Goal: Task Accomplishment & Management: Use online tool/utility

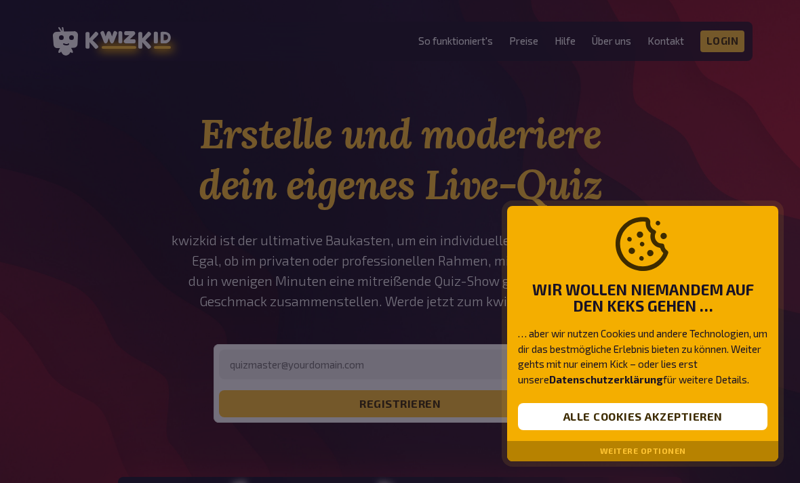
click at [676, 424] on button "Alle Cookies akzeptieren" at bounding box center [642, 416] width 249 height 27
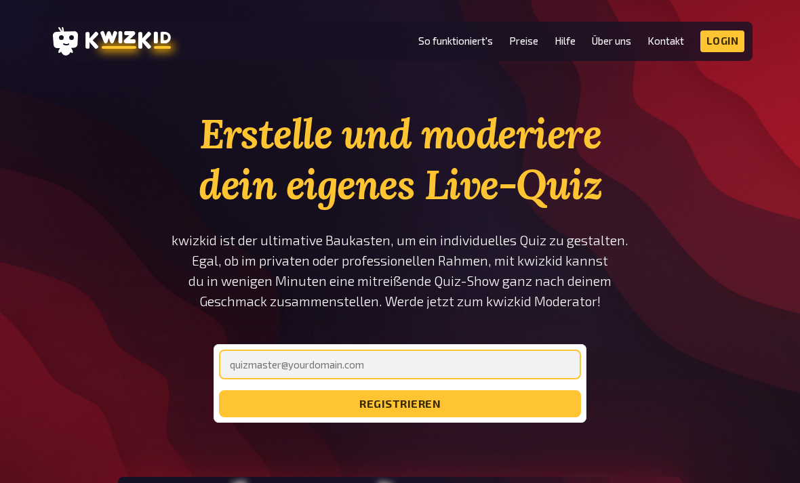
click at [497, 368] on input "email" at bounding box center [400, 365] width 362 height 30
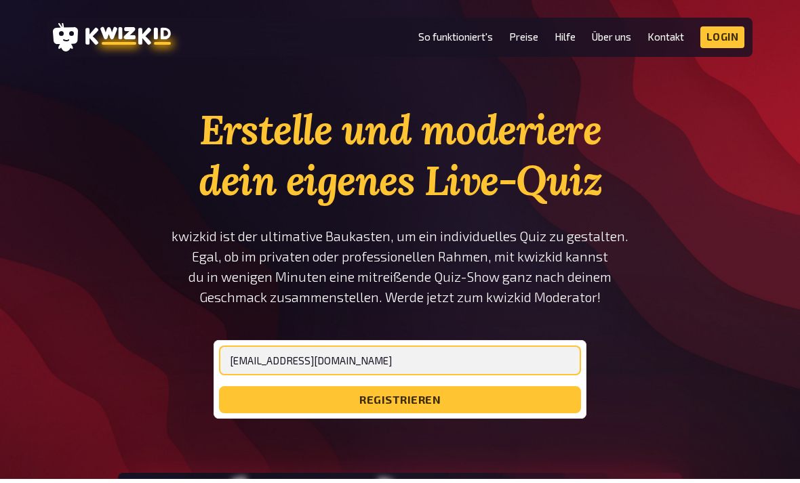
type input "lieblmaria7@gmail.com"
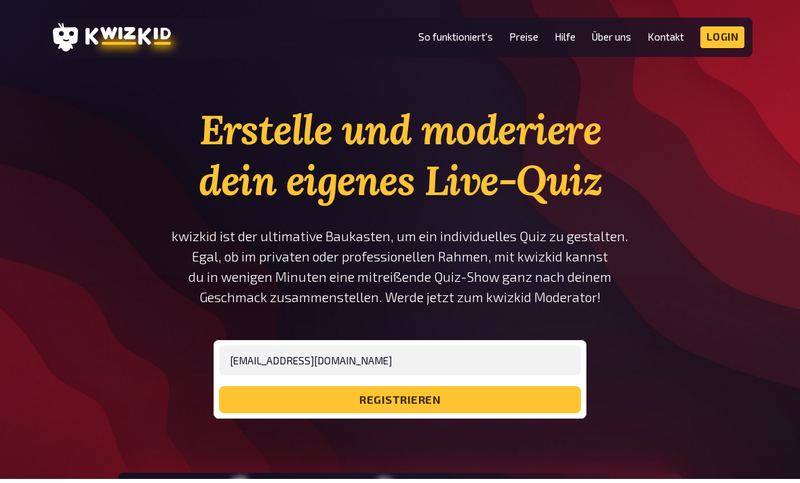
click at [504, 390] on button "registrieren" at bounding box center [400, 403] width 362 height 27
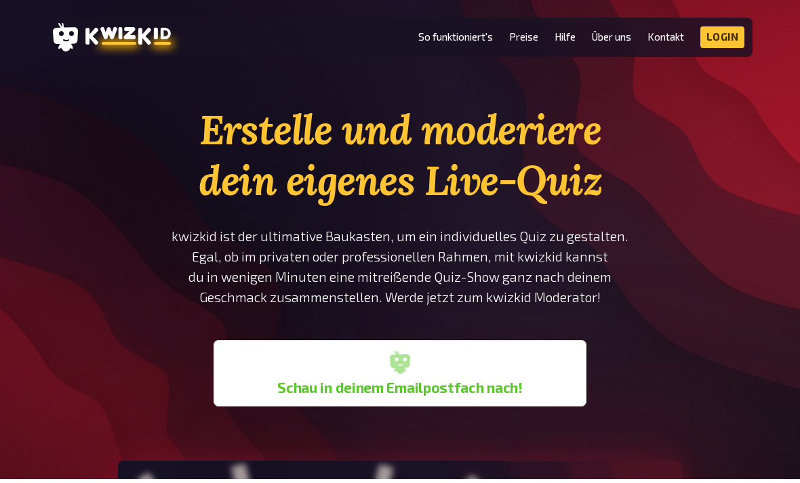
scroll to position [4, 0]
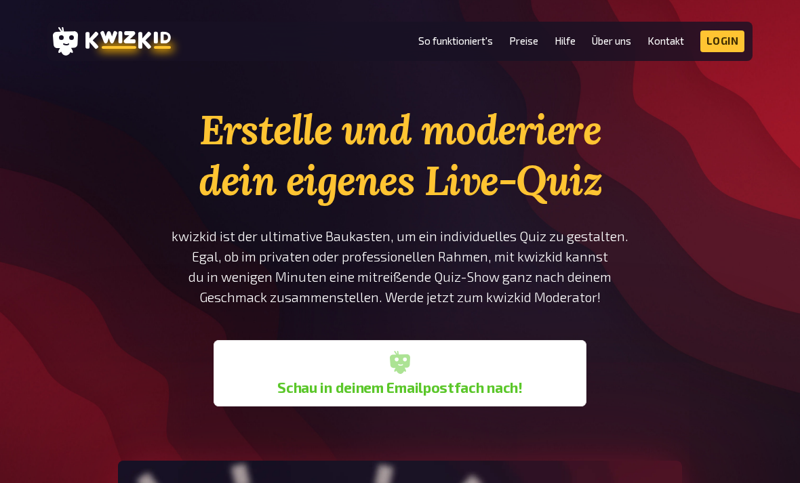
click at [709, 51] on link "Login" at bounding box center [722, 42] width 45 height 22
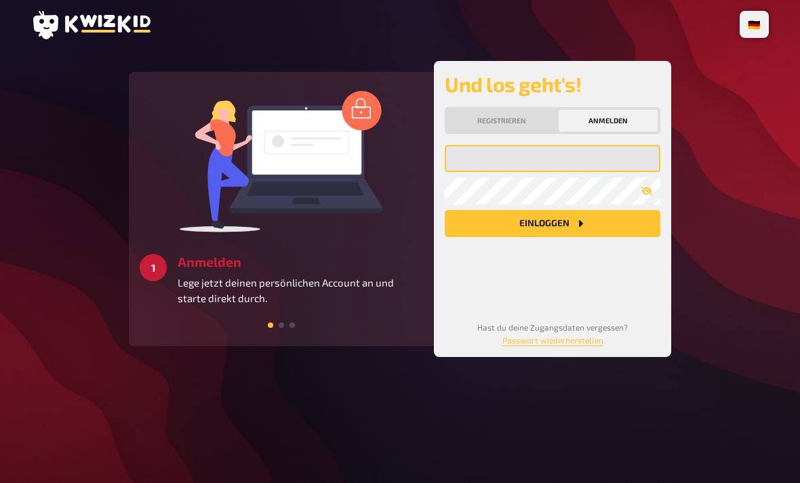
click at [588, 161] on input "email" at bounding box center [553, 158] width 216 height 27
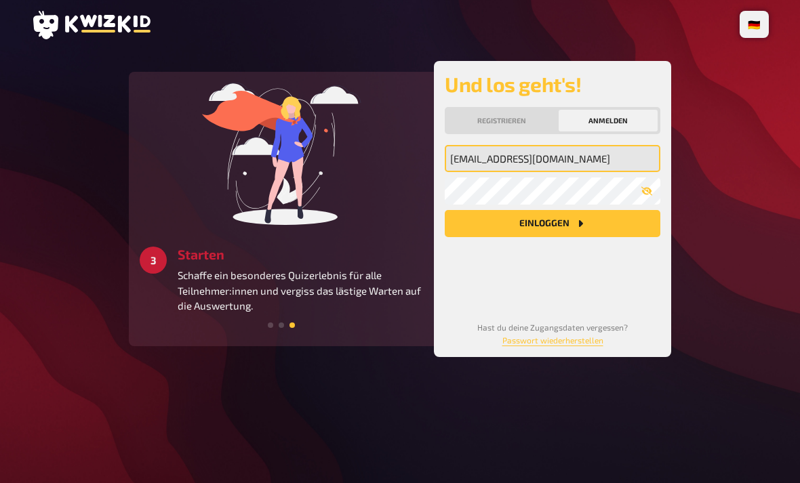
type input "lieblmaria7@gmail.com"
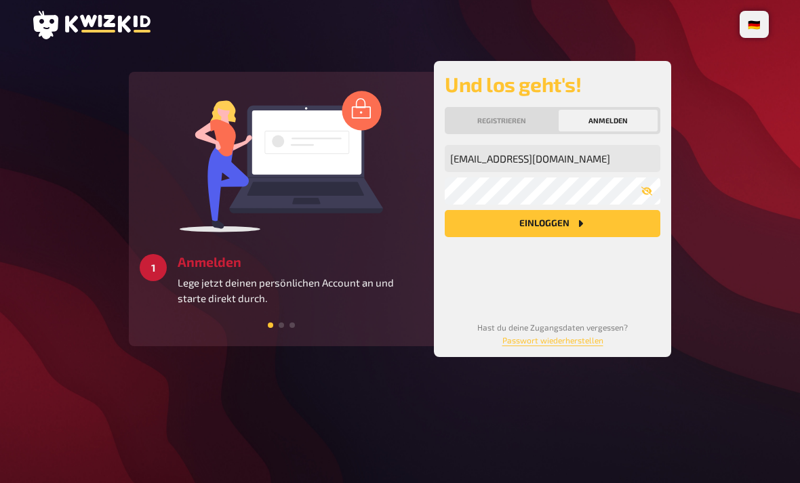
click at [592, 216] on button "Einloggen" at bounding box center [553, 223] width 216 height 27
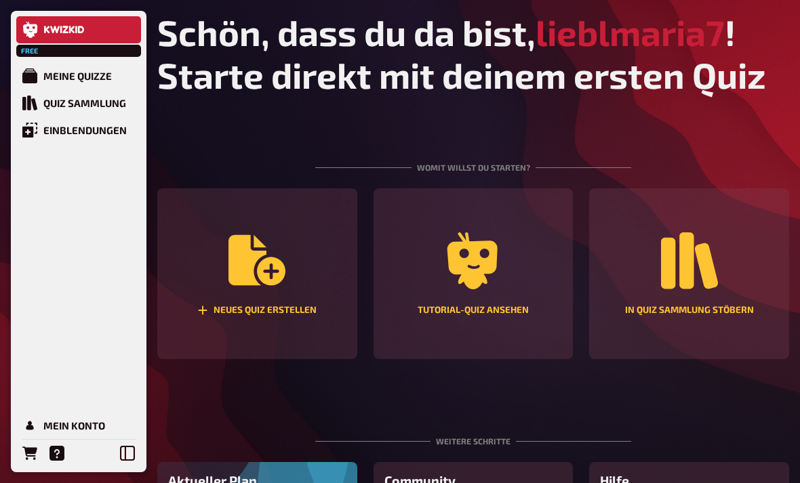
click at [280, 260] on icon "Neues Quiz erstellen" at bounding box center [256, 260] width 57 height 57
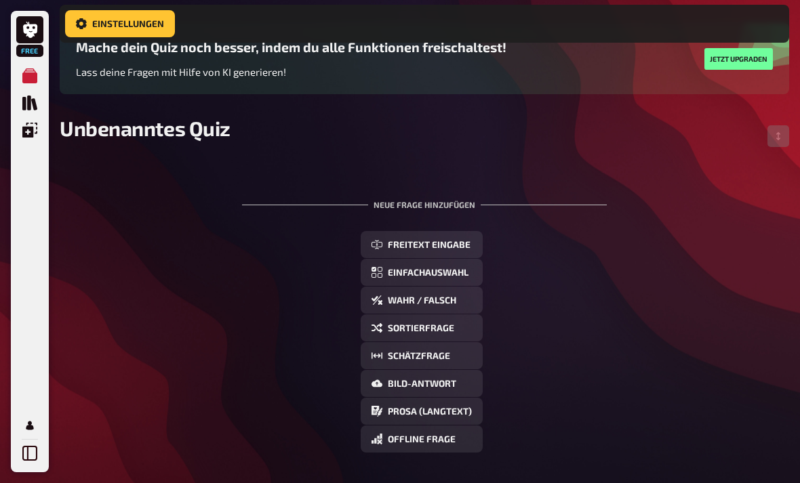
scroll to position [119, 0]
click at [454, 278] on span "Einfachauswahl" at bounding box center [428, 272] width 81 height 9
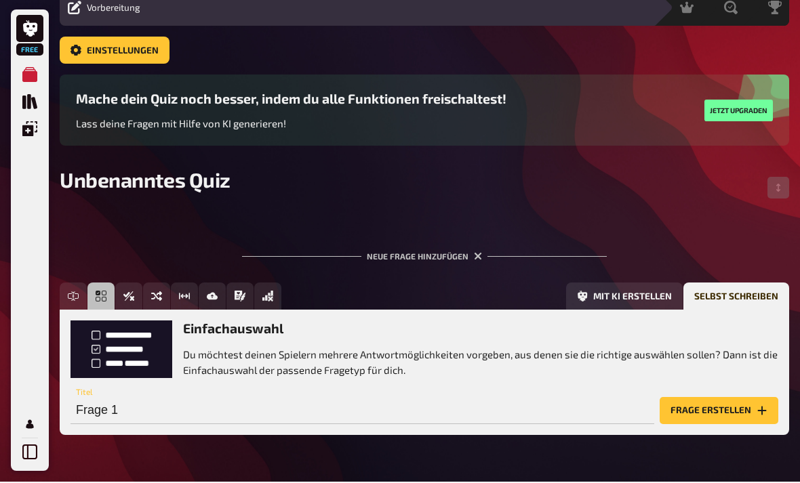
scroll to position [54, 0]
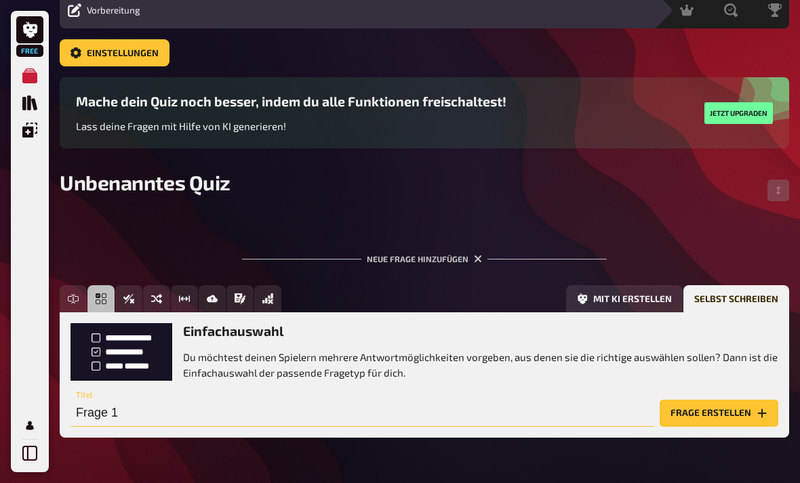
click at [578, 420] on input "Frage 1" at bounding box center [362, 413] width 584 height 27
click at [700, 413] on button "Frage erstellen" at bounding box center [719, 413] width 119 height 27
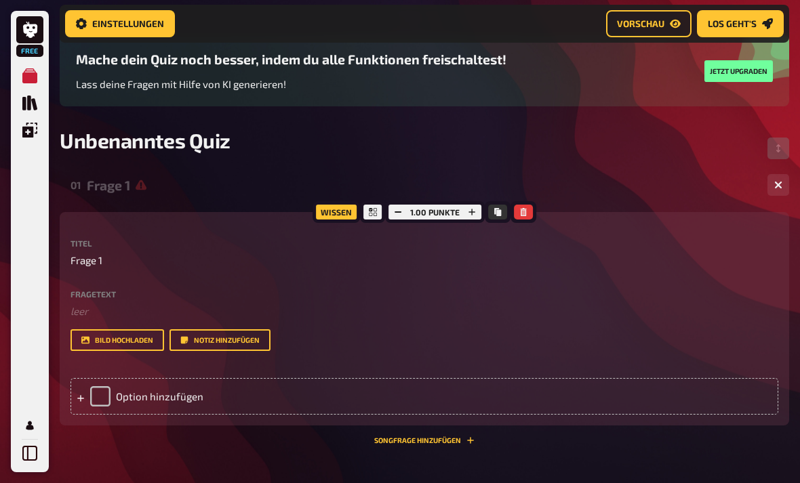
scroll to position [107, 0]
click at [127, 291] on label "Fragetext" at bounding box center [424, 294] width 708 height 8
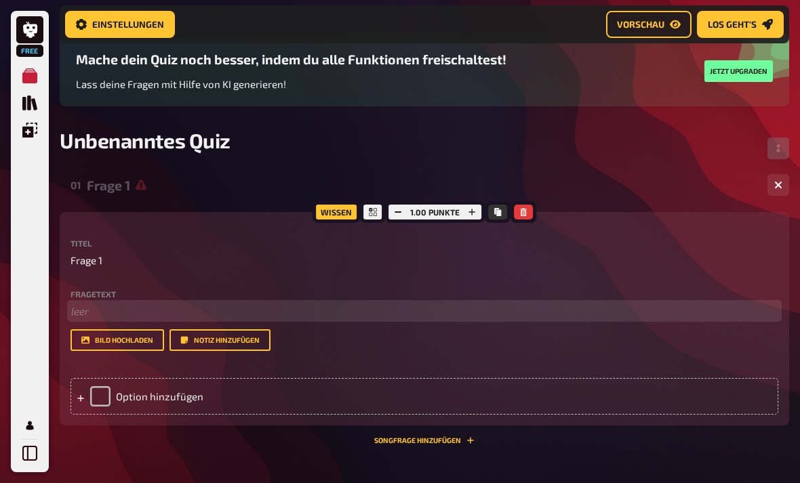
click at [92, 311] on p "﻿ leer" at bounding box center [424, 312] width 708 height 16
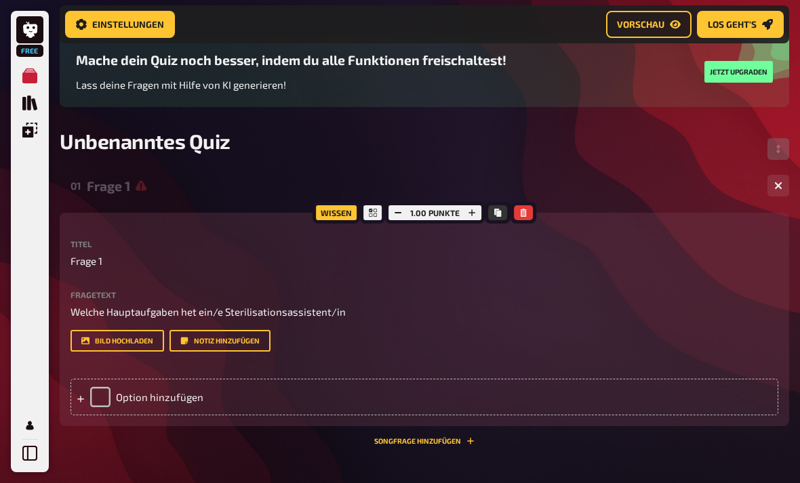
click at [449, 373] on div "Titel Frage 1 Fragetext Welche Hauptaufgaben het ein/e Sterilisationsassistent/…" at bounding box center [424, 328] width 708 height 176
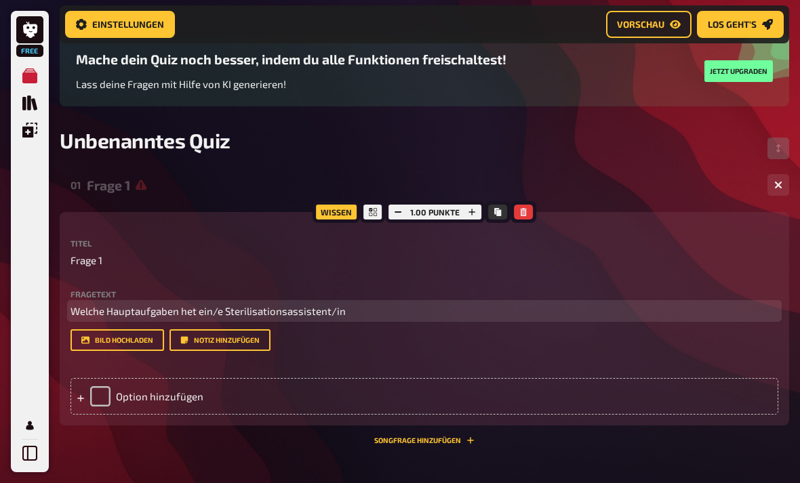
click at [416, 319] on p "Welche Hauptaufgaben het ein/e Sterilisationsassistent/in" at bounding box center [424, 312] width 708 height 16
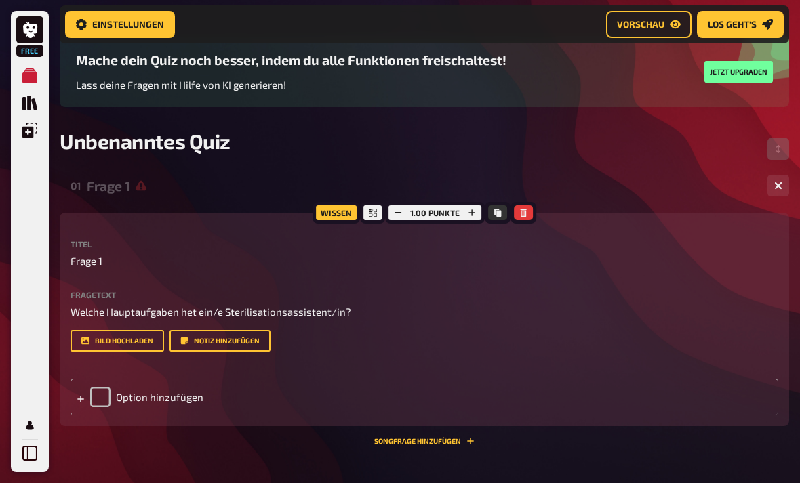
click at [567, 384] on div "Option hinzufügen" at bounding box center [424, 397] width 708 height 37
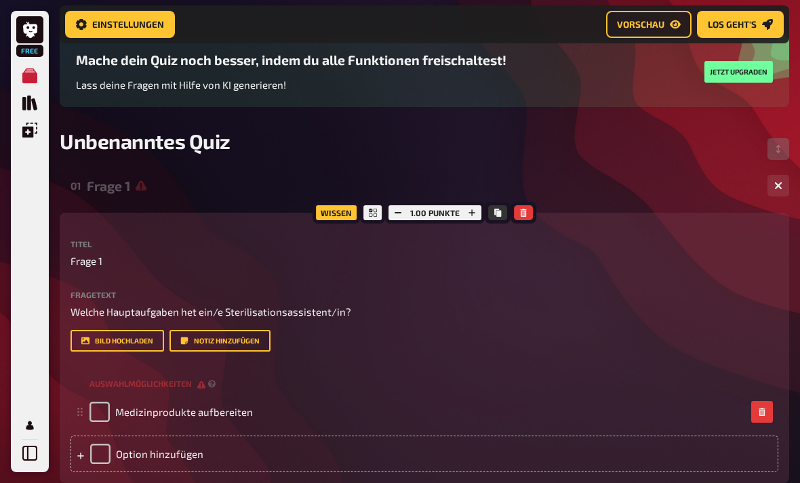
click at [154, 451] on div "Option hinzufügen" at bounding box center [424, 454] width 708 height 37
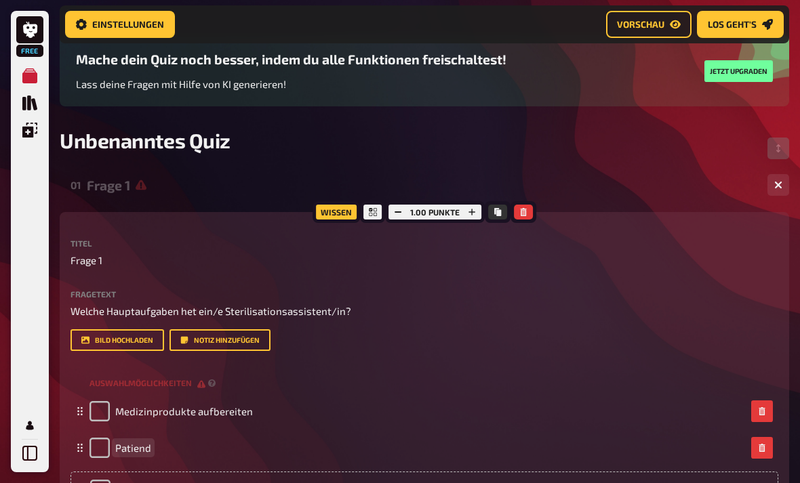
click at [168, 456] on div "Patiend" at bounding box center [417, 448] width 656 height 20
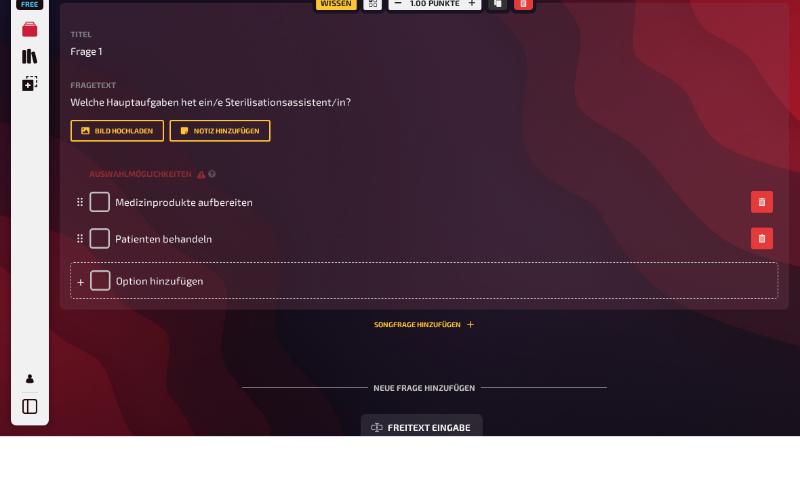
click at [165, 309] on div "Option hinzufügen" at bounding box center [424, 327] width 708 height 37
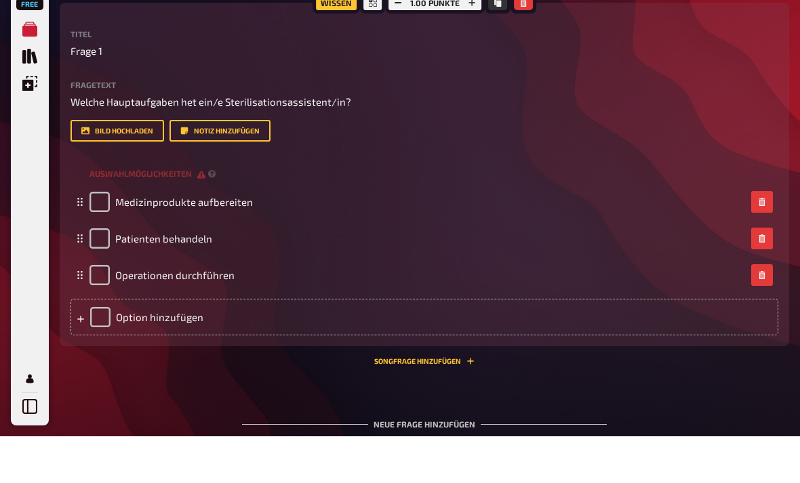
click at [150, 346] on div "Option hinzufügen" at bounding box center [424, 364] width 708 height 37
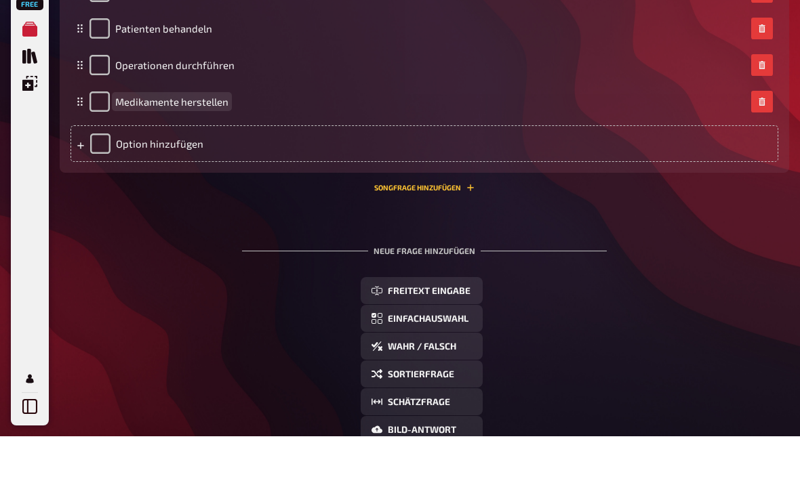
scroll to position [486, 0]
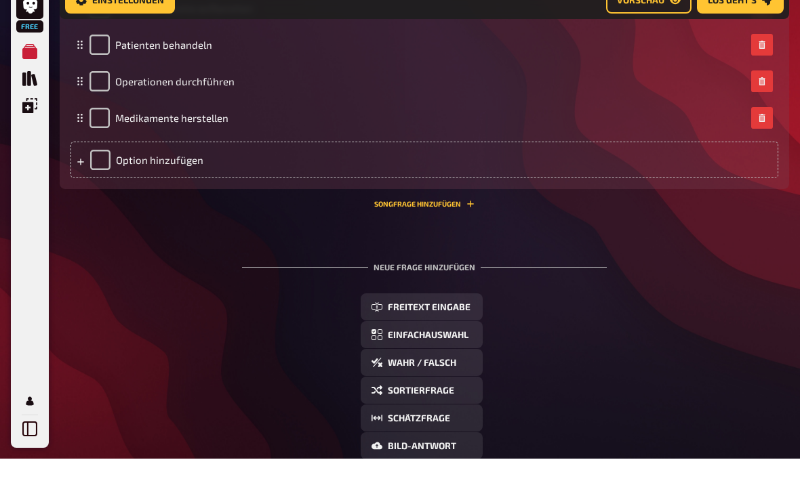
click at [443, 270] on div "Neue Frage hinzufügen" at bounding box center [424, 286] width 365 height 42
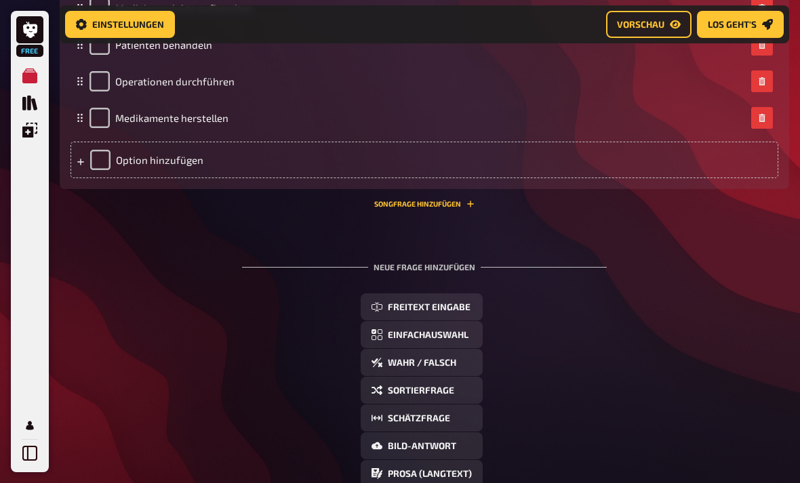
click at [467, 339] on span "Einfachauswahl" at bounding box center [428, 335] width 81 height 9
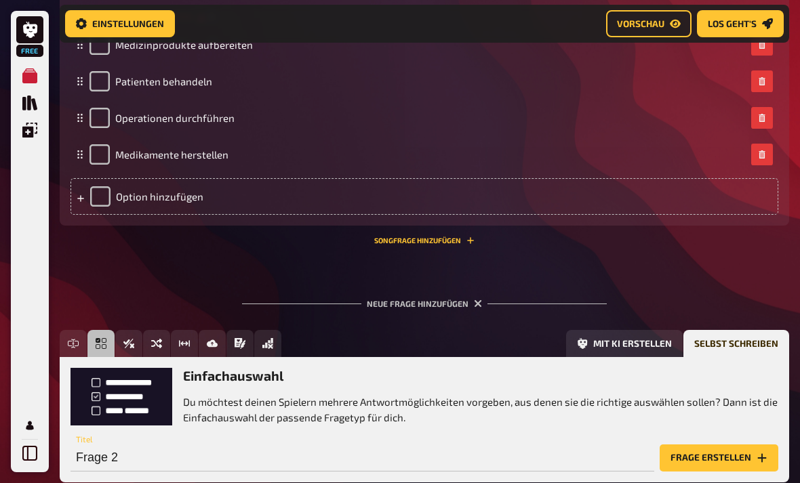
scroll to position [518, 0]
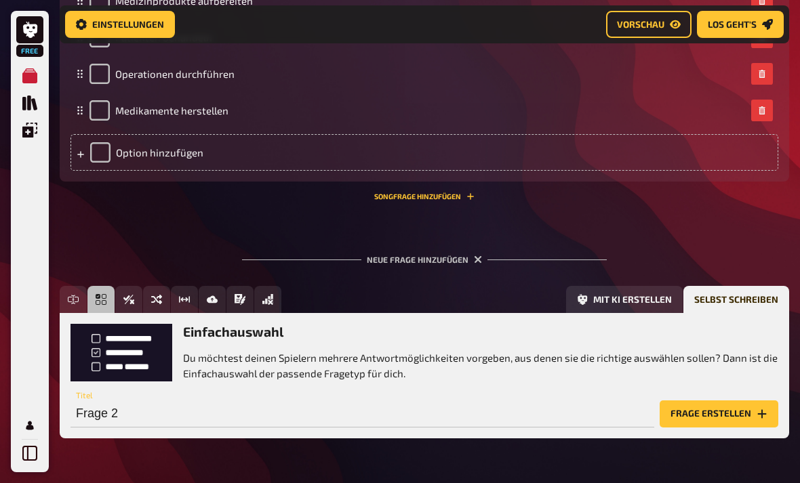
click at [745, 420] on button "Frage erstellen" at bounding box center [719, 414] width 119 height 27
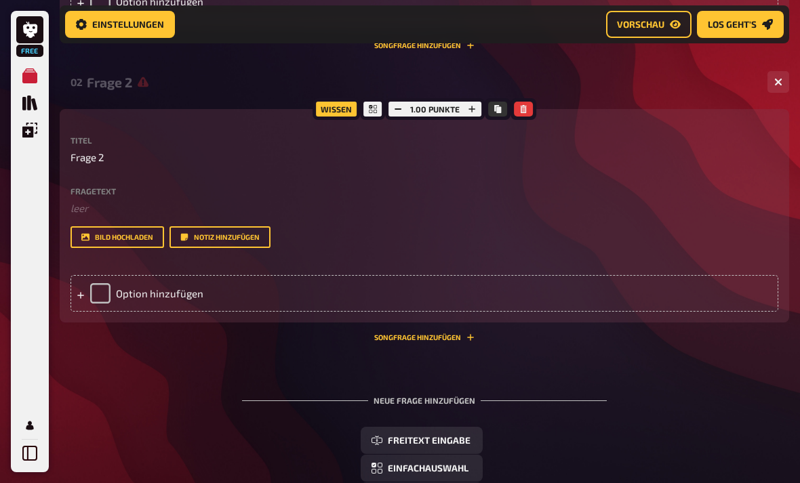
click at [619, 300] on div "Option hinzufügen" at bounding box center [424, 293] width 708 height 37
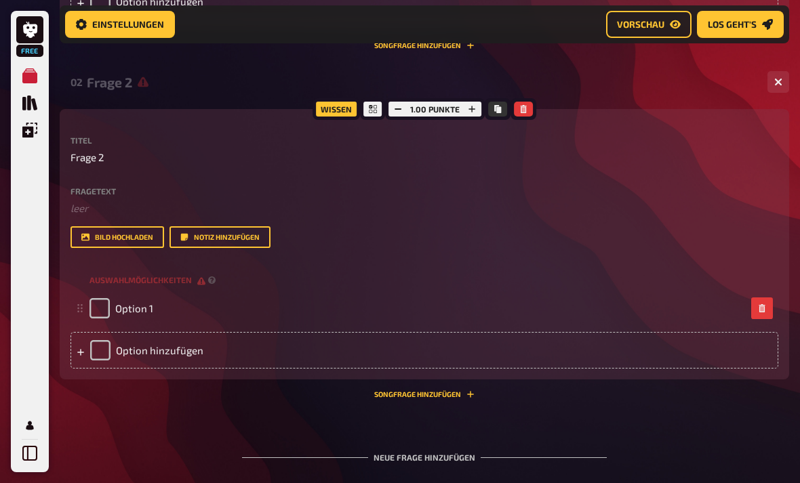
scroll to position [668, 0]
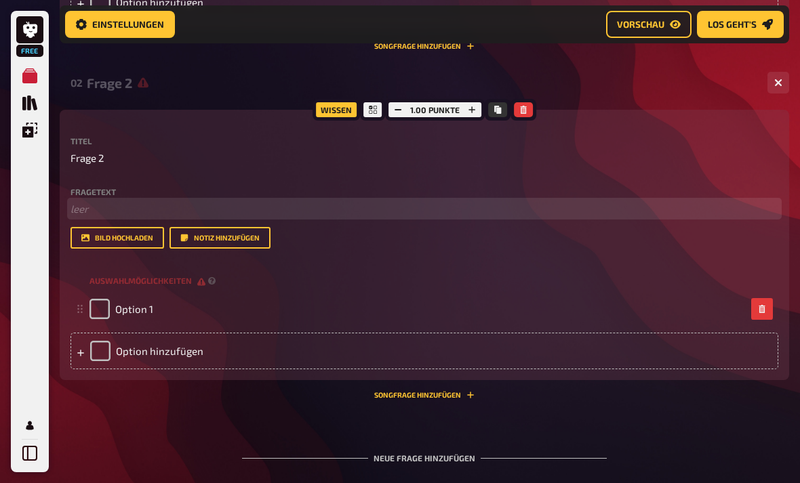
click at [95, 201] on p "﻿ leer" at bounding box center [424, 209] width 708 height 16
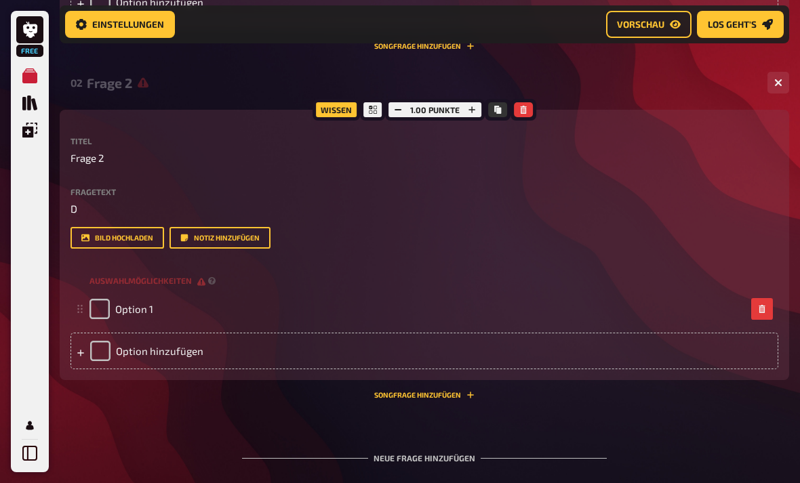
click at [530, 115] on button "button" at bounding box center [523, 109] width 19 height 15
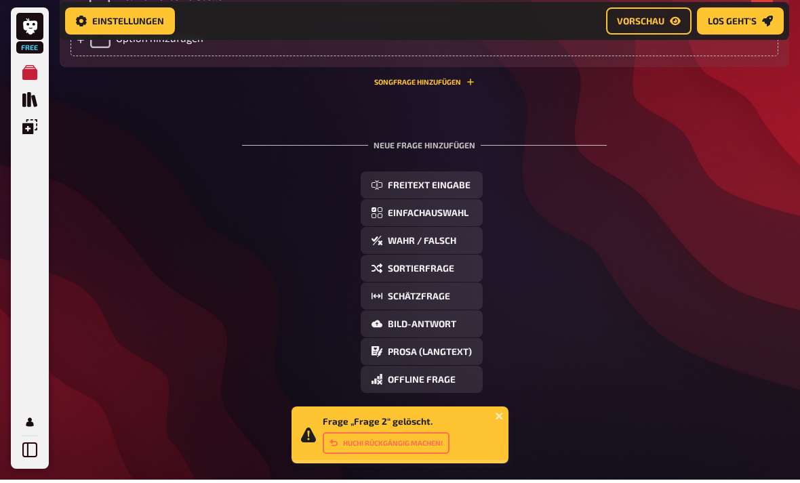
scroll to position [588, 0]
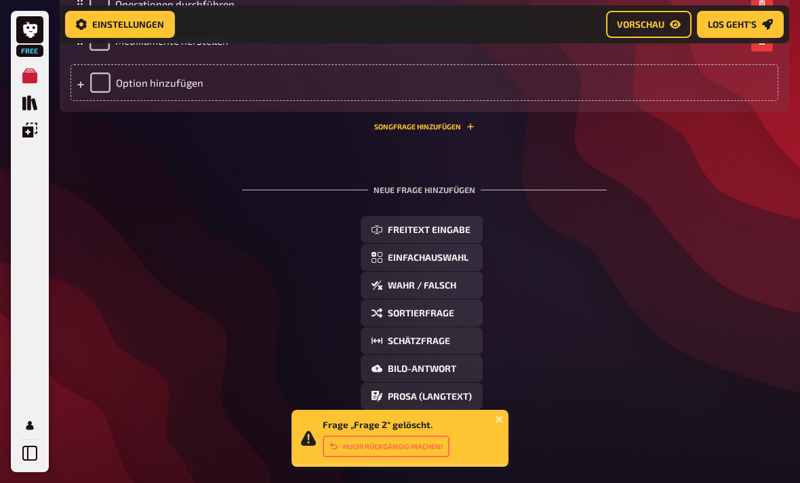
click at [458, 290] on button "Wahr / Falsch" at bounding box center [422, 285] width 122 height 27
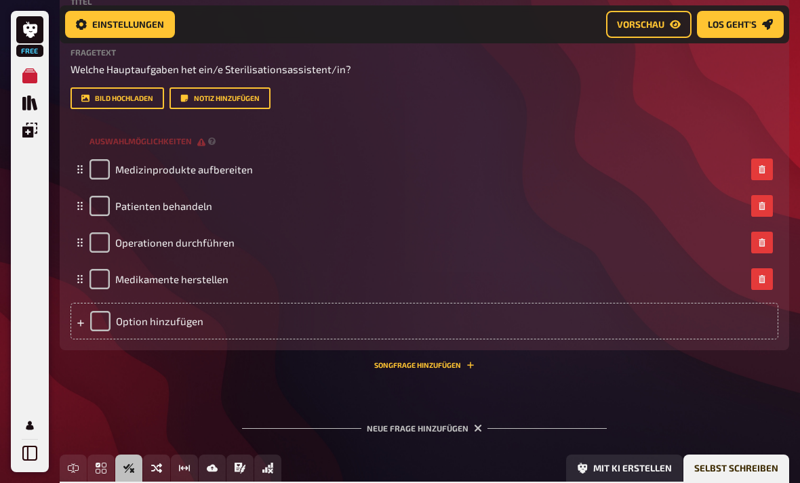
scroll to position [352, 0]
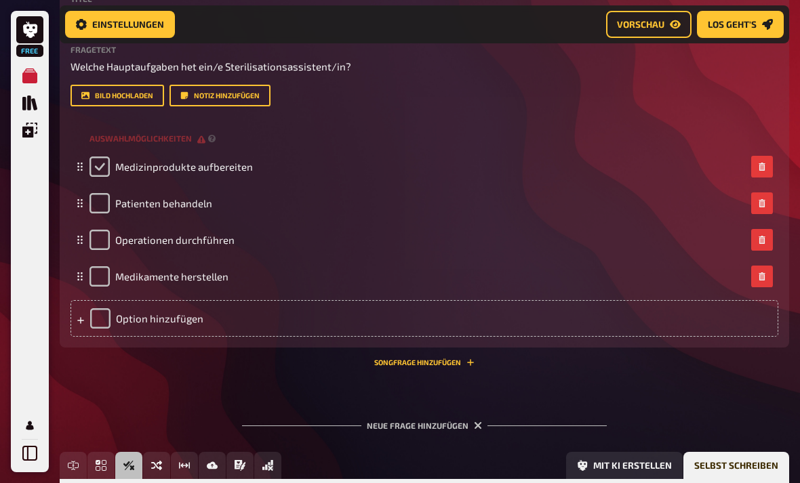
click at [109, 159] on input "checkbox" at bounding box center [99, 167] width 20 height 20
checkbox input "true"
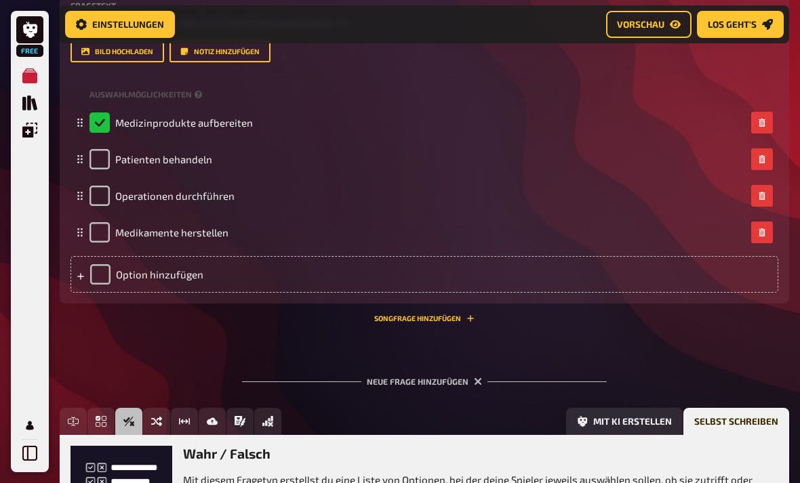
scroll to position [518, 0]
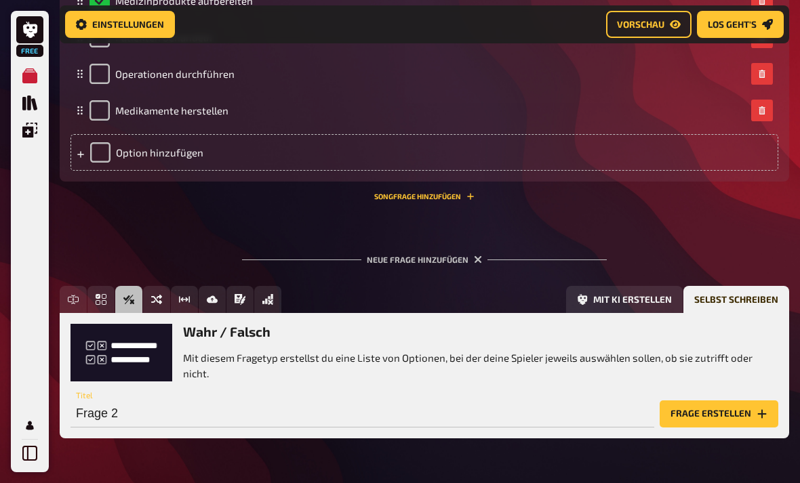
click at [691, 426] on button "Frage erstellen" at bounding box center [719, 414] width 119 height 27
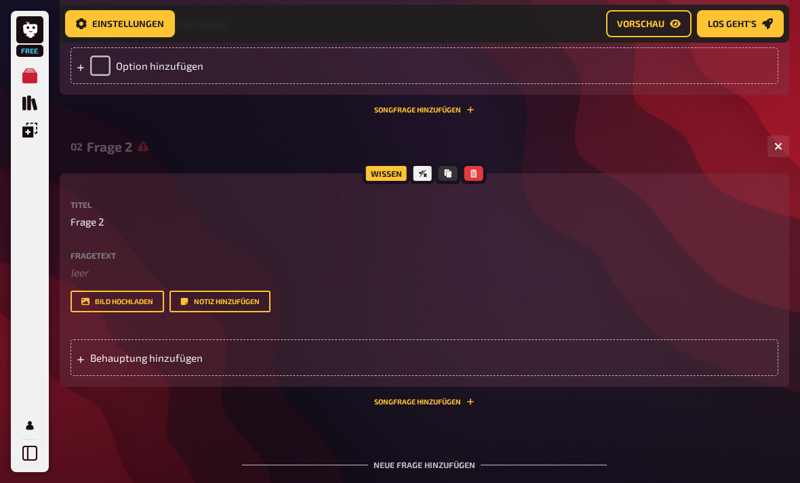
scroll to position [605, 0]
click at [117, 260] on div "Fragetext ﻿ leer Hier hinziehen für Dateiupload" at bounding box center [424, 265] width 708 height 29
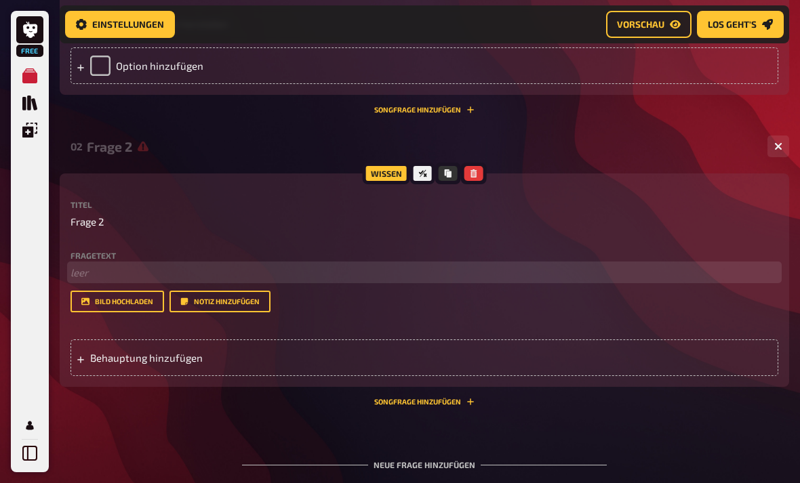
click at [83, 267] on p "﻿ leer" at bounding box center [424, 273] width 708 height 16
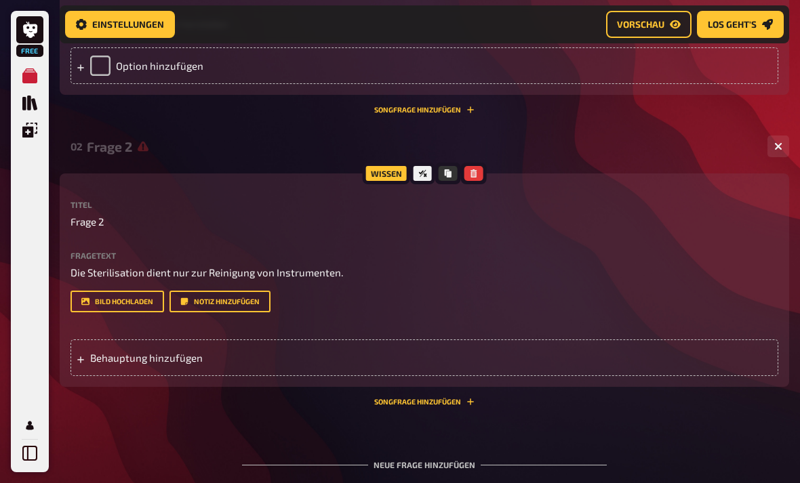
click at [160, 362] on span "Behauptung hinzufügen" at bounding box center [194, 358] width 209 height 12
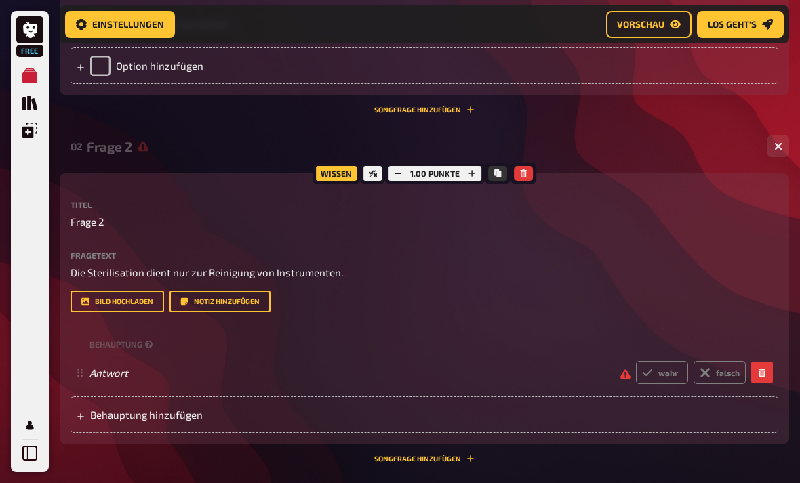
click at [722, 372] on label "falsch" at bounding box center [719, 372] width 52 height 23
click at [636, 361] on input "falsch" at bounding box center [635, 361] width 1 height 1
radio input "true"
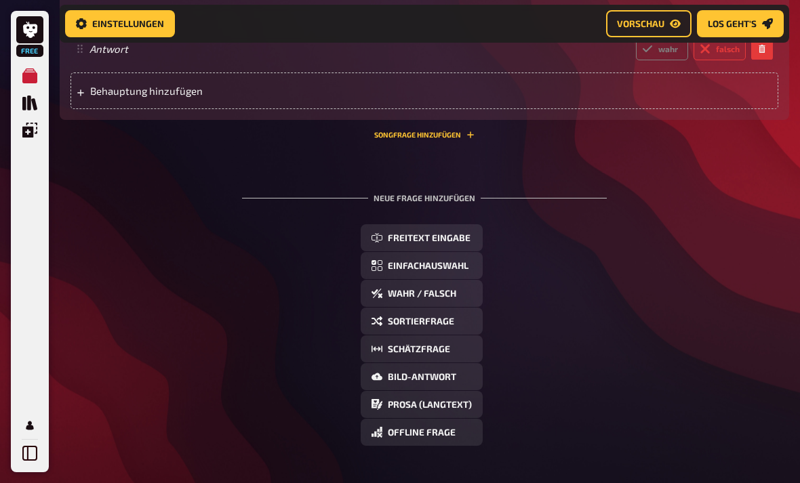
scroll to position [929, 0]
click at [459, 270] on span "Einfachauswahl" at bounding box center [428, 266] width 81 height 9
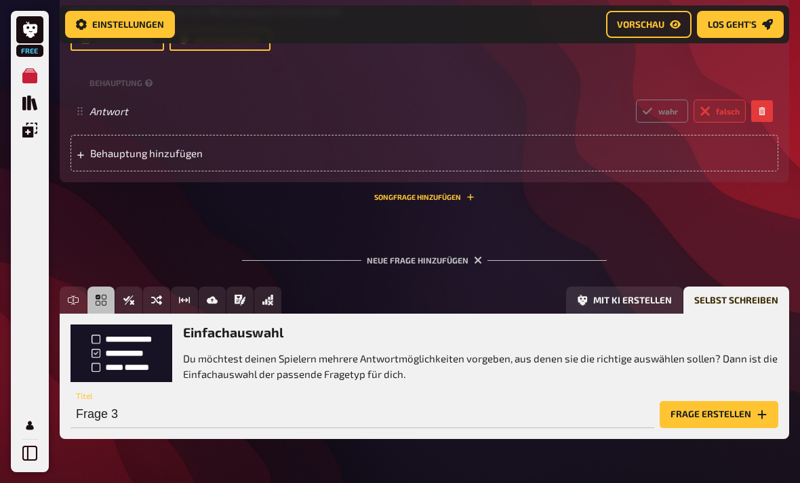
click at [743, 414] on button "Frage erstellen" at bounding box center [719, 414] width 119 height 27
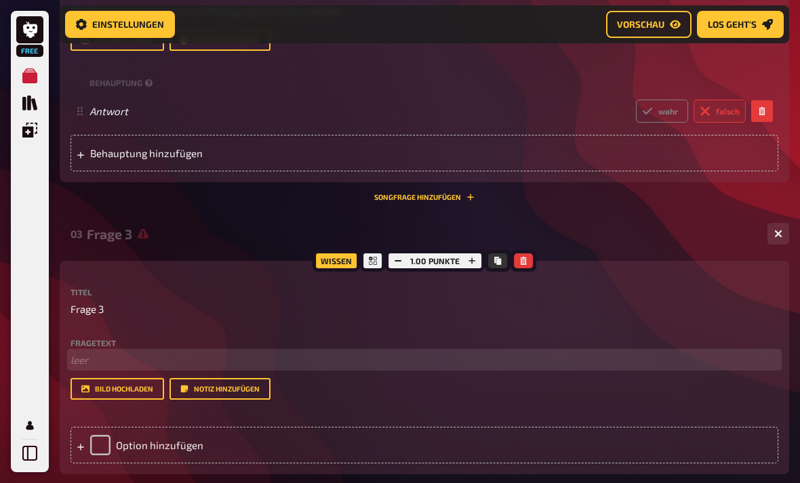
click at [134, 352] on p "﻿ leer" at bounding box center [424, 360] width 708 height 16
click at [131, 365] on span "in welcher abteilung arbeiten Sterilisationsassistenten überwiegend?" at bounding box center [231, 360] width 323 height 12
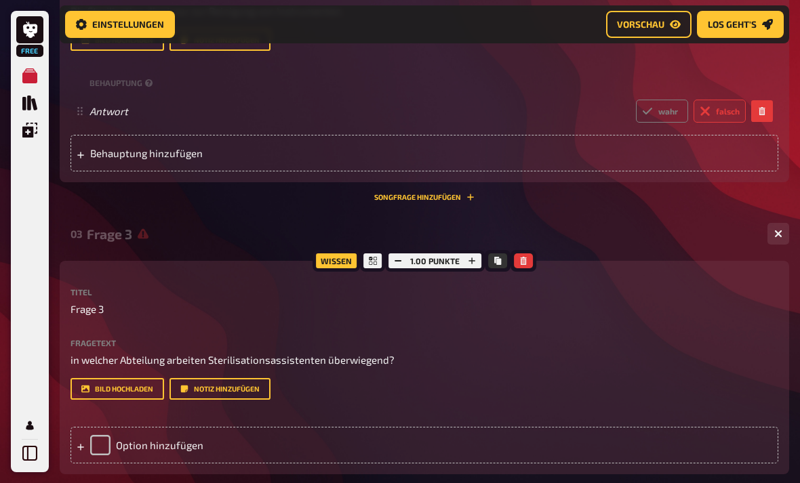
click at [165, 459] on div "Option hinzufügen" at bounding box center [424, 445] width 708 height 37
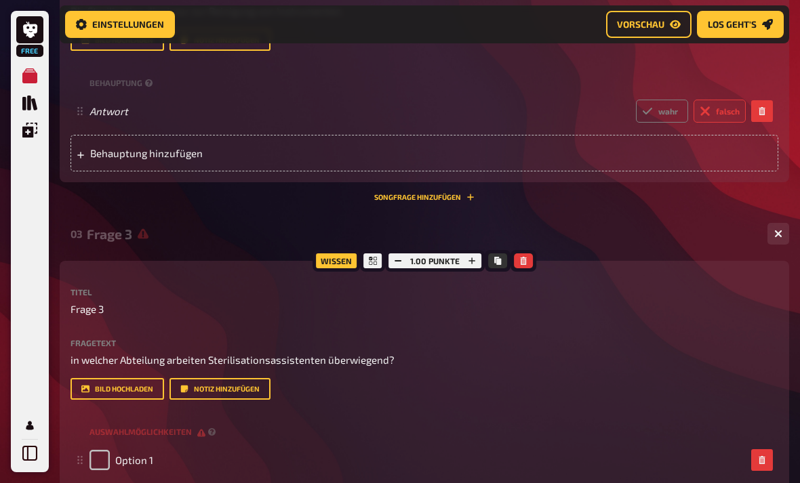
scroll to position [1040, 0]
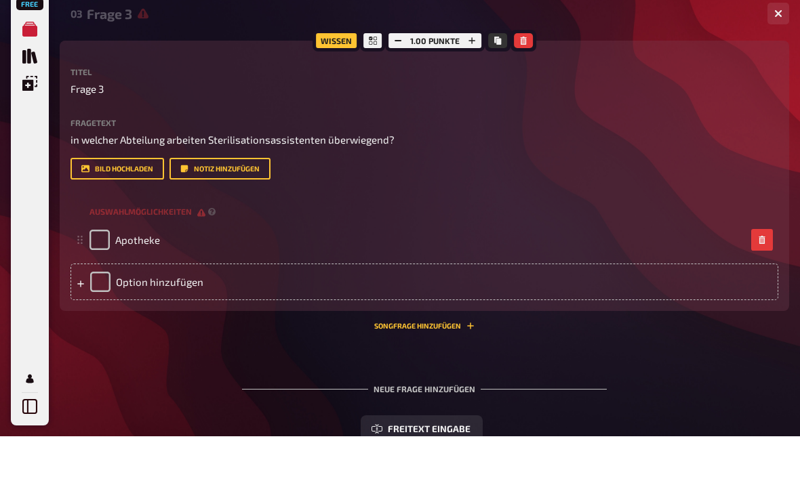
click at [294, 310] on div "Option hinzufügen" at bounding box center [424, 328] width 708 height 37
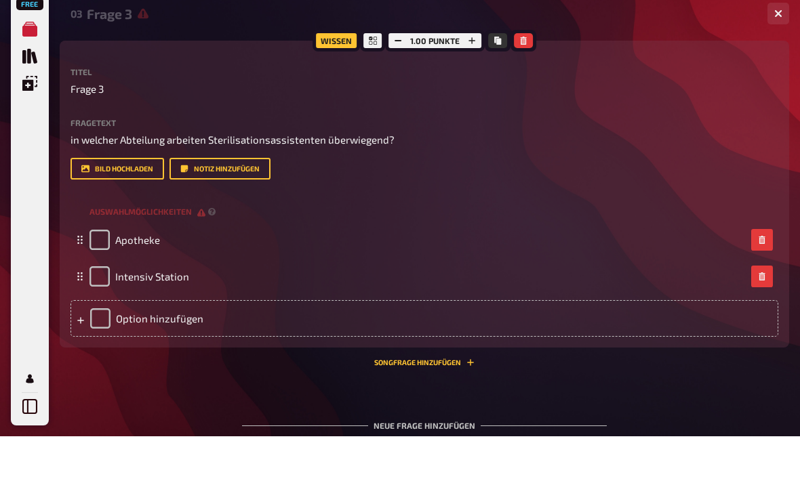
scroll to position [1087, 0]
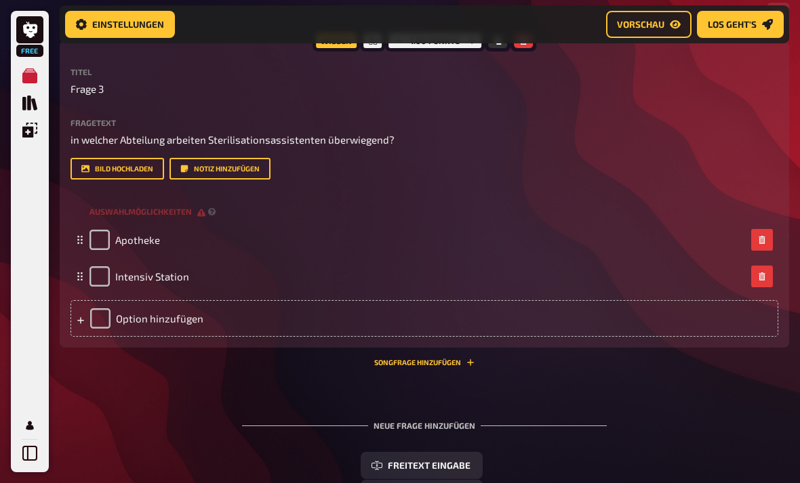
click at [237, 331] on div "Option hinzufügen" at bounding box center [424, 318] width 708 height 37
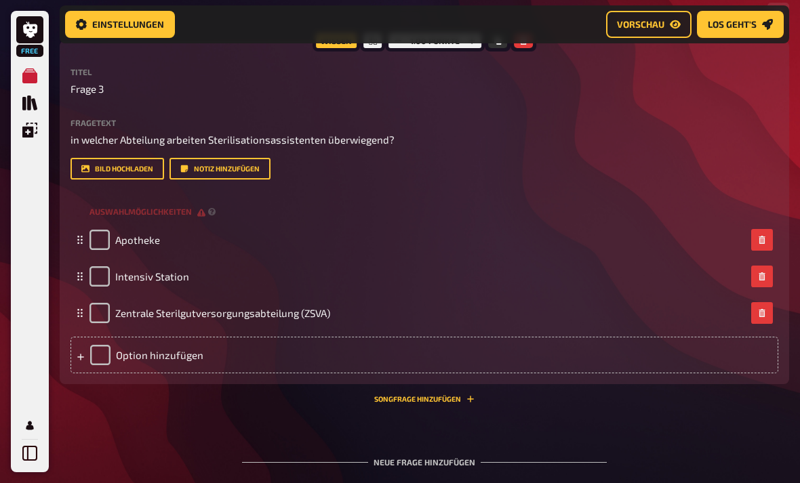
click at [298, 358] on div "Option hinzufügen" at bounding box center [424, 355] width 708 height 37
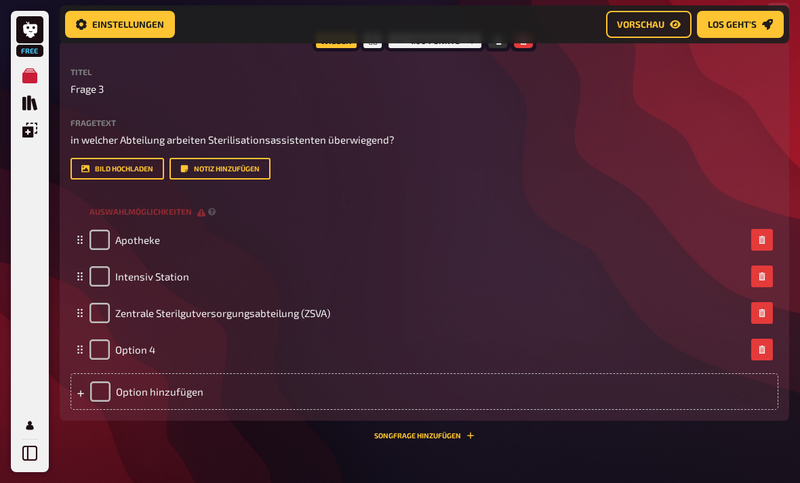
click at [100, 310] on input "checkbox" at bounding box center [99, 313] width 20 height 20
checkbox input "true"
click at [148, 355] on span "Option 4" at bounding box center [135, 350] width 40 height 12
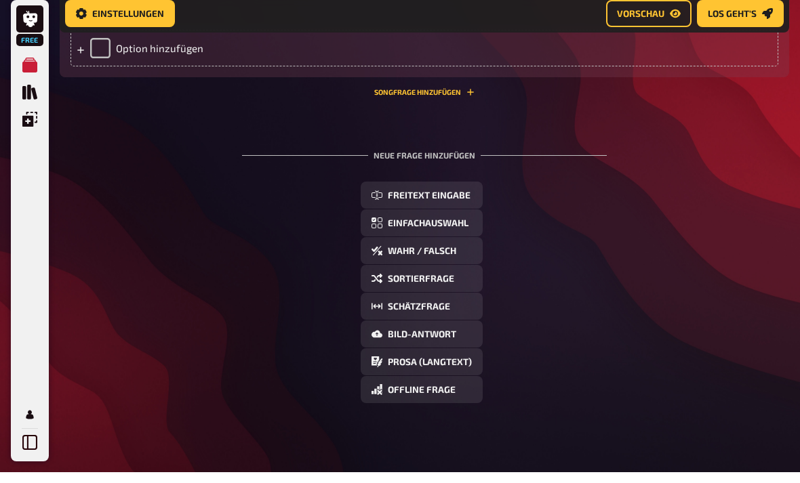
scroll to position [1423, 0]
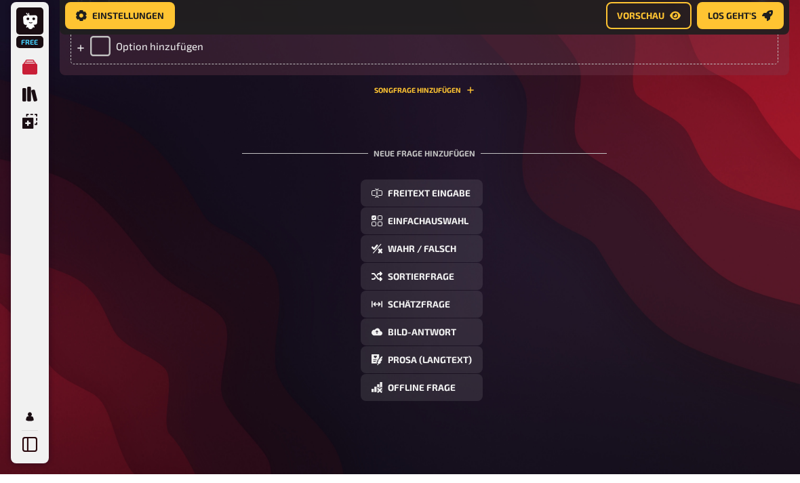
click at [411, 227] on button "Einfachauswahl" at bounding box center [422, 229] width 122 height 27
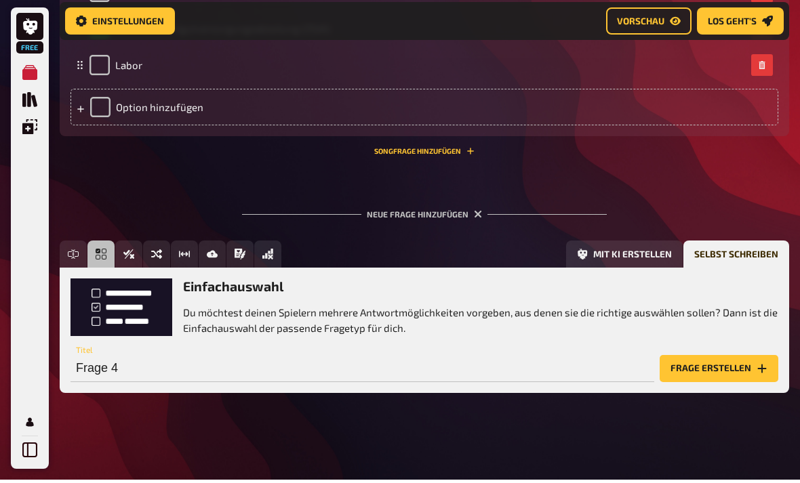
scroll to position [1324, 0]
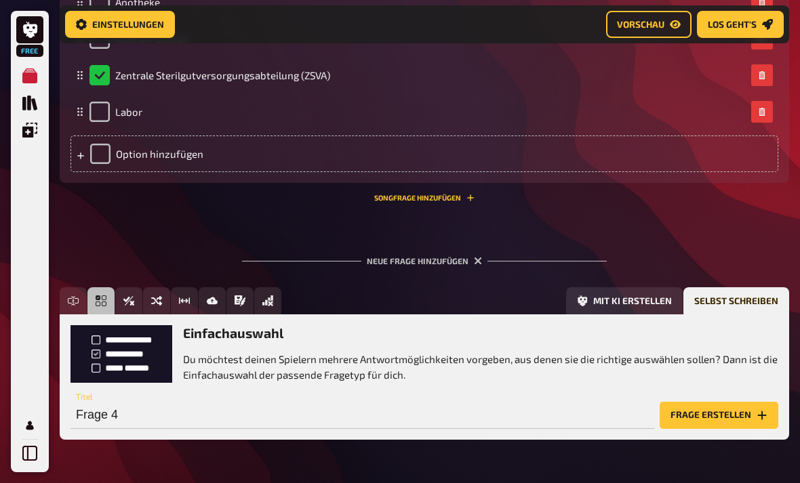
click at [677, 429] on button "Frage erstellen" at bounding box center [719, 415] width 119 height 27
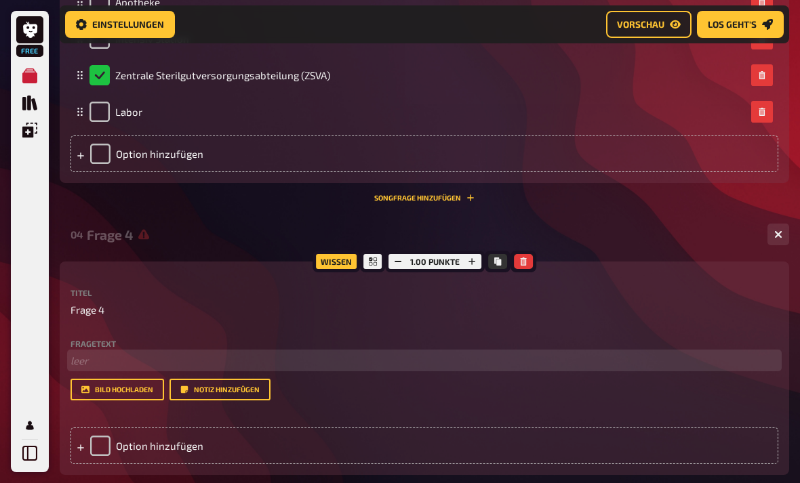
click at [99, 357] on p "﻿ leer" at bounding box center [424, 361] width 708 height 16
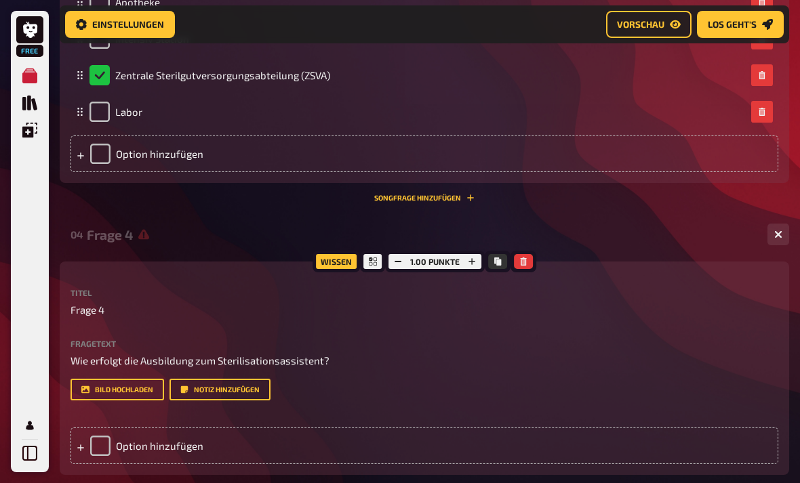
click at [143, 451] on div "Option hinzufügen" at bounding box center [424, 446] width 708 height 37
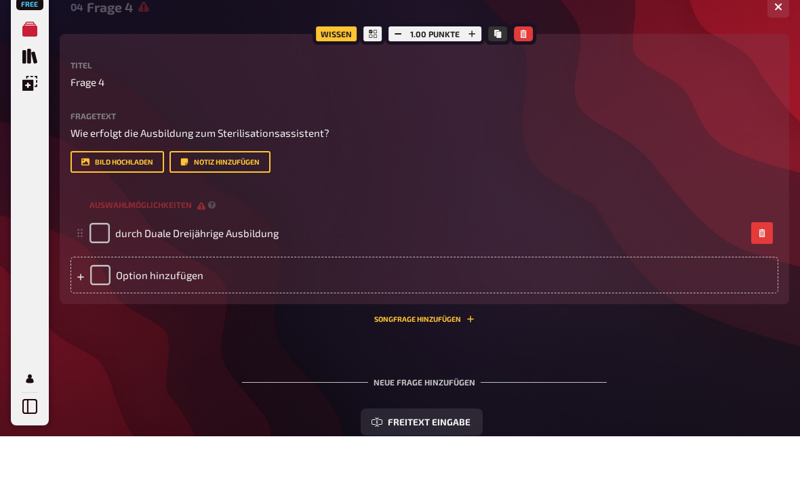
scroll to position [1508, 0]
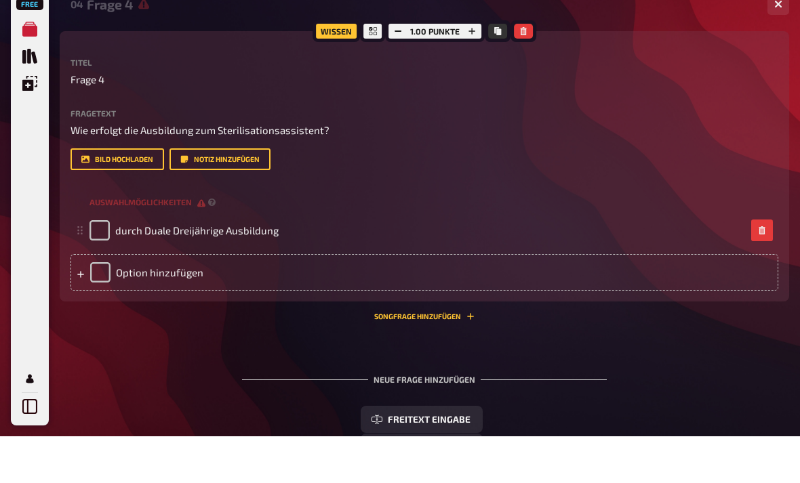
click at [160, 301] on div "Option hinzufügen" at bounding box center [424, 319] width 708 height 37
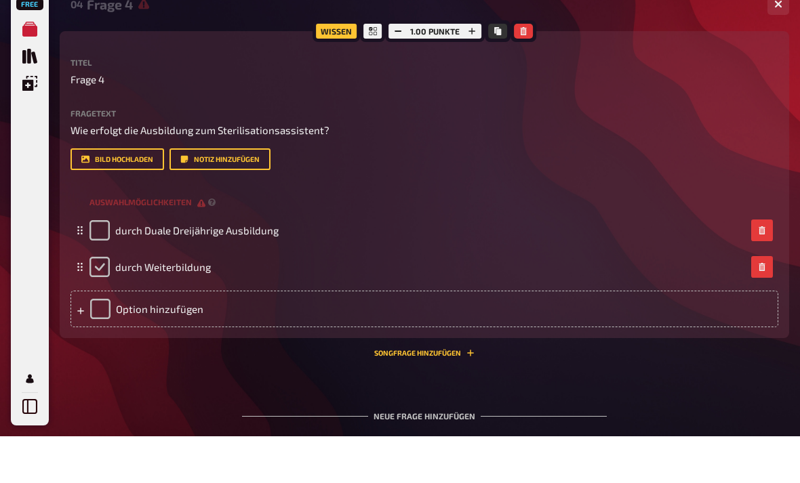
click at [108, 304] on input "checkbox" at bounding box center [99, 314] width 20 height 20
checkbox input "true"
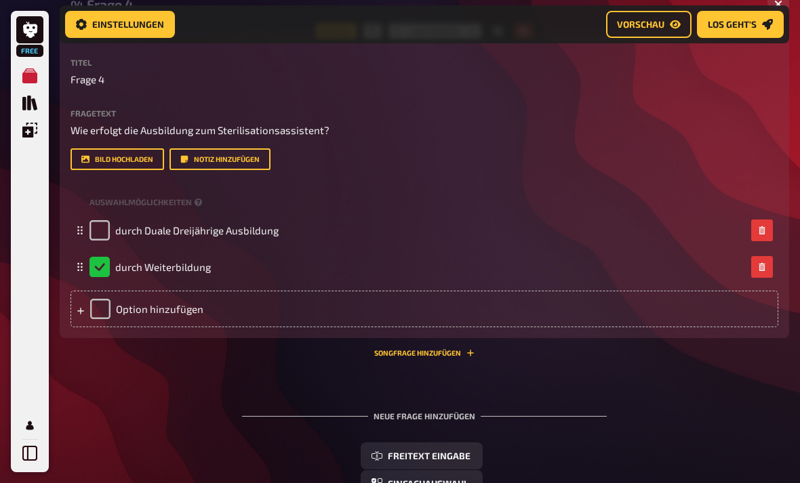
click at [147, 317] on div "Option hinzufügen" at bounding box center [424, 309] width 708 height 37
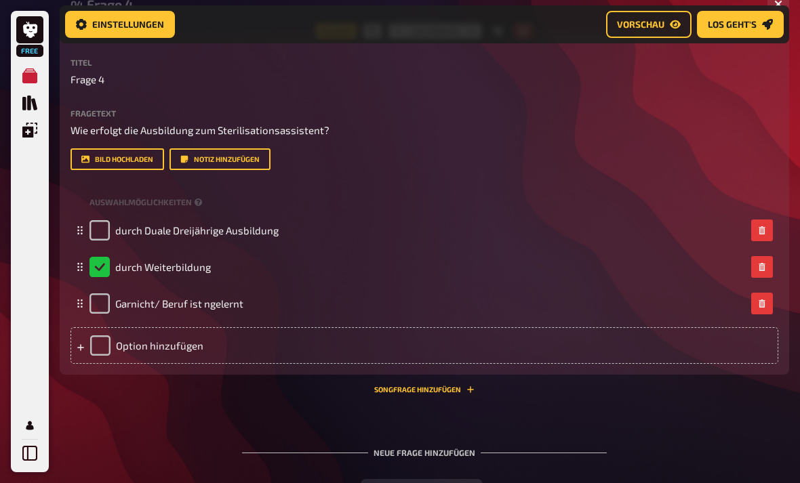
click at [208, 298] on span "Garnicht/ Beruf ist ngelernt" at bounding box center [179, 304] width 128 height 12
click at [203, 308] on span "Garnicht/ Beruf ist gelernt" at bounding box center [176, 304] width 122 height 12
click at [266, 310] on div "Garnicht/ Beruf ist ungelernt" at bounding box center [417, 304] width 656 height 20
click at [150, 355] on div "Option hinzufügen" at bounding box center [424, 345] width 708 height 37
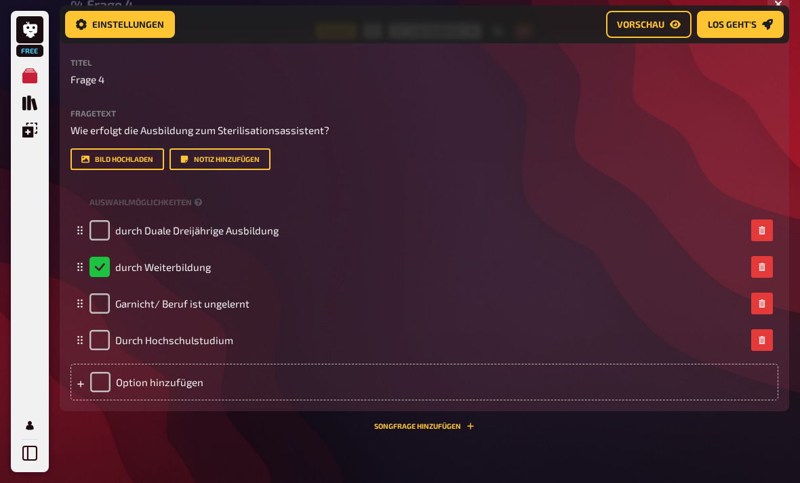
click at [287, 349] on div "Durch Hochschulstudium" at bounding box center [417, 340] width 656 height 20
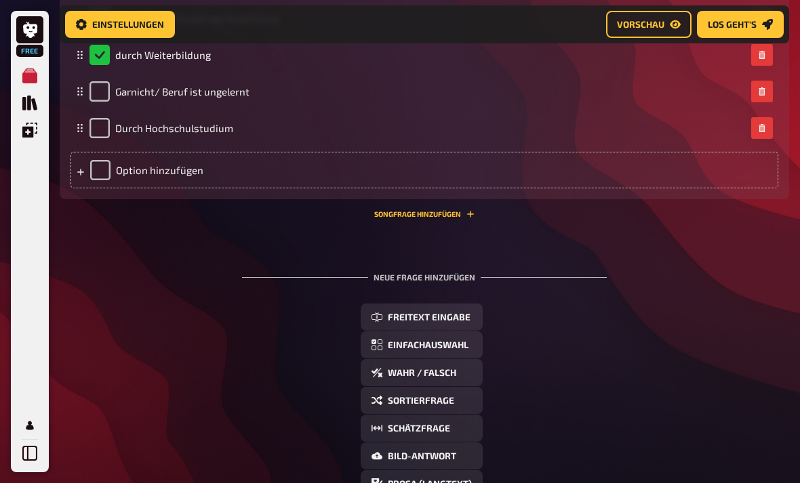
scroll to position [1789, 0]
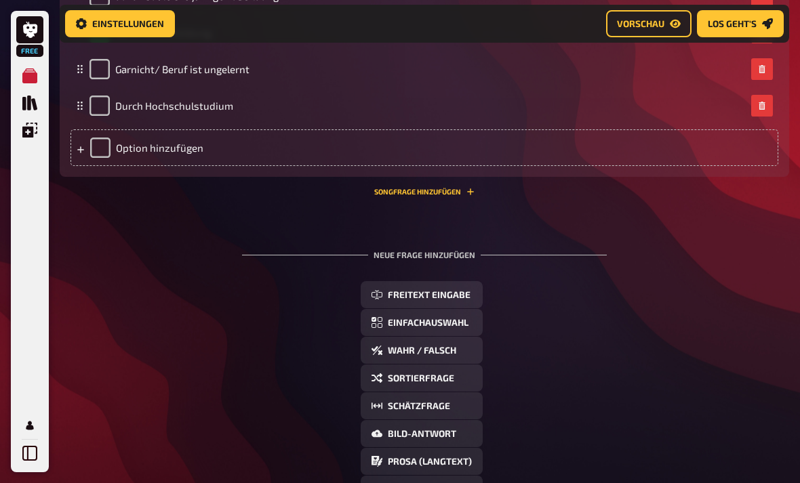
click at [375, 330] on button "Einfachauswahl" at bounding box center [422, 323] width 122 height 27
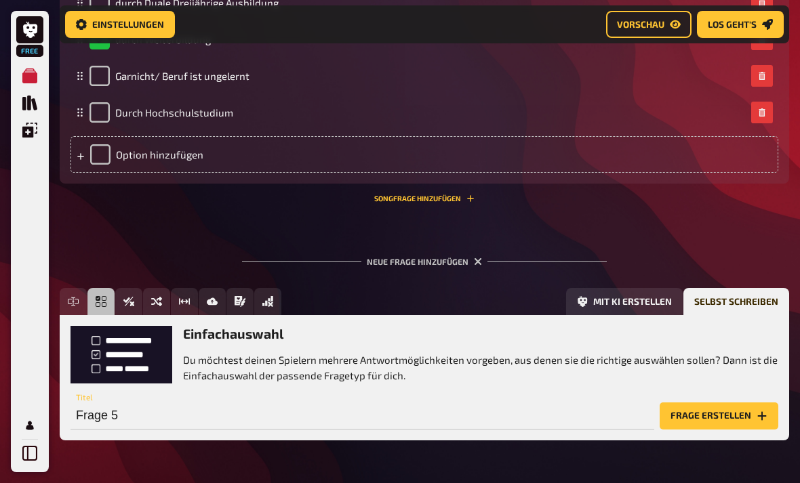
click at [687, 416] on button "Frage erstellen" at bounding box center [719, 416] width 119 height 27
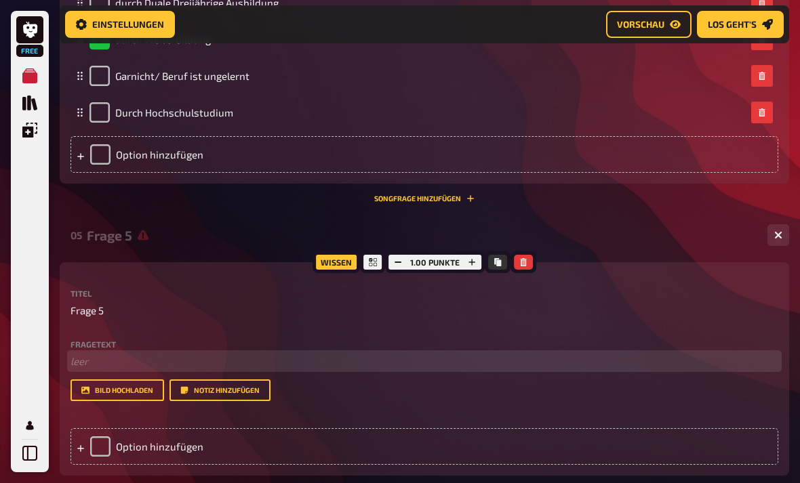
click at [81, 359] on p "﻿ leer" at bounding box center [424, 362] width 708 height 16
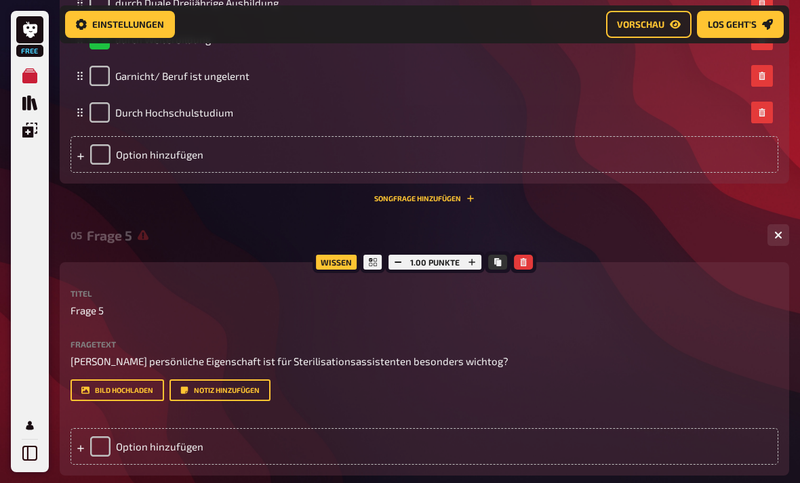
click at [135, 453] on div "Option hinzufügen" at bounding box center [424, 446] width 708 height 37
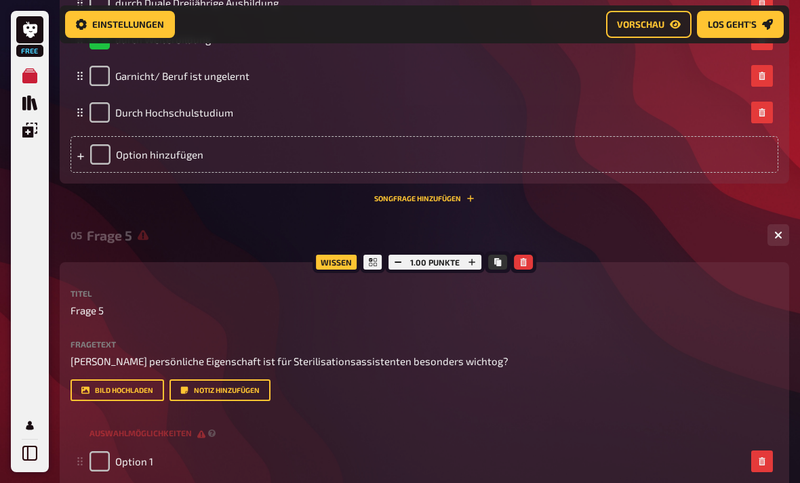
scroll to position [1956, 0]
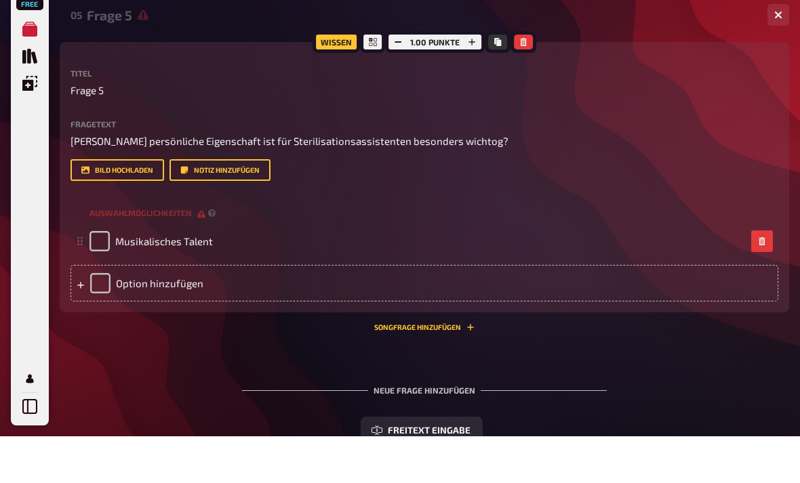
click at [155, 312] on div "Option hinzufügen" at bounding box center [424, 330] width 708 height 37
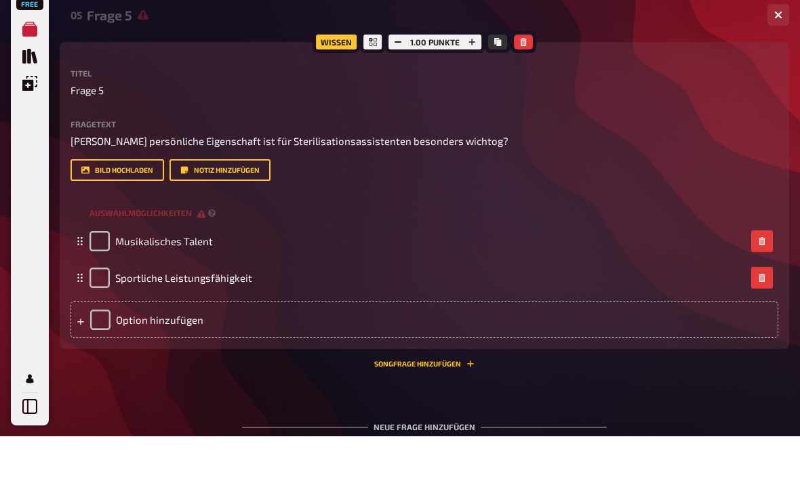
click at [171, 348] on div "Option hinzufügen" at bounding box center [424, 366] width 708 height 37
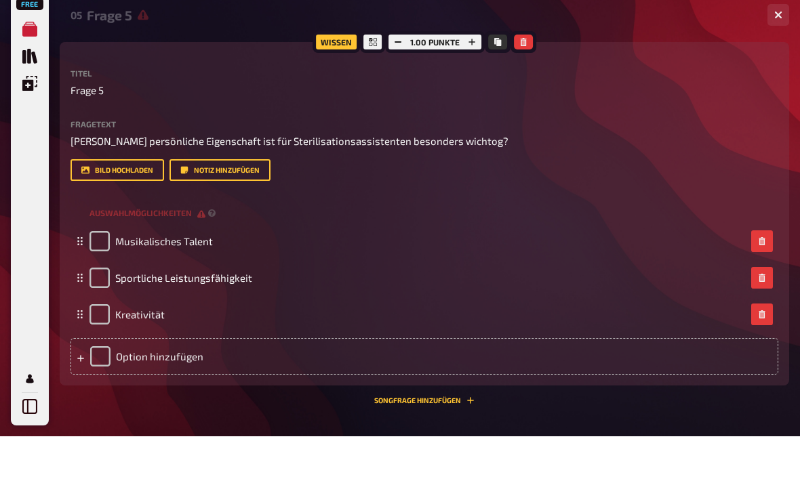
click at [168, 385] on div "Option hinzufügen" at bounding box center [424, 403] width 708 height 37
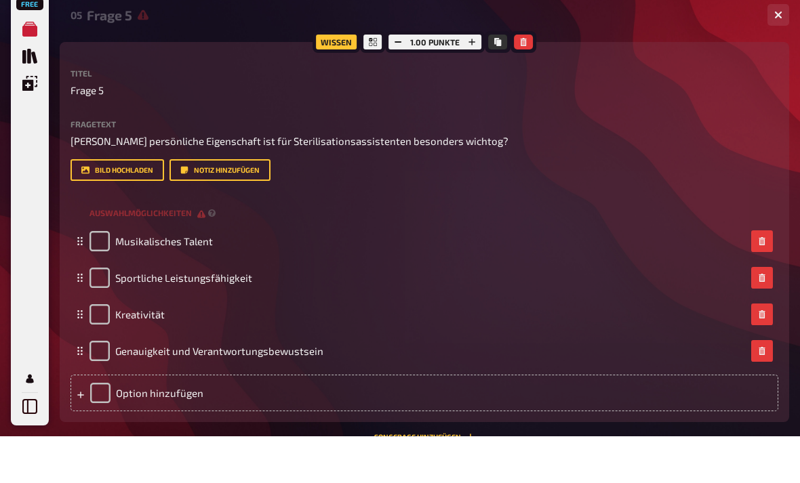
click at [115, 388] on div "Genauigkeit und Verantwortungsbewustsein" at bounding box center [206, 398] width 234 height 20
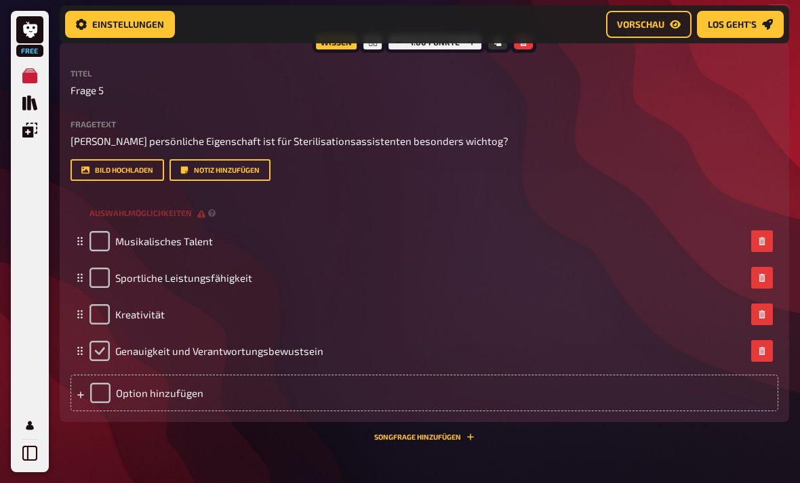
click at [108, 345] on input "checkbox" at bounding box center [99, 351] width 20 height 20
checkbox input "true"
click at [266, 353] on span "Genauigkeit und Verantwortungsbewustsein" at bounding box center [219, 351] width 208 height 12
click at [273, 350] on span "Genauigkeit und Verantwortungsbewustsein" at bounding box center [219, 351] width 208 height 12
click at [249, 352] on span "Genauigkeit und Verantwortungsbewustsein" at bounding box center [219, 351] width 208 height 12
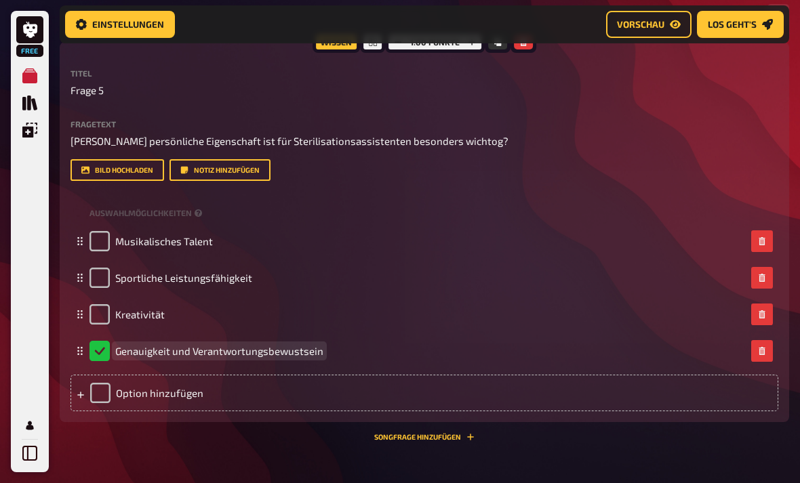
click at [251, 355] on span "Genauigkeit und Verantwortungsbewustsein" at bounding box center [219, 351] width 208 height 12
click at [296, 355] on span "Genauigkeit und Verantwortungsbewustsein" at bounding box center [219, 351] width 208 height 12
click at [298, 345] on span "Genauigkeit und Verantwortungsbewustsein" at bounding box center [219, 351] width 208 height 12
click at [338, 357] on div "Genauigkeit und Verantwortungsbewustsein" at bounding box center [417, 351] width 656 height 20
click at [296, 350] on span "Genauigkeit und Verantwortungsbewustsein" at bounding box center [219, 351] width 208 height 12
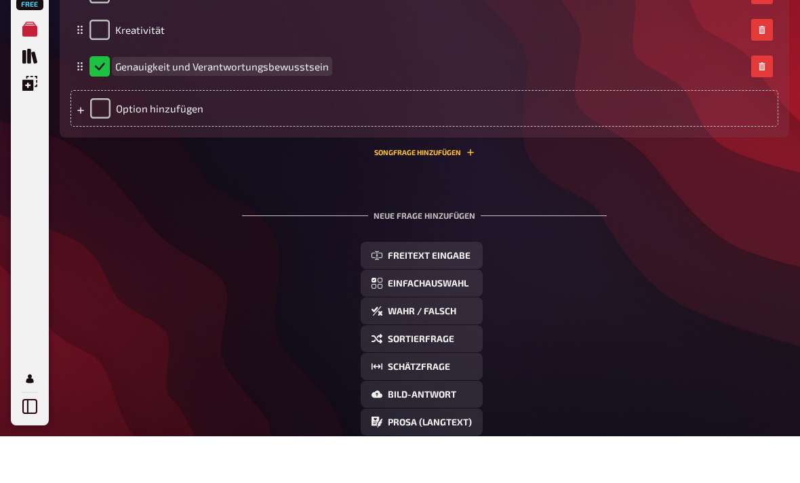
scroll to position [2275, 0]
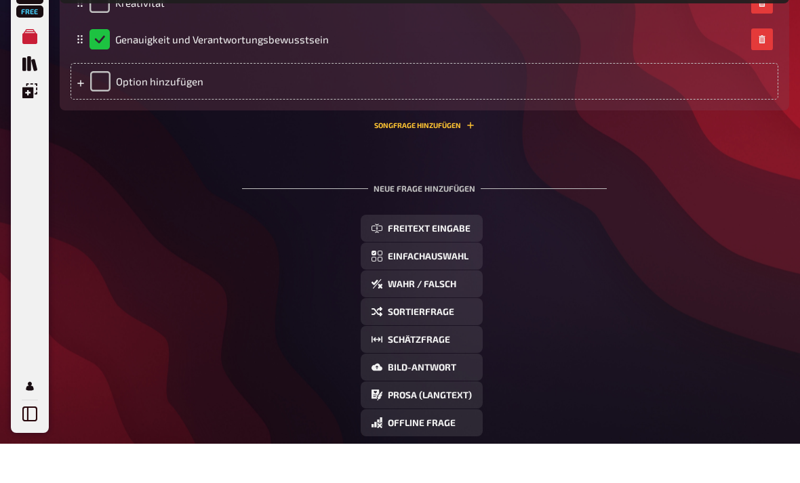
click at [460, 310] on button "Wahr / Falsch" at bounding box center [422, 323] width 122 height 27
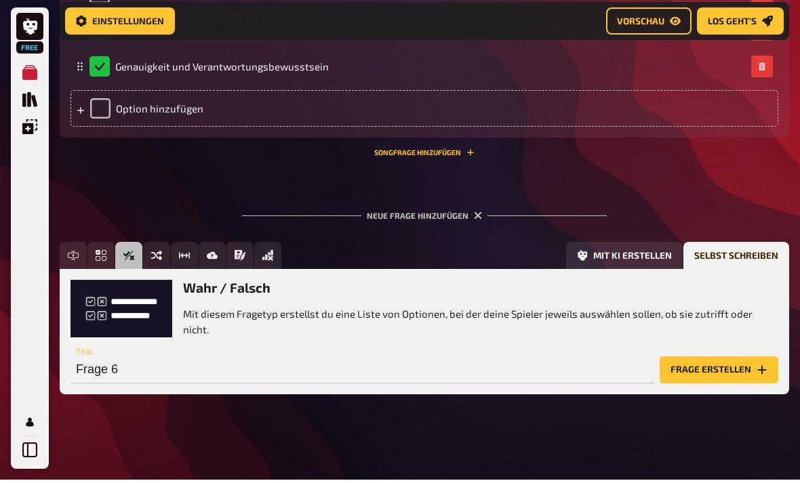
scroll to position [2241, 0]
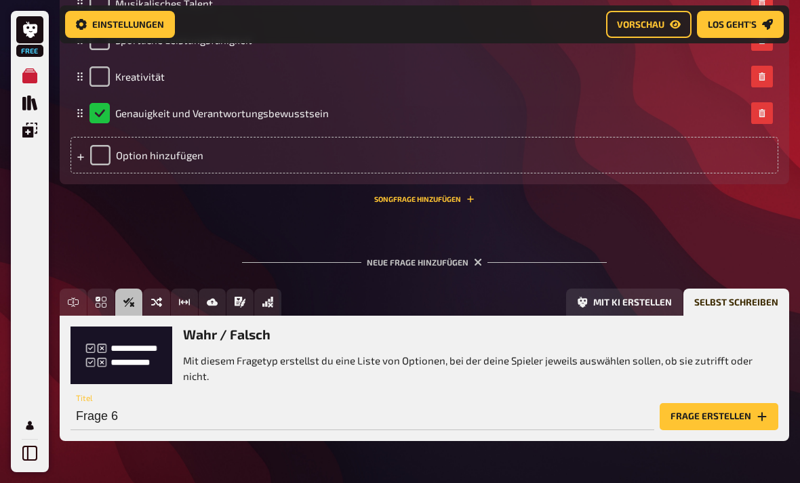
click at [727, 426] on button "Frage erstellen" at bounding box center [719, 416] width 119 height 27
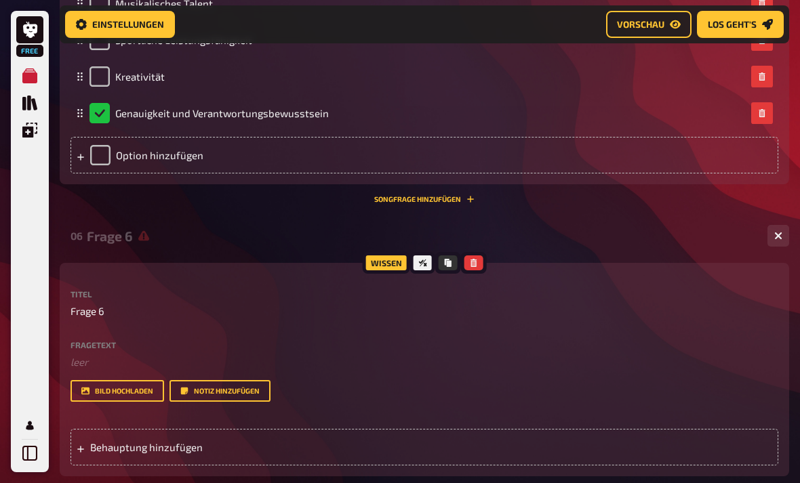
click at [121, 334] on div "Titel Frage 6 Fragetext ﻿ leer Hier hinziehen für Dateiupload Bild hochladen No…" at bounding box center [424, 346] width 708 height 112
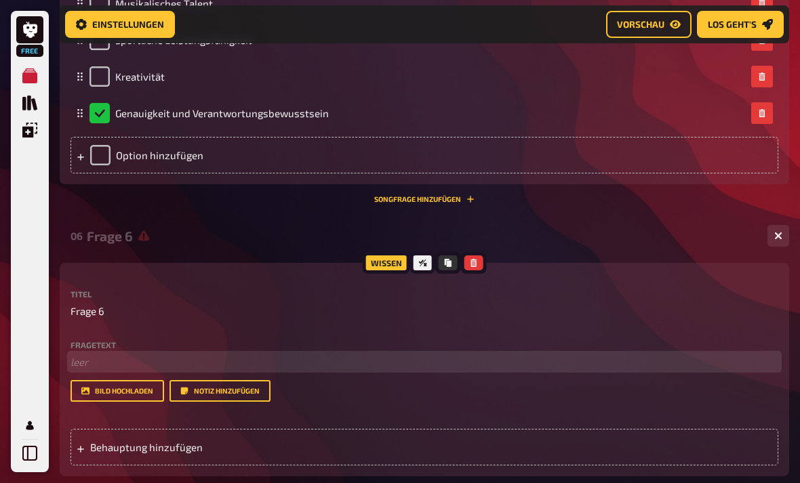
click at [108, 363] on p "﻿ leer" at bounding box center [424, 363] width 708 height 16
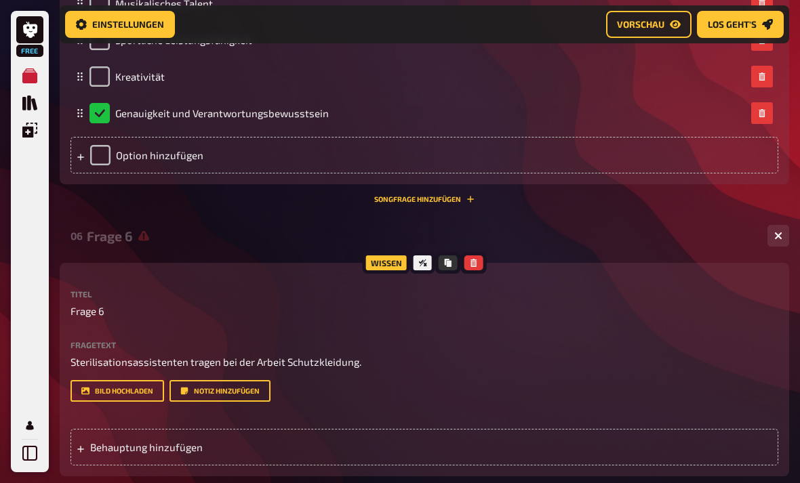
click at [228, 443] on span "Behauptung hinzufügen" at bounding box center [194, 447] width 209 height 12
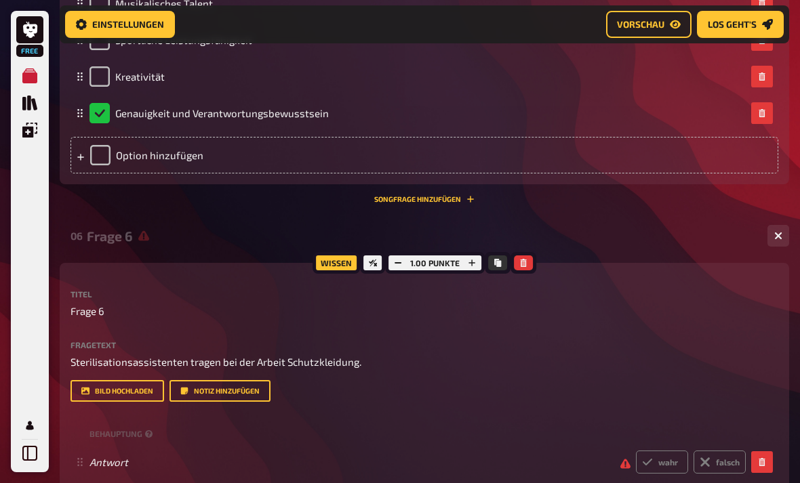
click at [659, 463] on label "wahr" at bounding box center [662, 462] width 52 height 23
click at [636, 451] on input "wahr" at bounding box center [635, 450] width 1 height 1
radio input "true"
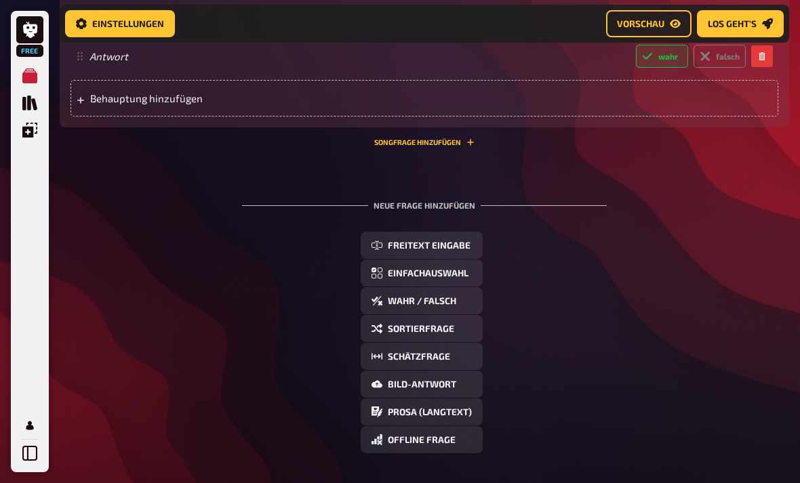
scroll to position [2647, 0]
click at [421, 277] on button "Einfachauswahl" at bounding box center [422, 273] width 122 height 27
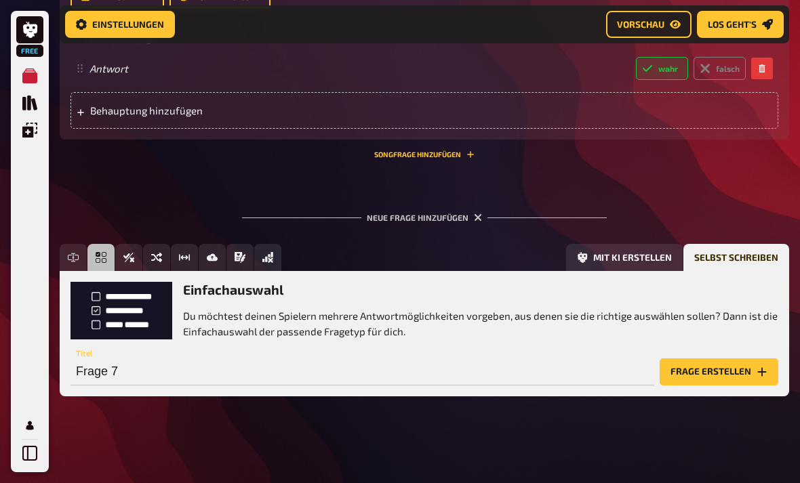
scroll to position [2589, 0]
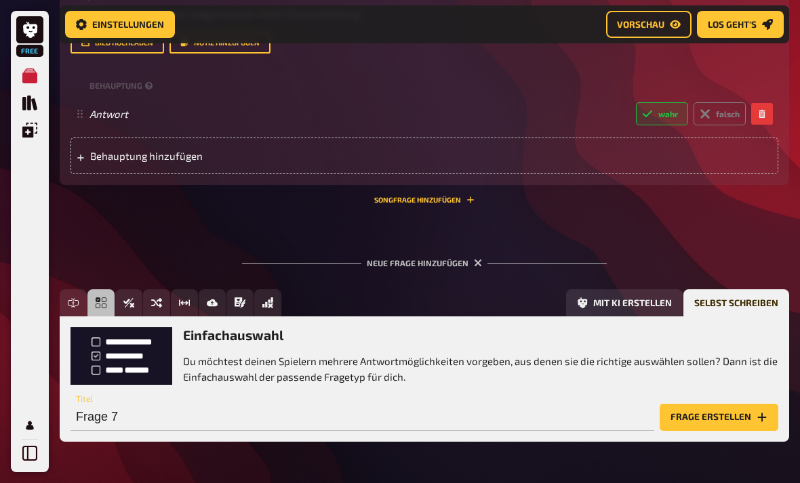
click at [682, 416] on button "Frage erstellen" at bounding box center [719, 417] width 119 height 27
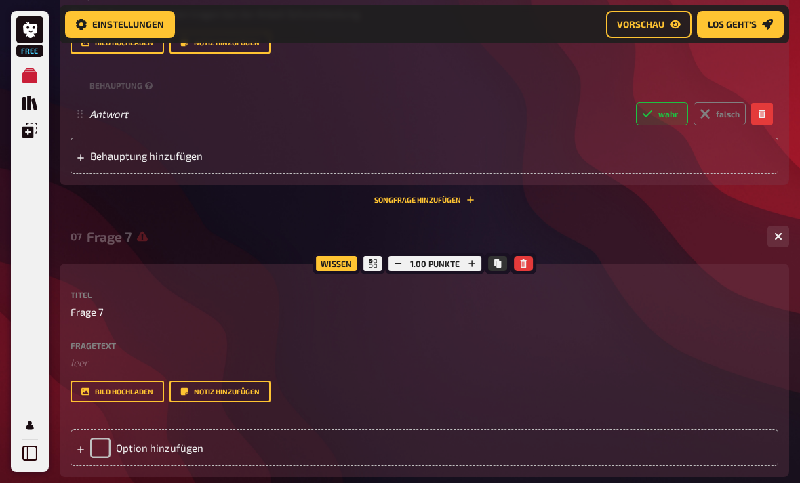
click at [118, 381] on button "Bild hochladen" at bounding box center [117, 392] width 94 height 22
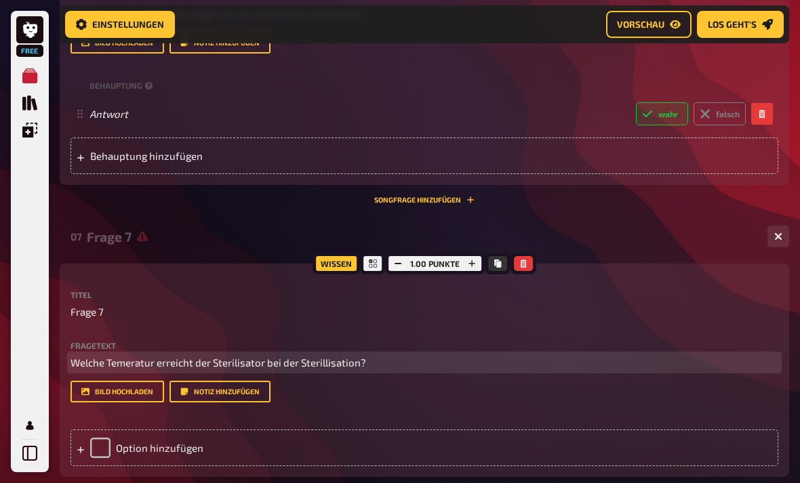
click at [242, 364] on span "Welche Temeratur erreicht der Sterilisator bei der Sterillisation?" at bounding box center [218, 363] width 296 height 12
click at [422, 355] on p "Welche Temeratur erreicht der Sterillisator bei der Sterillisation?" at bounding box center [424, 363] width 708 height 16
click at [239, 361] on span "Welche Temeratur erreicht der Sterillisator bei der Sterillisation?" at bounding box center [219, 363] width 298 height 12
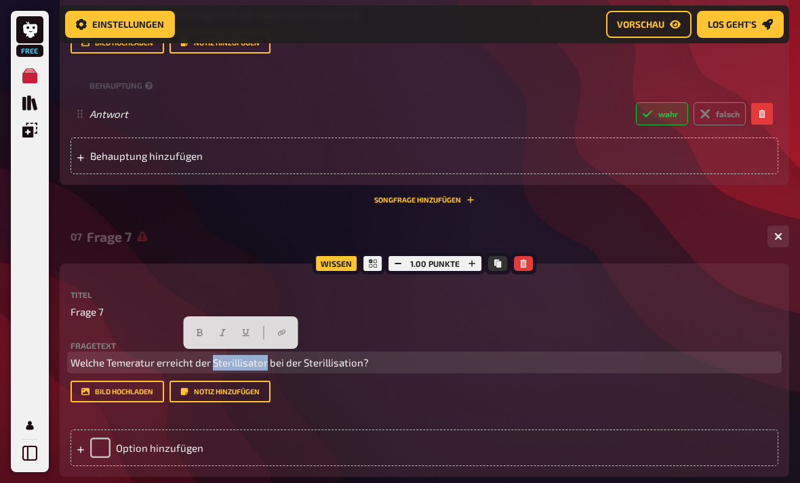
click at [244, 367] on p "Welche Temeratur erreicht der Sterillisator bei der Sterillisation?" at bounding box center [424, 363] width 708 height 16
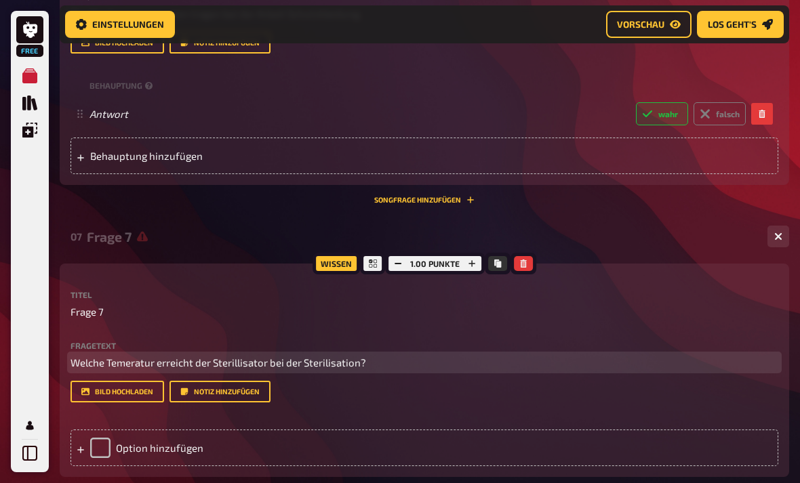
click at [208, 367] on p "Welche Temeratur erreicht der Sterillisator bei der Sterilisation?" at bounding box center [424, 363] width 708 height 16
click at [234, 363] on span "Welche Temeratur erreicht der Sterillisator bei der Sterilisation?" at bounding box center [218, 363] width 296 height 12
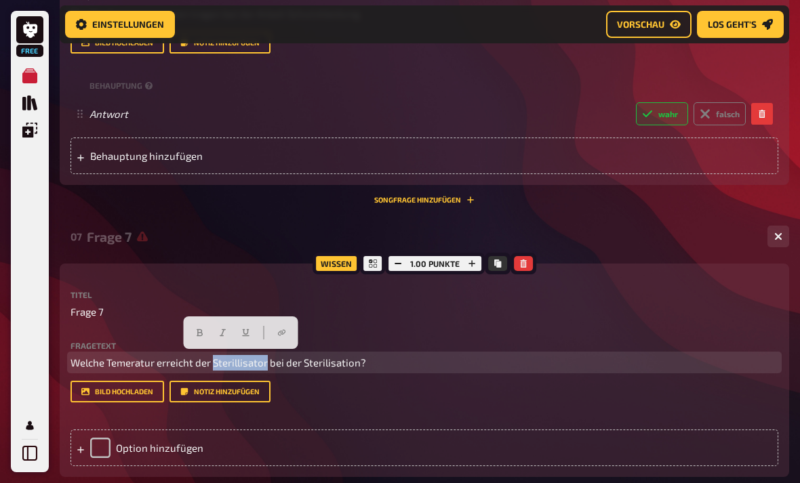
click at [418, 365] on p "Welche Temeratur erreicht der Sterillisator bei der Sterilisation?" at bounding box center [424, 363] width 708 height 16
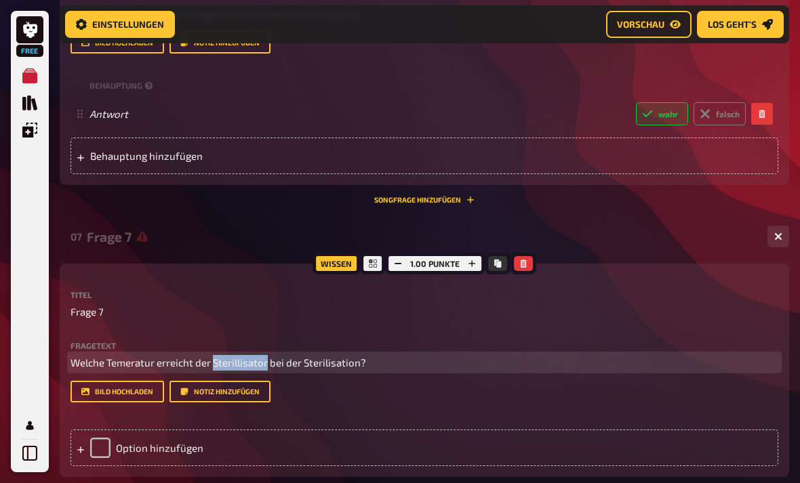
click at [394, 360] on p "Welche Temeratur erreicht der Sterillisator bei der Sterilisation?" at bounding box center [424, 363] width 708 height 16
click at [241, 365] on span "Welche Temeratur erreicht der Sterillisator bei der Sterilisation?" at bounding box center [218, 363] width 296 height 12
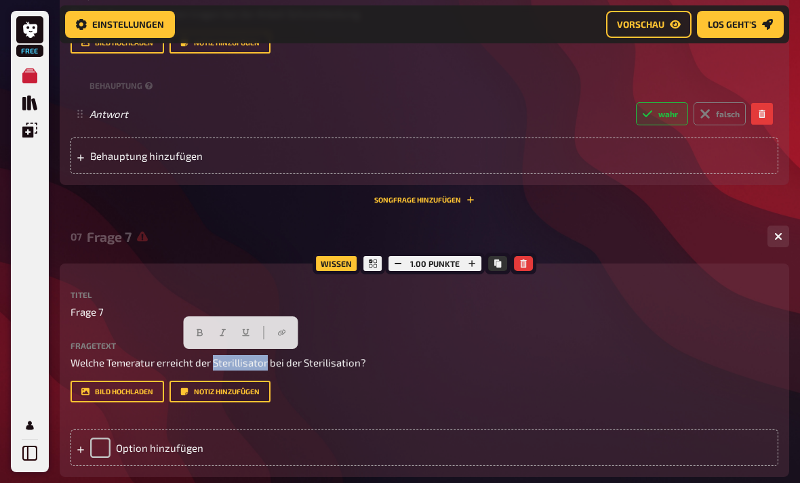
click at [537, 375] on div "Fragetext Welche Temeratur erreicht der Sterillisator bei der Sterilisation? Hi…" at bounding box center [424, 373] width 708 height 62
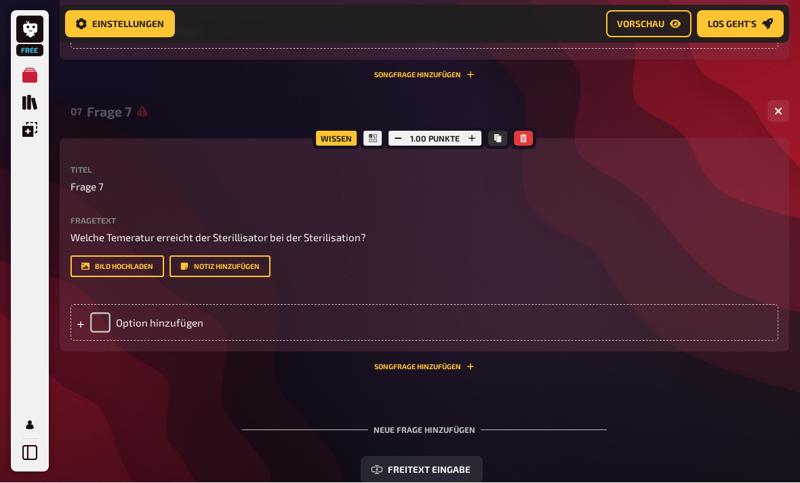
click at [322, 317] on div "Option hinzufügen" at bounding box center [424, 323] width 708 height 37
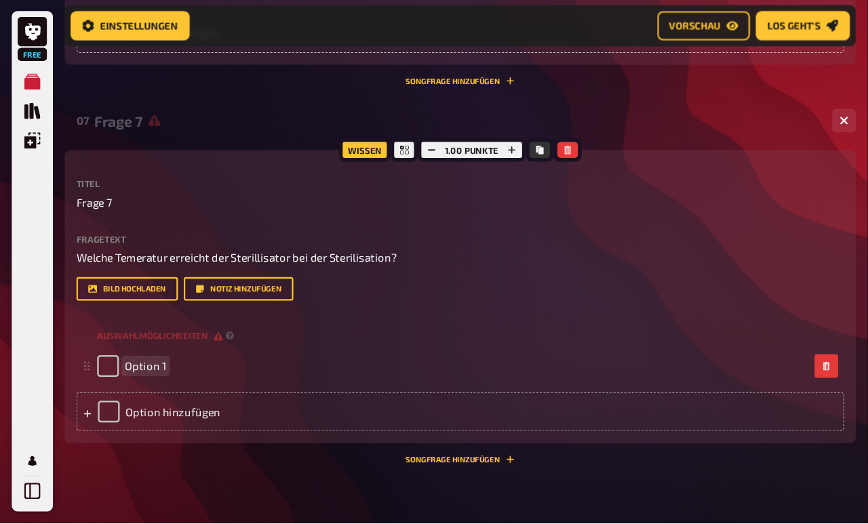
scroll to position [2714, 0]
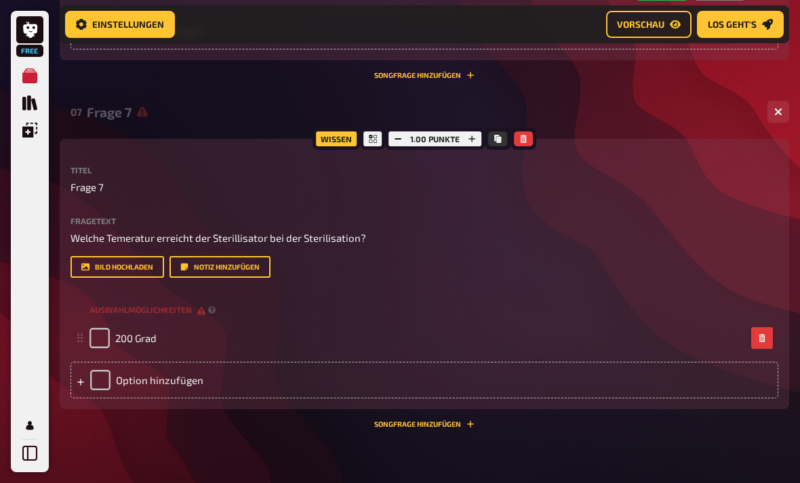
click at [331, 367] on div "Option hinzufügen" at bounding box center [424, 380] width 708 height 37
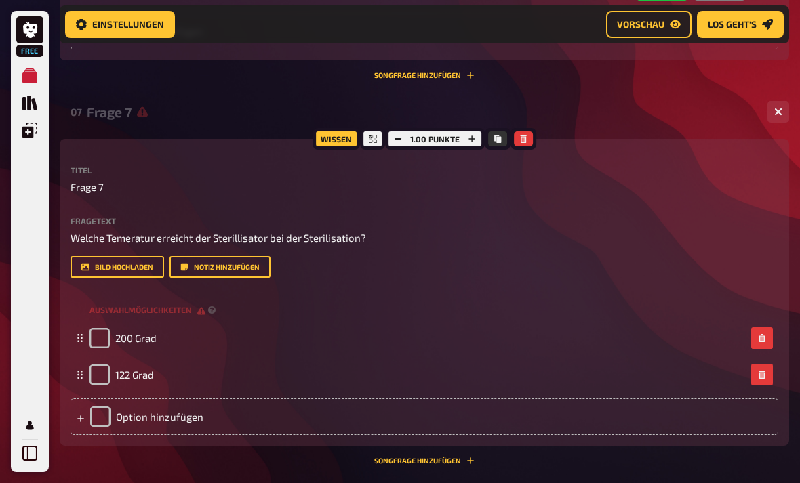
click at [136, 429] on div "Option hinzufügen" at bounding box center [424, 417] width 708 height 37
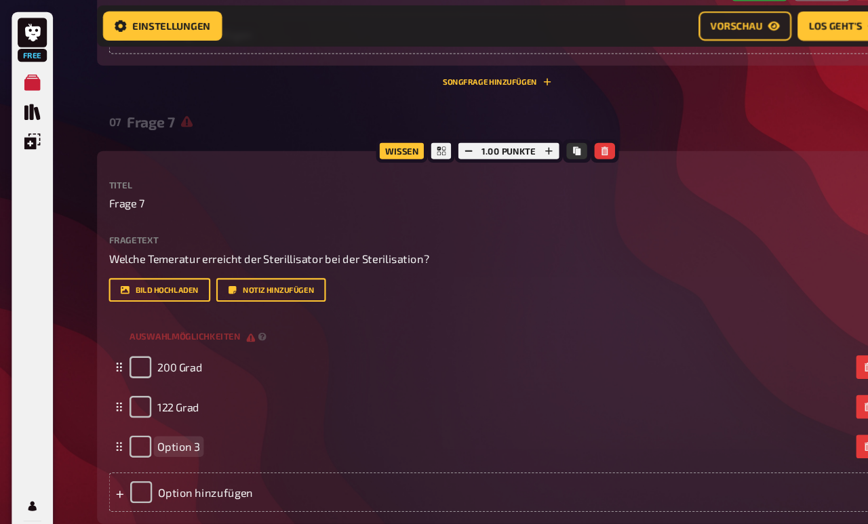
scroll to position [2747, 0]
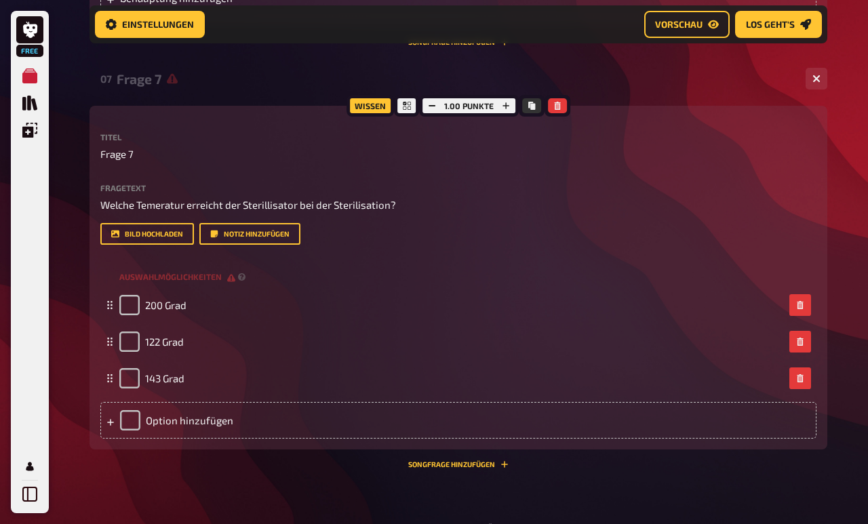
click at [180, 436] on div "Option hinzufügen" at bounding box center [458, 420] width 716 height 37
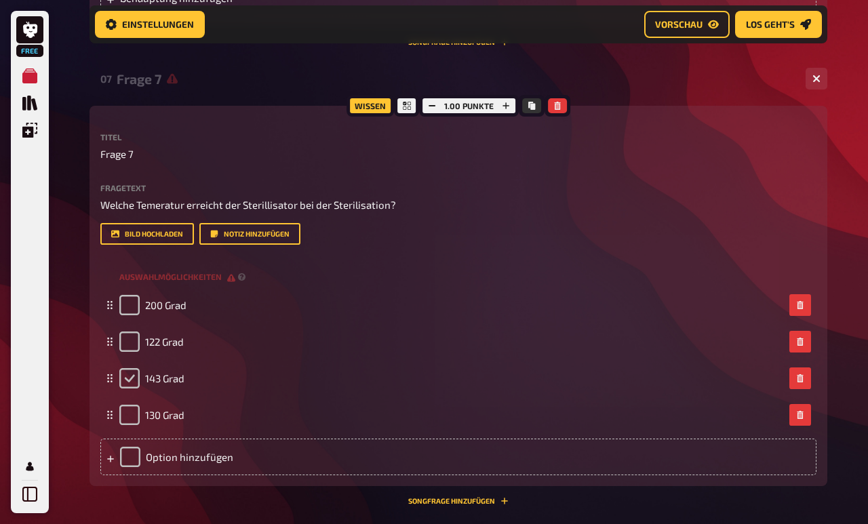
click at [119, 388] on input "checkbox" at bounding box center [129, 378] width 20 height 20
checkbox input "true"
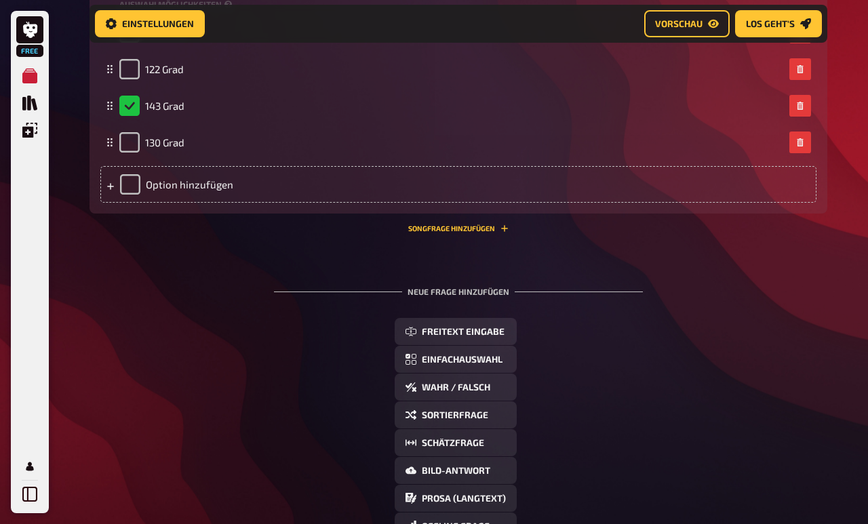
scroll to position [3020, 0]
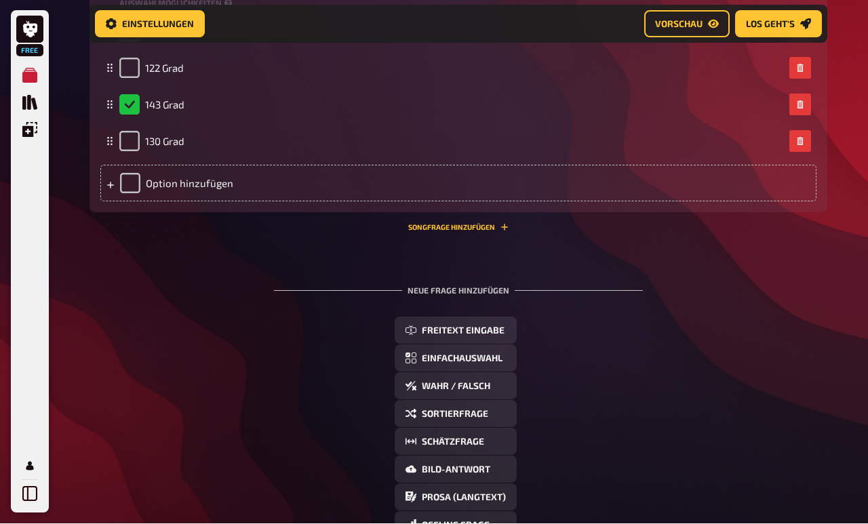
click at [416, 368] on button "Einfachauswahl" at bounding box center [455, 358] width 122 height 27
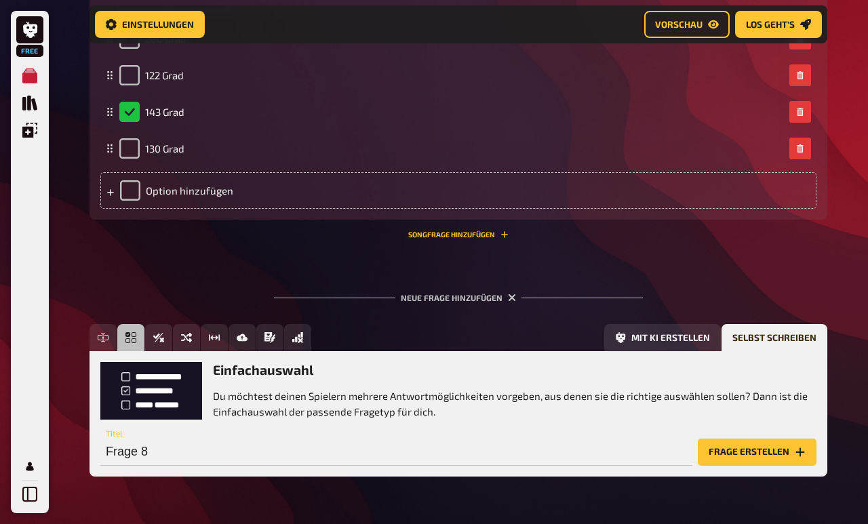
click at [722, 466] on button "Frage erstellen" at bounding box center [756, 452] width 119 height 27
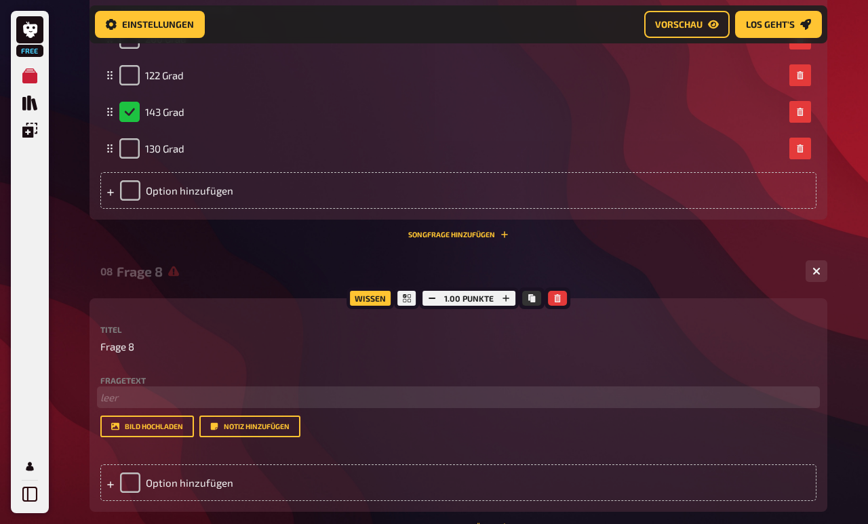
click at [114, 399] on p "﻿ leer" at bounding box center [458, 398] width 716 height 16
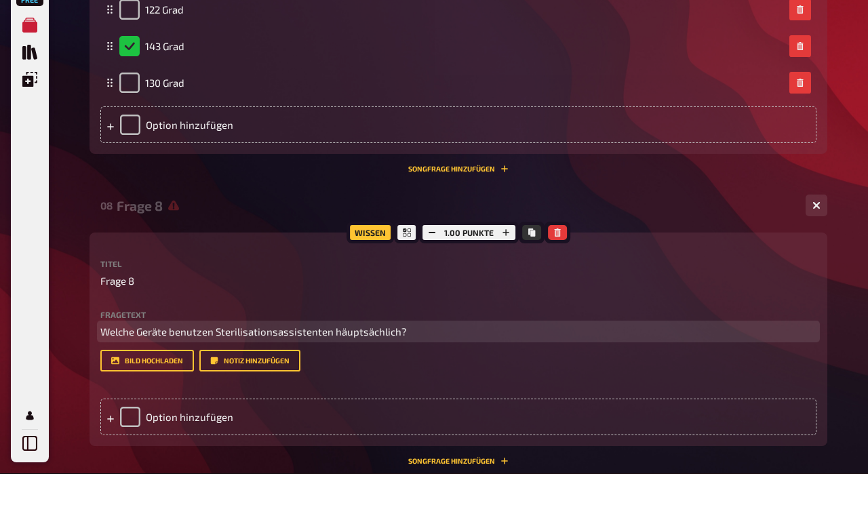
scroll to position [3048, 0]
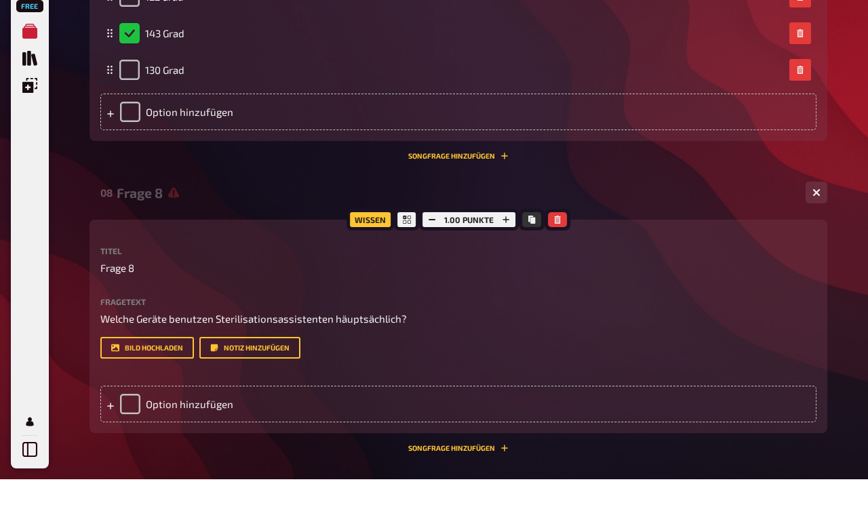
click at [445, 430] on div "Option hinzufügen" at bounding box center [458, 448] width 716 height 37
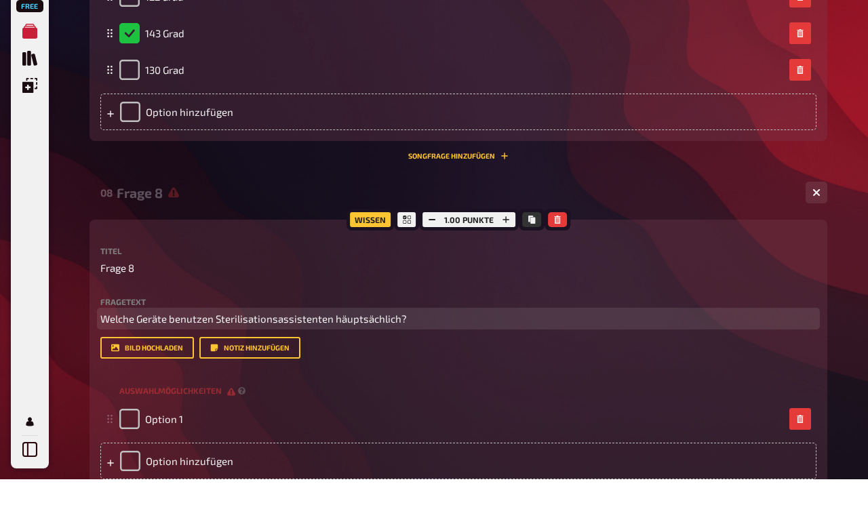
click at [361, 357] on span "Welche Geräte benutzen Sterilisationsassistenten häuptsächlich?" at bounding box center [253, 363] width 306 height 12
click at [355, 357] on span "Welche Geräte benutzen Sterilisationsassistenten häuptsächlich?" at bounding box center [253, 363] width 306 height 12
click at [367, 357] on span "Welche Geräte benutzen Sterilisationsassistenten häuptsächlich?" at bounding box center [253, 363] width 306 height 12
click at [357, 356] on p "Welche Geräte benutzen Sterilisationsassistenten häuptsächlich?" at bounding box center [458, 364] width 716 height 16
click at [358, 357] on span "Welche Geräte benutzen Sterilisationsassistenten häuptsächlich?" at bounding box center [253, 363] width 306 height 12
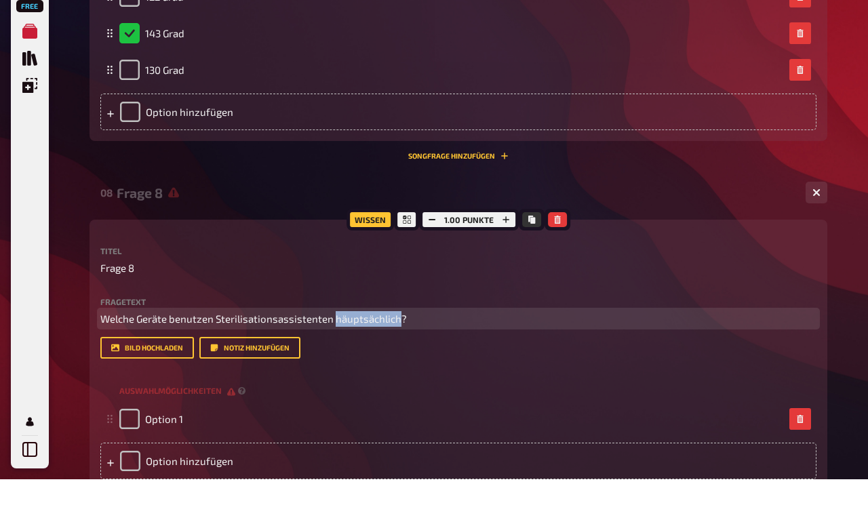
click at [358, 357] on span "Welche Geräte benutzen Sterilisationsassistenten häuptsächlich?" at bounding box center [253, 363] width 306 height 12
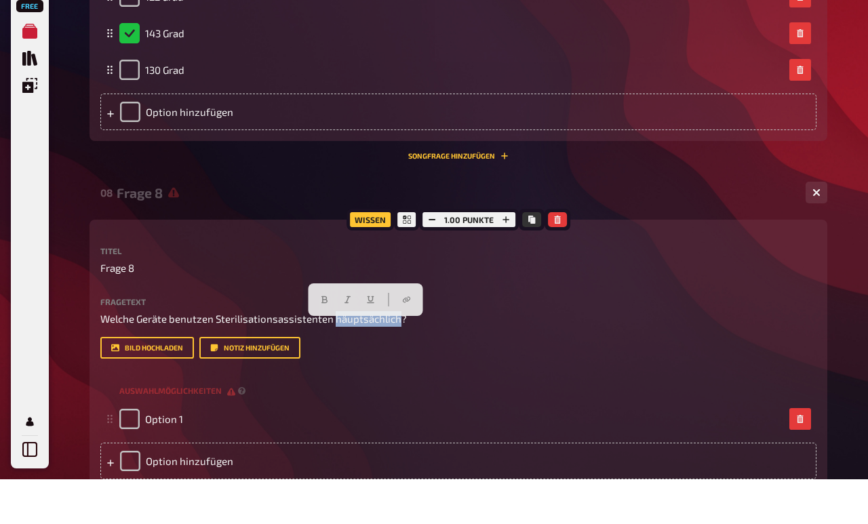
click at [466, 342] on label "Fragetext" at bounding box center [458, 346] width 716 height 8
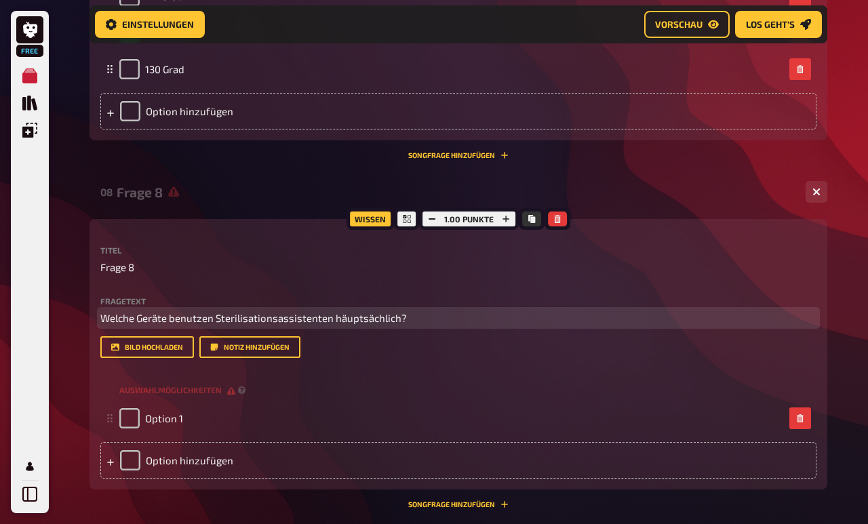
click at [371, 322] on span "Welche Geräte benutzen Sterilisationsassistenten häuptsächlich?" at bounding box center [253, 318] width 306 height 12
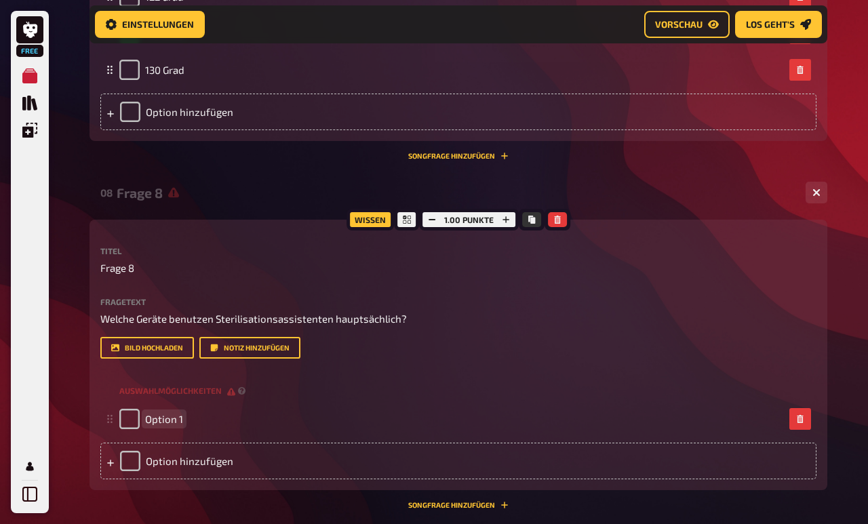
click at [171, 425] on span "Option 1" at bounding box center [164, 419] width 38 height 12
click at [245, 425] on span "Reinigungs und Desinfektions Geräte/Sterilisatoren" at bounding box center [265, 419] width 241 height 12
click at [341, 425] on span "Reinigungs und Desinfektion Geräte/Sterilisatoren" at bounding box center [263, 419] width 236 height 12
click at [279, 470] on div "Option hinzufügen" at bounding box center [458, 461] width 716 height 37
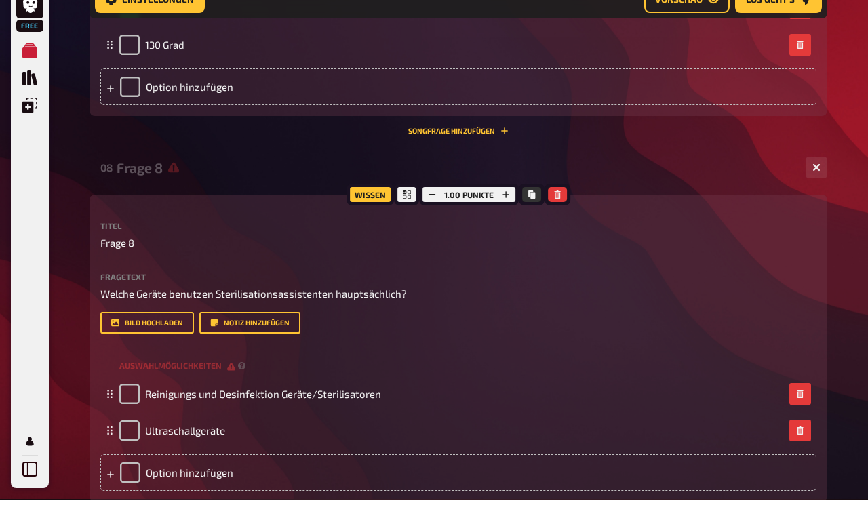
scroll to position [3151, 0]
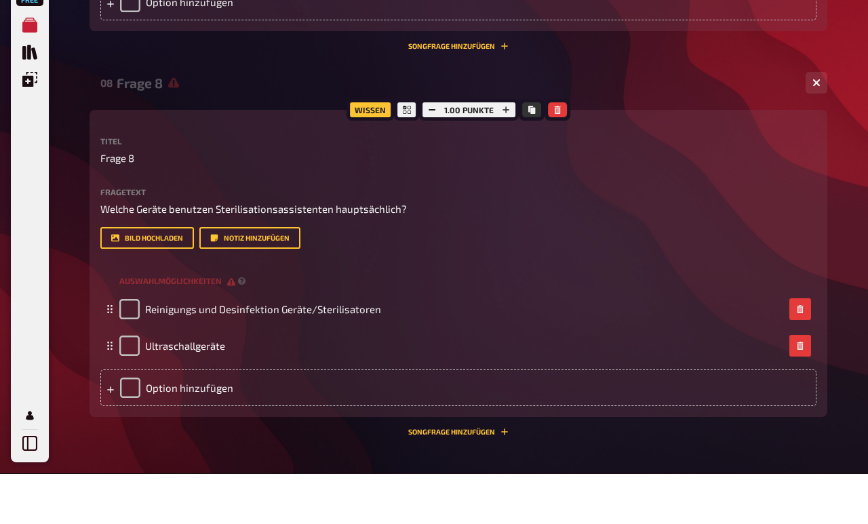
click at [222, 420] on div "Option hinzufügen" at bounding box center [458, 438] width 716 height 37
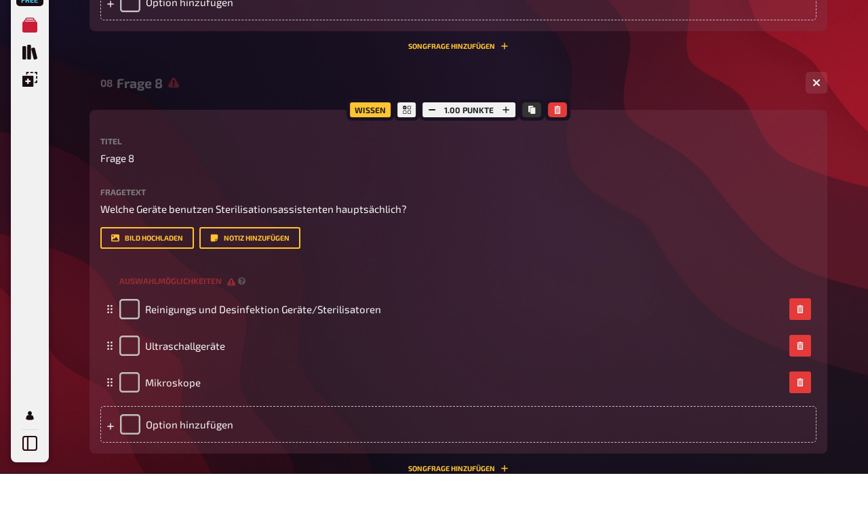
click at [179, 457] on div "Option hinzufügen" at bounding box center [458, 475] width 716 height 37
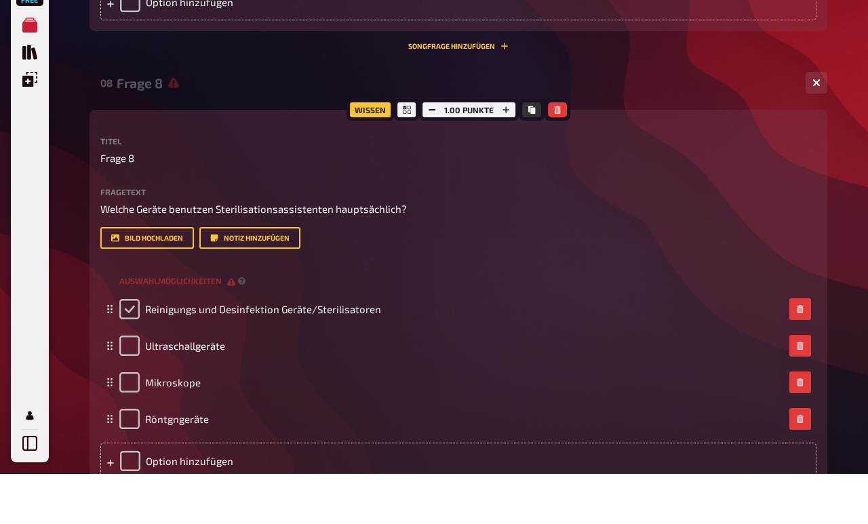
click at [129, 350] on input "checkbox" at bounding box center [129, 360] width 20 height 20
checkbox input "true"
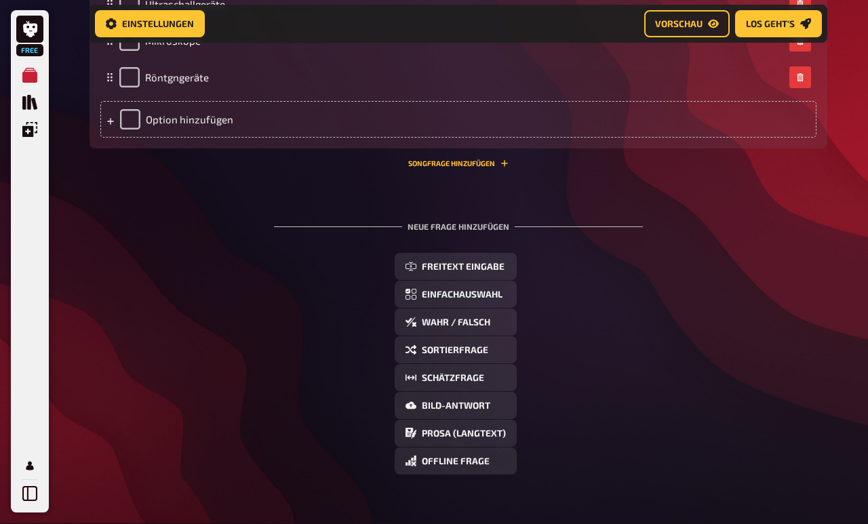
scroll to position [3543, 0]
click at [485, 336] on button "Wahr / Falsch" at bounding box center [455, 322] width 122 height 27
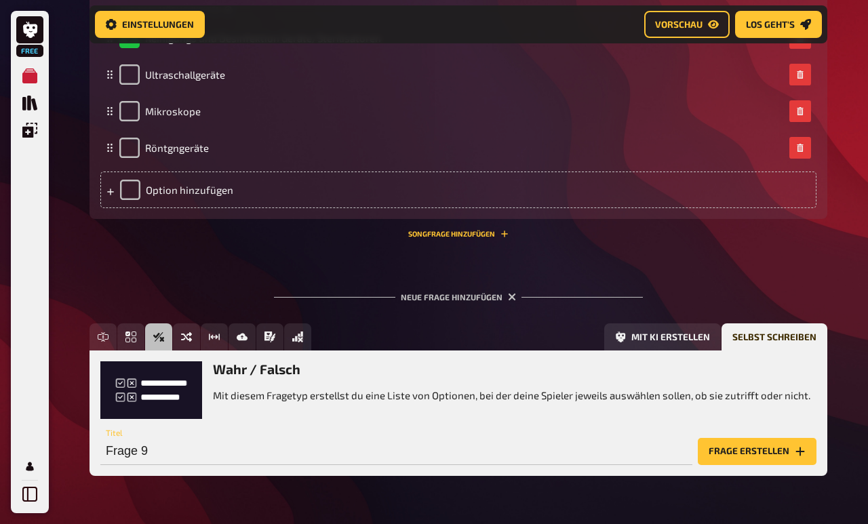
click at [728, 460] on button "Frage erstellen" at bounding box center [756, 451] width 119 height 27
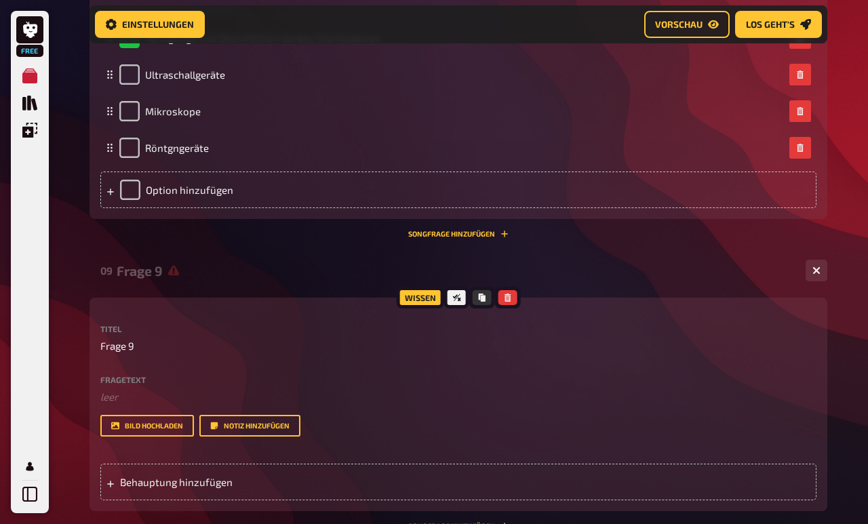
click at [154, 384] on label "Fragetext" at bounding box center [458, 380] width 716 height 8
click at [189, 384] on label "Fragetext" at bounding box center [458, 380] width 716 height 8
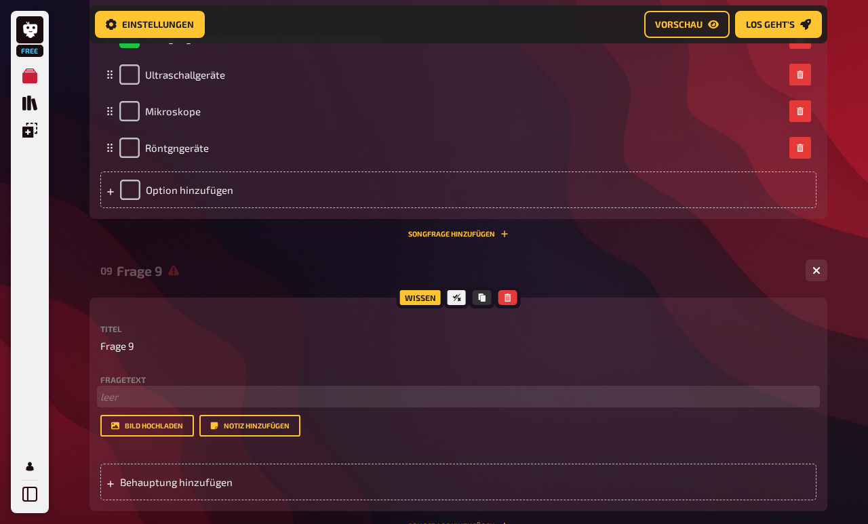
click at [135, 402] on p "﻿ leer" at bounding box center [458, 397] width 716 height 16
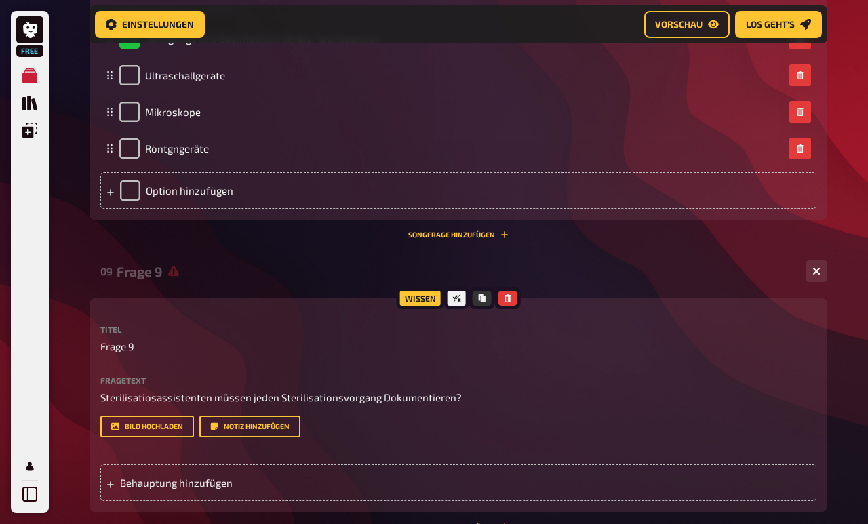
click at [158, 483] on span "Behauptung hinzufügen" at bounding box center [225, 483] width 211 height 12
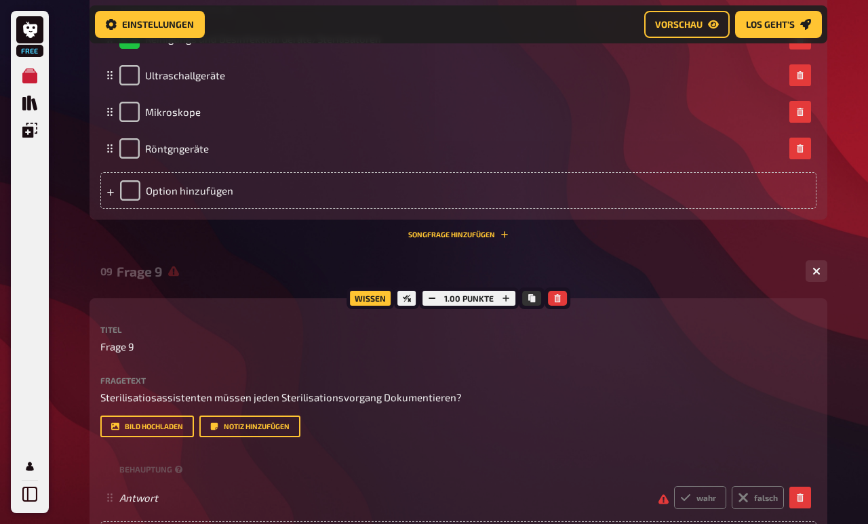
click at [687, 483] on label "wahr" at bounding box center [700, 497] width 52 height 23
click at [674, 483] on input "wahr" at bounding box center [673, 485] width 1 height 1
radio input "true"
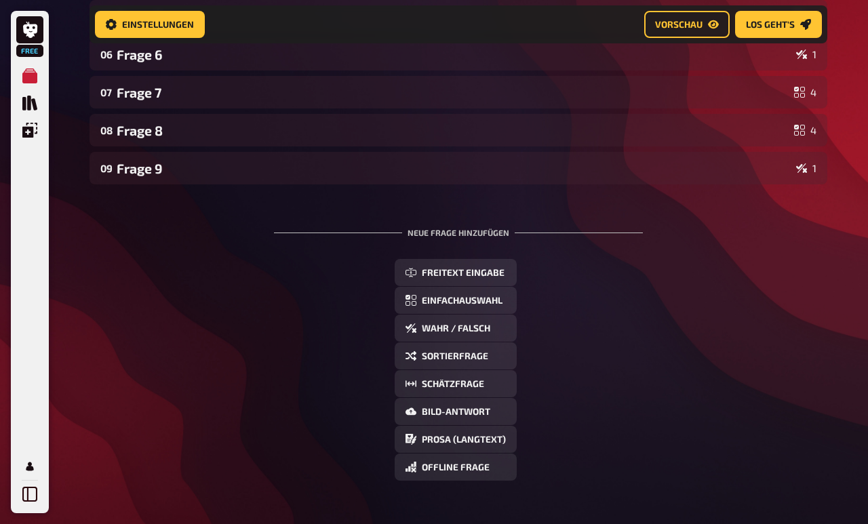
scroll to position [428, 0]
click at [402, 333] on button "Wahr / Falsch" at bounding box center [455, 328] width 122 height 27
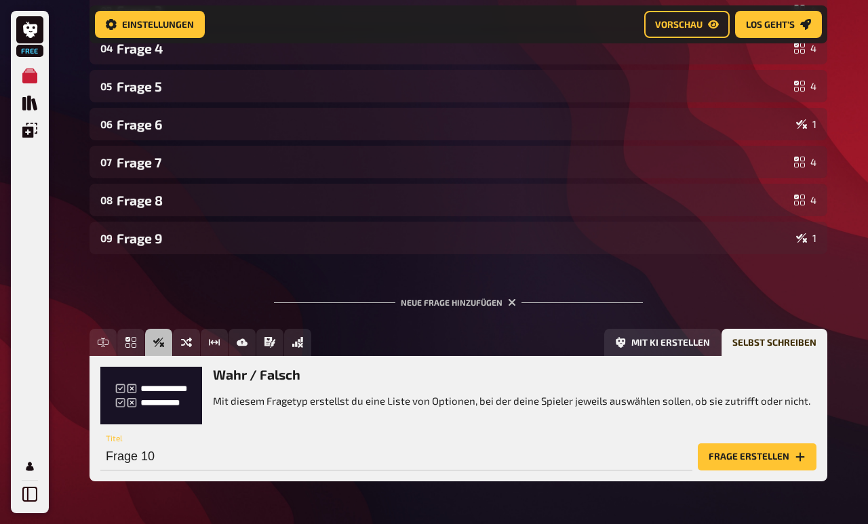
click at [718, 456] on button "Frage erstellen" at bounding box center [756, 456] width 119 height 27
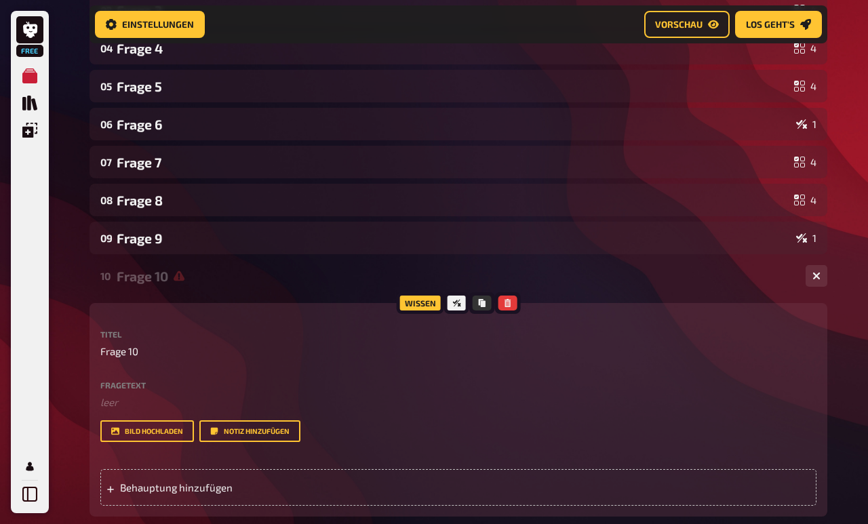
click at [106, 389] on label "Fragetext" at bounding box center [458, 385] width 716 height 8
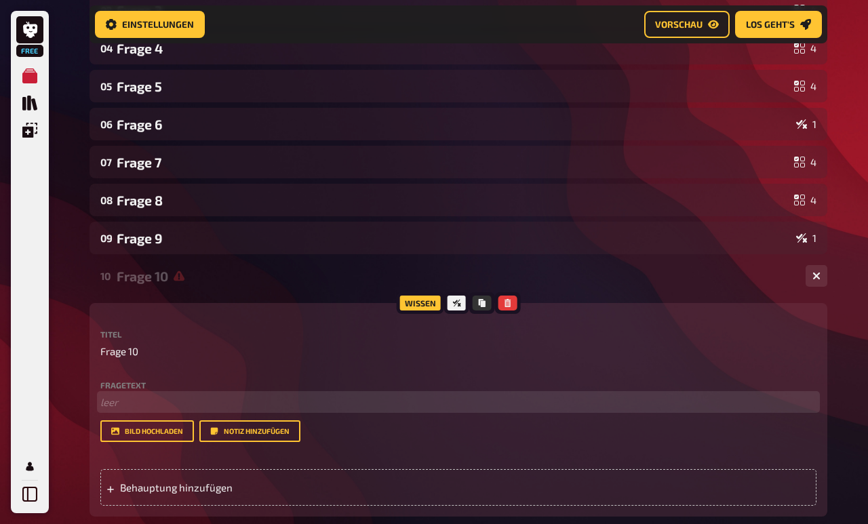
click at [115, 400] on p "﻿ leer" at bounding box center [458, 402] width 716 height 16
click at [465, 411] on p "Ein Sterilisationsassitent kommt direkt mit ATA`s/OTA`s in Kontakt." at bounding box center [458, 403] width 716 height 16
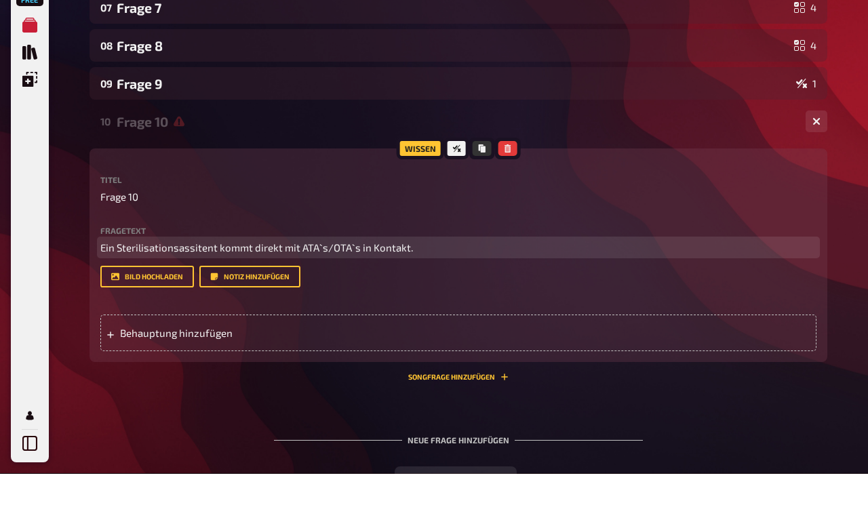
scroll to position [464, 0]
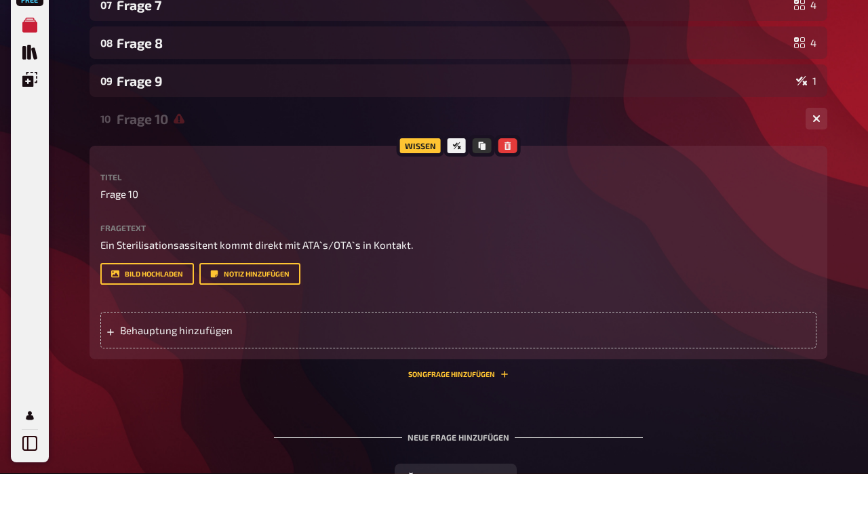
click at [727, 363] on div "Behauptung hinzufügen" at bounding box center [458, 381] width 716 height 37
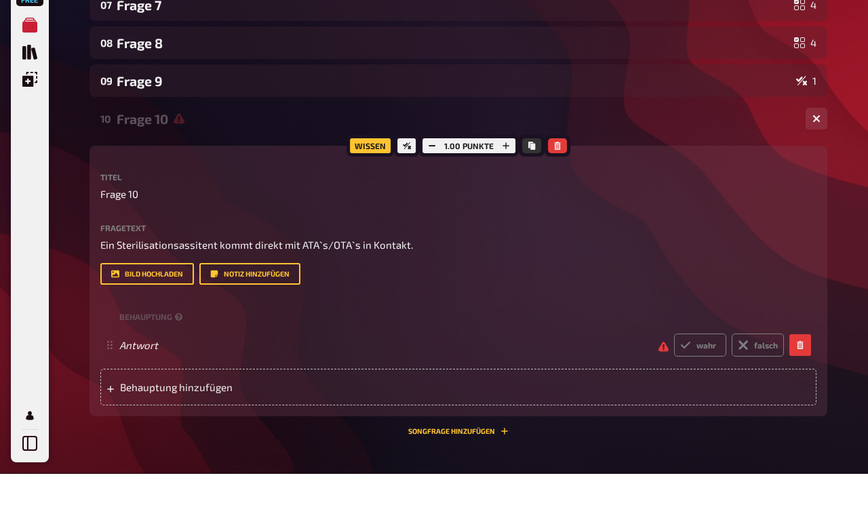
scroll to position [515, 0]
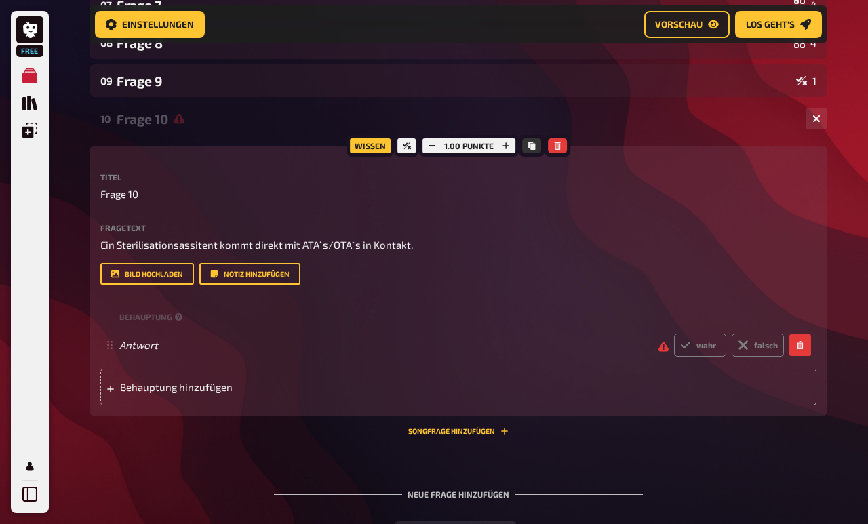
click at [751, 343] on label "falsch" at bounding box center [757, 344] width 52 height 23
click at [674, 333] on input "falsch" at bounding box center [673, 333] width 1 height 1
radio input "true"
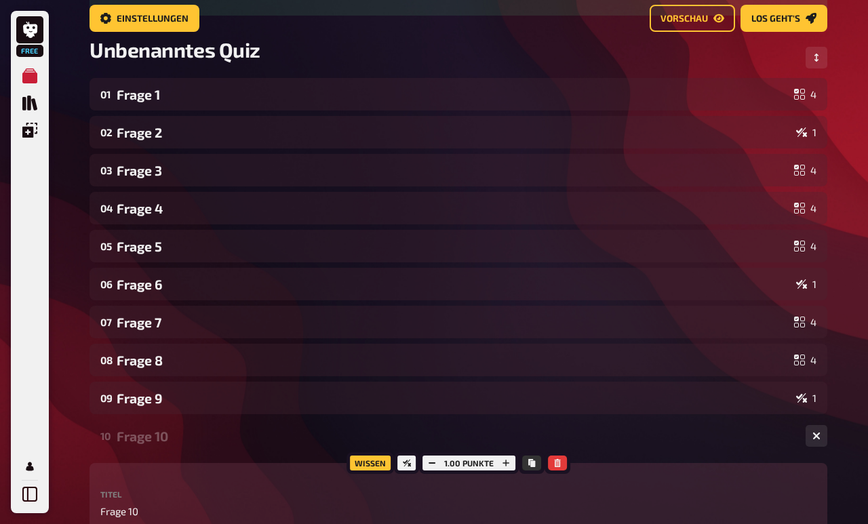
scroll to position [0, 0]
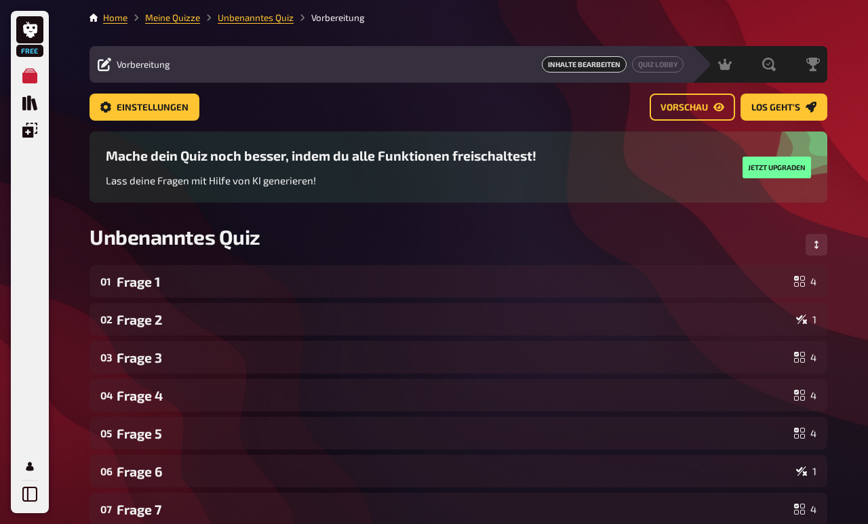
click at [693, 110] on span "Vorschau" at bounding box center [683, 107] width 47 height 9
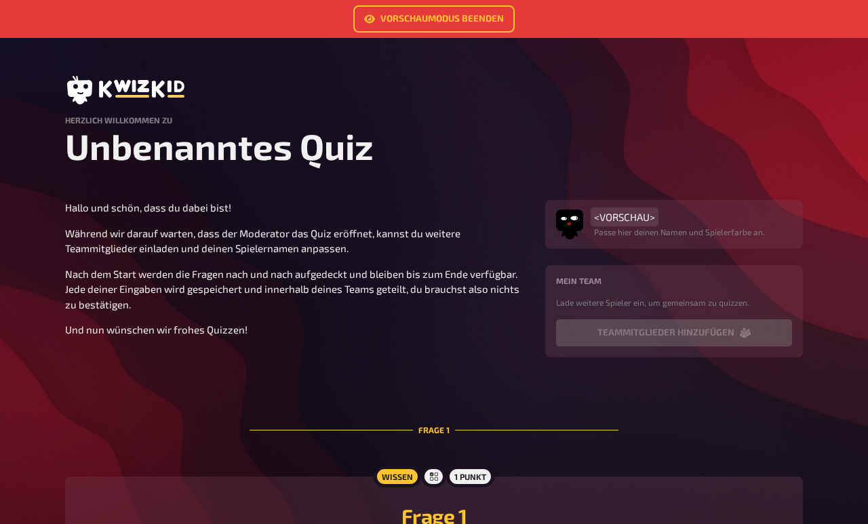
click at [636, 223] on span "<VORSCHAU>" at bounding box center [624, 217] width 61 height 12
click at [631, 207] on div "<VORSCHAU> Passe hier deinen Namen und Spielerfarbe an." at bounding box center [674, 224] width 258 height 49
click at [632, 222] on span "<VORSCHAU>" at bounding box center [624, 217] width 61 height 12
click at [652, 216] on span "<VORSCHAU>" at bounding box center [624, 217] width 61 height 12
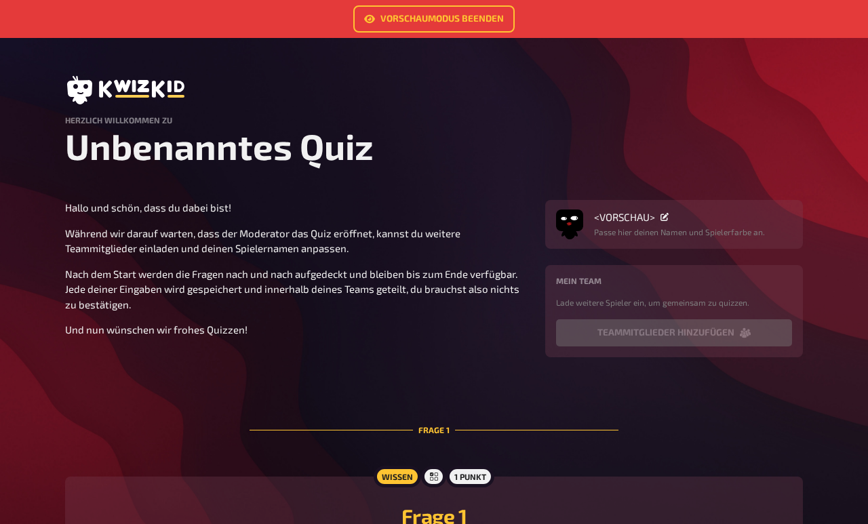
click at [670, 209] on div "<VORSCHAU> Passe hier deinen Namen und Spielerfarbe an." at bounding box center [674, 224] width 258 height 49
click at [663, 221] on icon at bounding box center [664, 217] width 8 height 8
click at [693, 220] on div "<VORSCHAU>" at bounding box center [679, 217] width 171 height 12
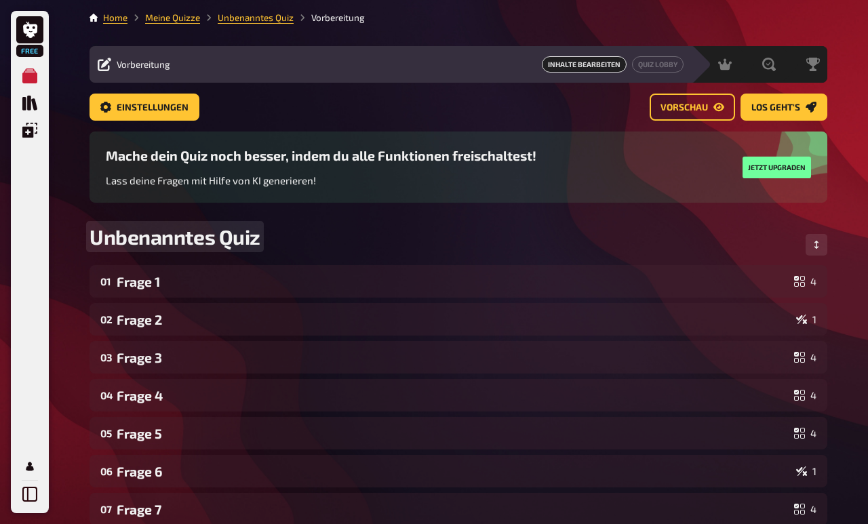
click at [211, 242] on span "Unbenanntes Quiz" at bounding box center [174, 236] width 171 height 24
click at [703, 113] on link "Vorschau" at bounding box center [691, 107] width 85 height 27
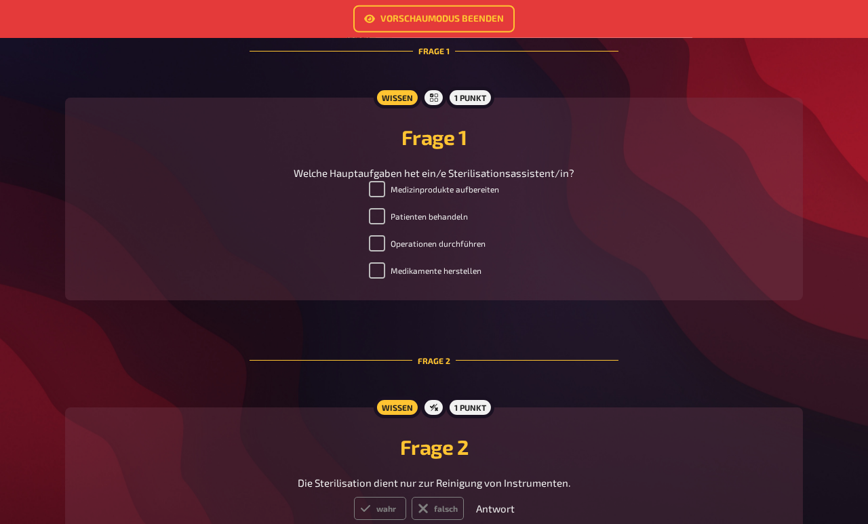
scroll to position [380, 0]
click at [381, 193] on input "Medizinprodukte aufbereiten" at bounding box center [377, 188] width 16 height 16
checkbox input "false"
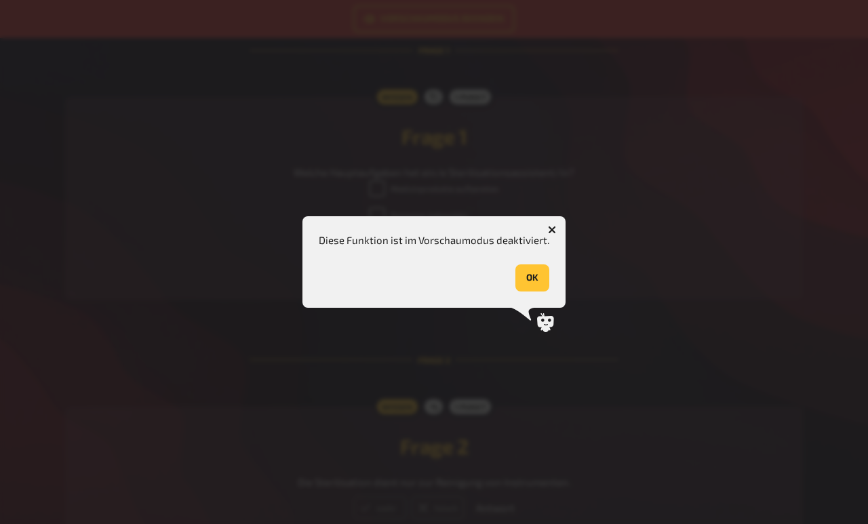
click at [543, 291] on button "OK" at bounding box center [532, 277] width 34 height 27
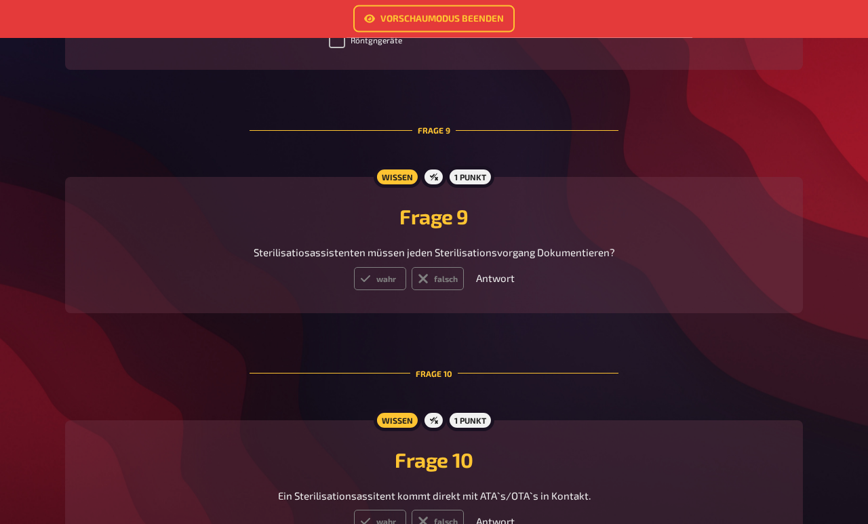
scroll to position [2768, 0]
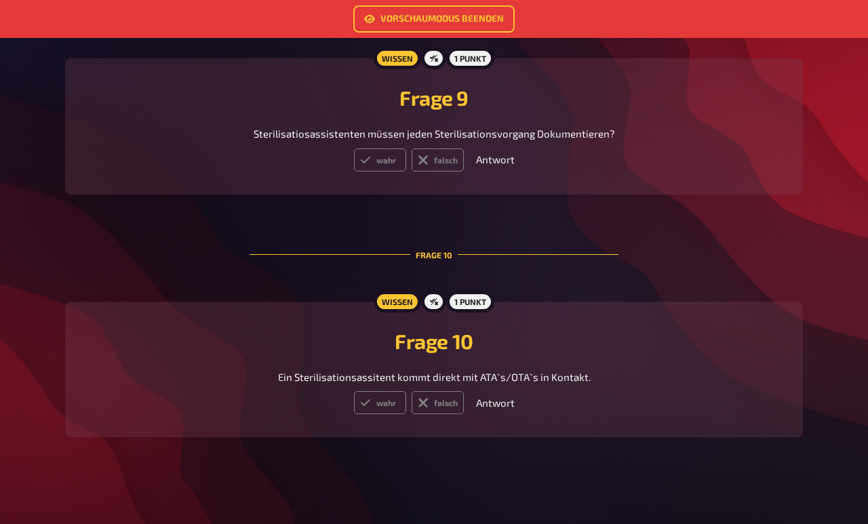
click at [492, 20] on link "Vorschaumodus beenden" at bounding box center [433, 18] width 161 height 27
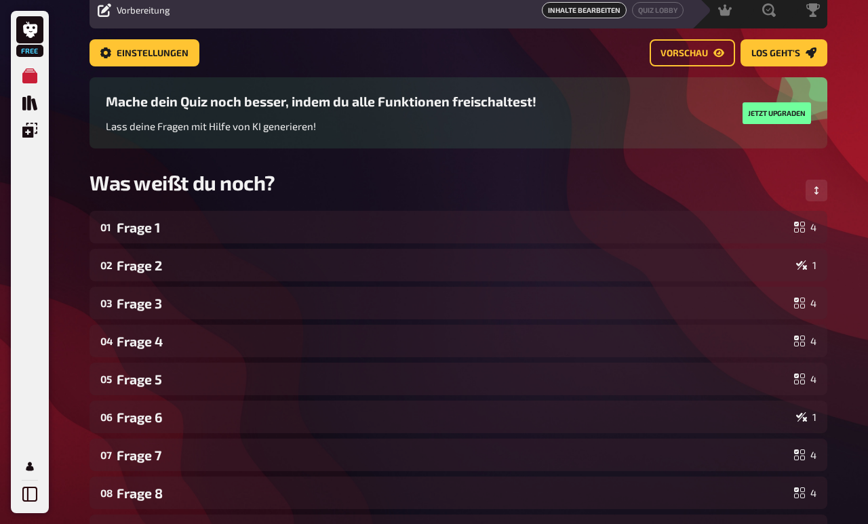
click at [799, 54] on link "Los geht's" at bounding box center [783, 52] width 87 height 27
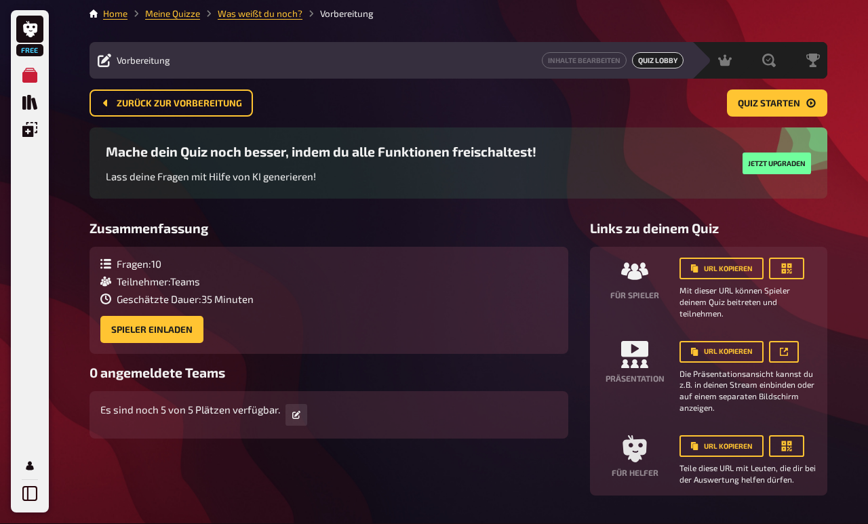
scroll to position [3, 0]
click at [303, 419] on link at bounding box center [296, 416] width 22 height 22
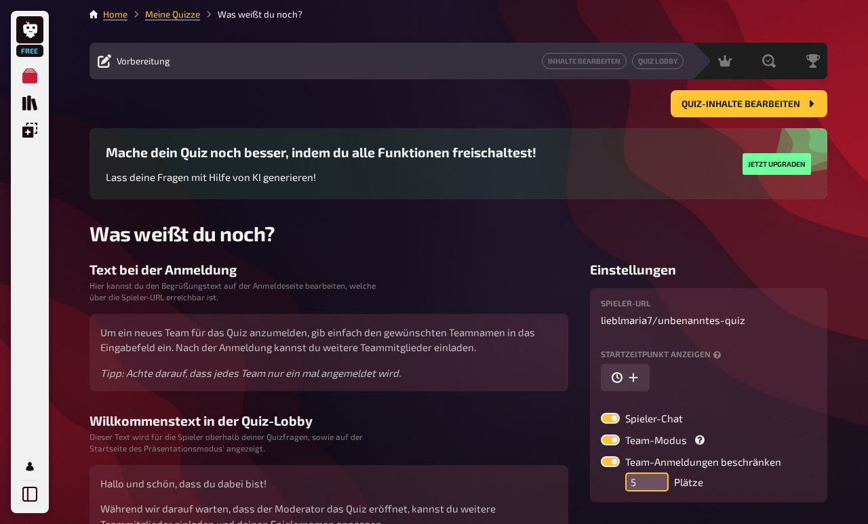
click at [645, 483] on input "5" at bounding box center [646, 481] width 43 height 19
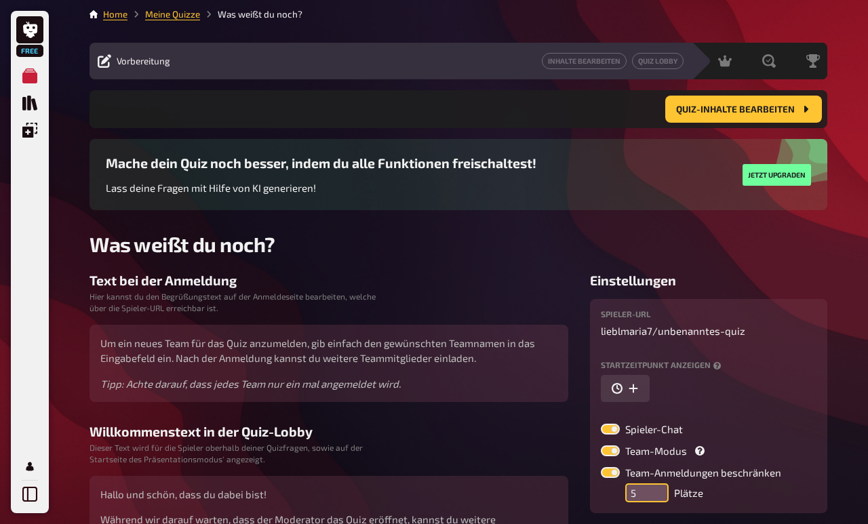
scroll to position [171, 0]
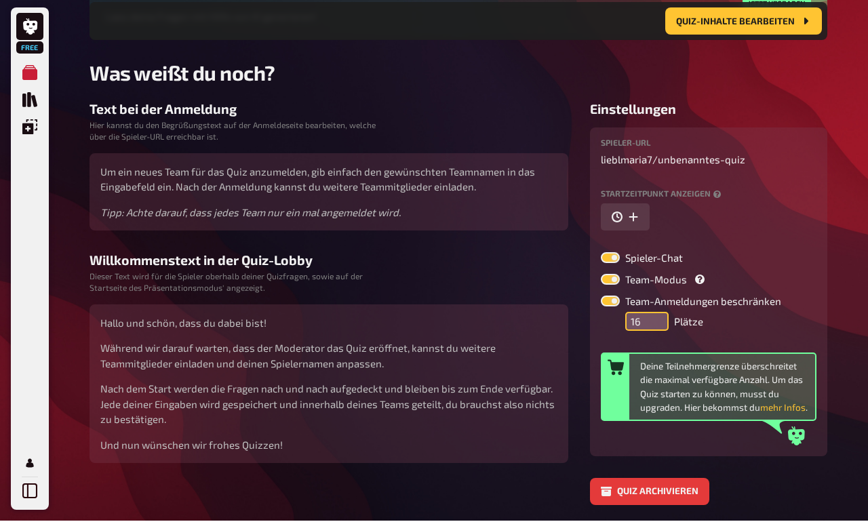
type input "16"
click at [760, 418] on button "mehr Infos" at bounding box center [782, 411] width 45 height 14
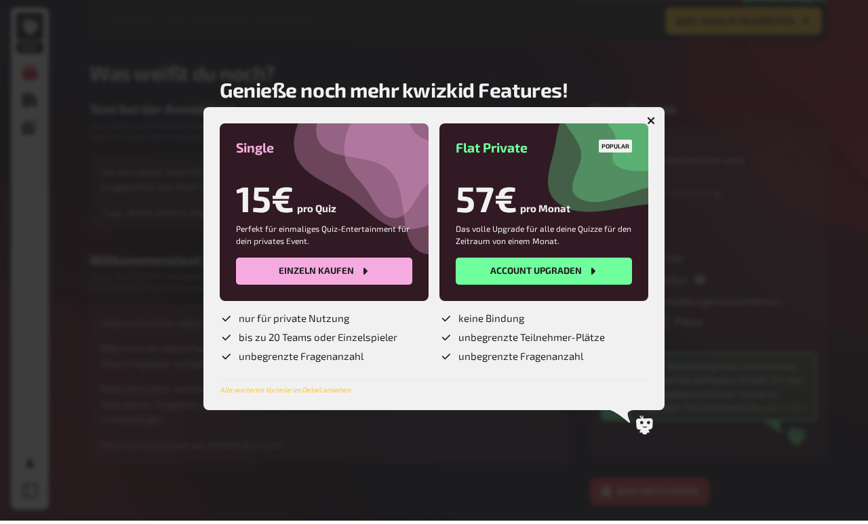
scroll to position [176, 0]
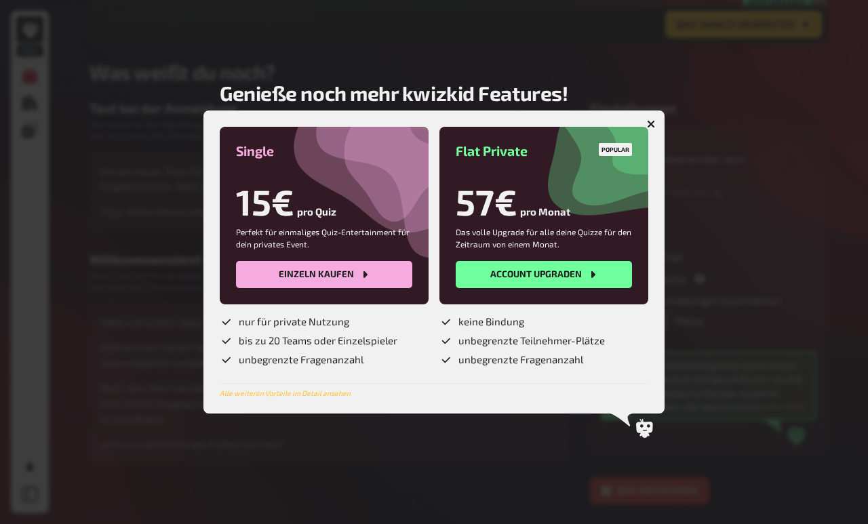
click at [300, 288] on button "Einzeln kaufen" at bounding box center [324, 274] width 176 height 27
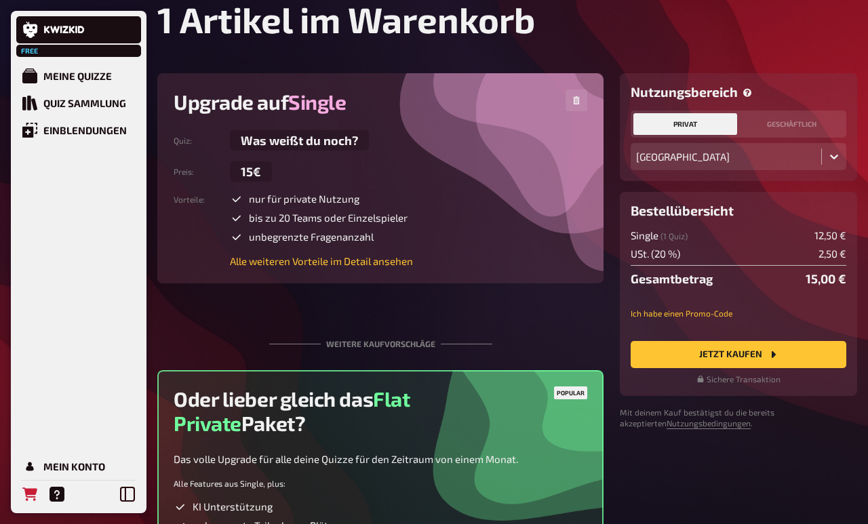
scroll to position [25, 0]
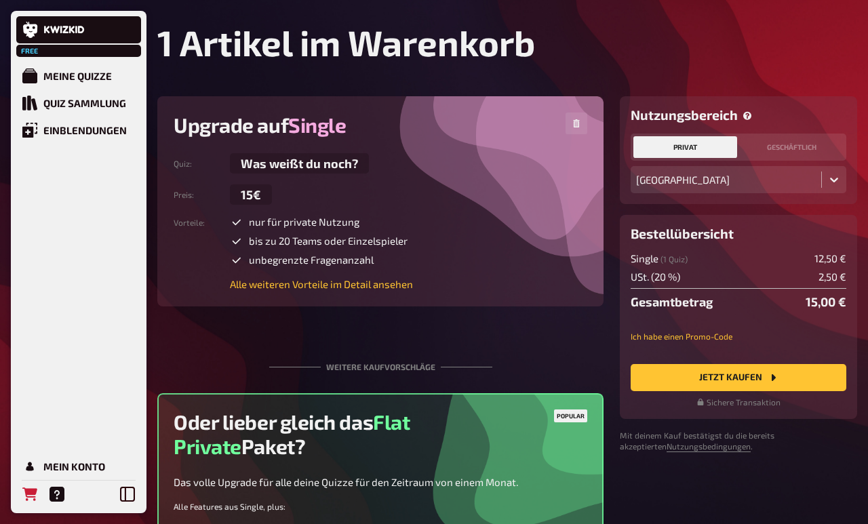
click at [216, 253] on span "Vorteile :" at bounding box center [199, 253] width 51 height 75
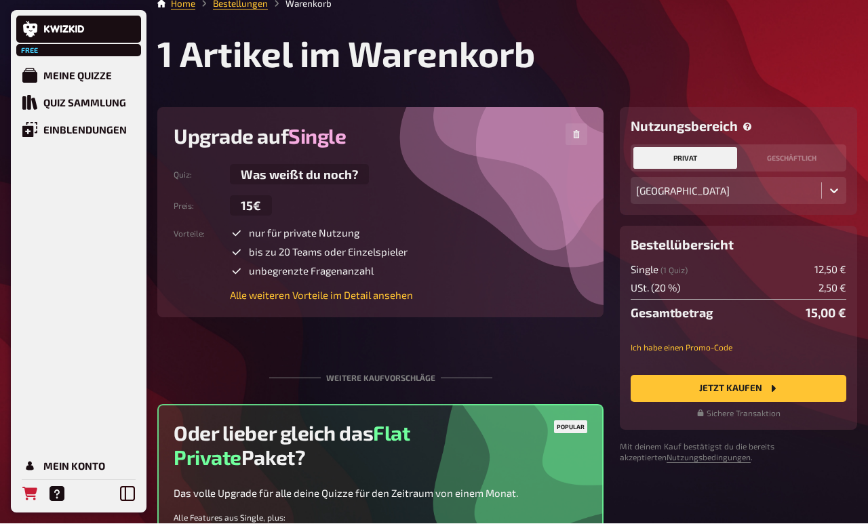
click at [278, 291] on link "Alle weiteren Vorteile im Detail ansehen" at bounding box center [321, 295] width 183 height 12
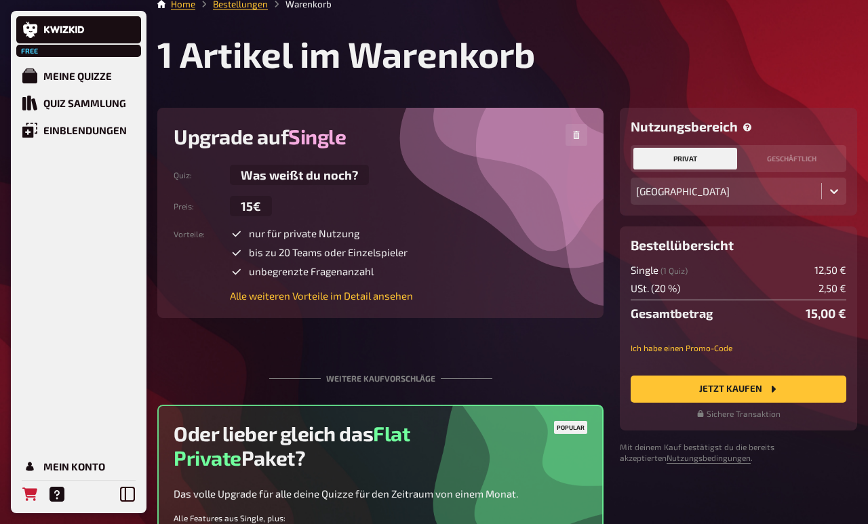
click at [316, 302] on link "Alle weiteren Vorteile im Detail ansehen" at bounding box center [321, 295] width 183 height 12
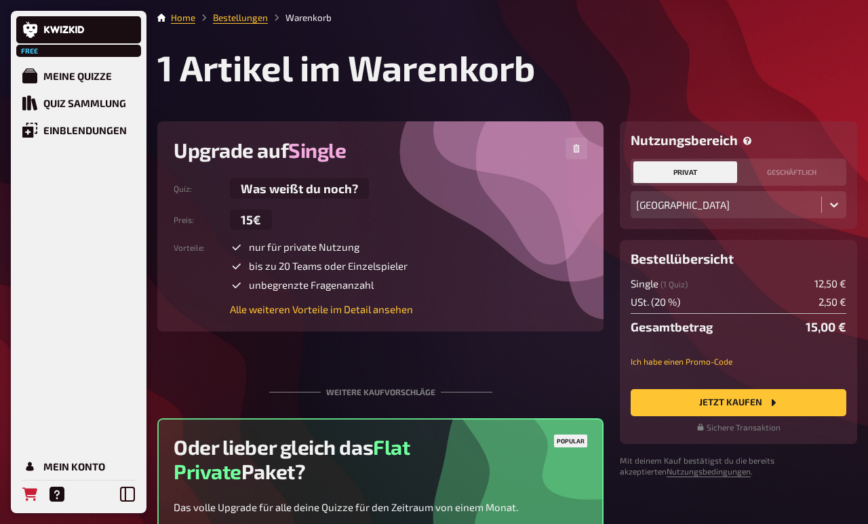
click at [667, 402] on button "Jetzt Kaufen" at bounding box center [738, 402] width 216 height 27
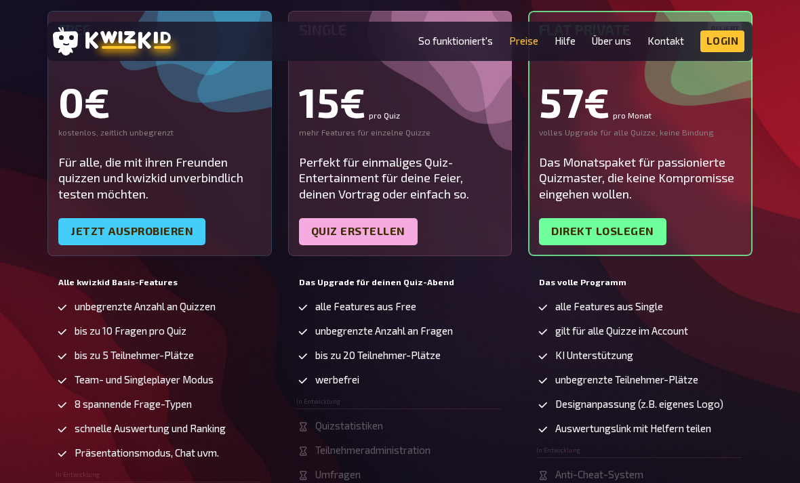
scroll to position [259, 0]
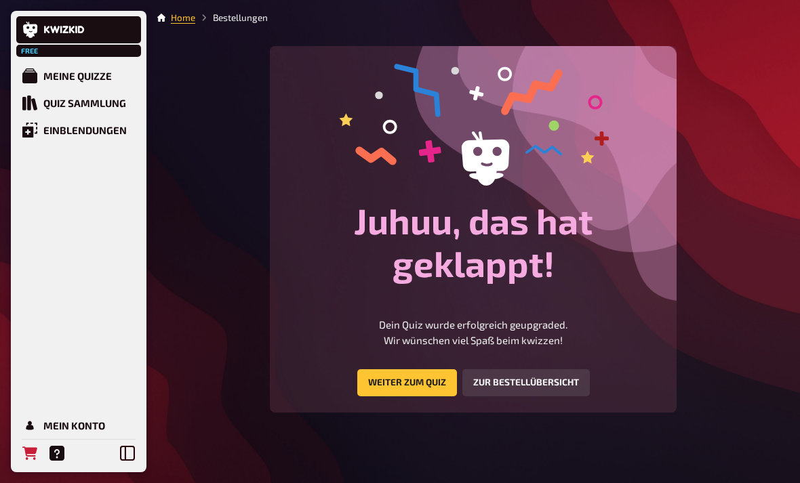
click at [411, 395] on link "Weiter zum Quiz" at bounding box center [407, 382] width 100 height 27
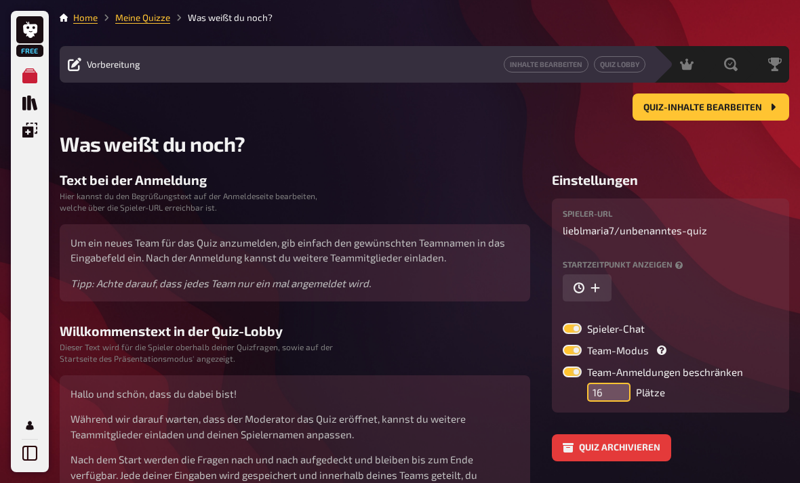
click at [592, 392] on input "16" at bounding box center [608, 392] width 43 height 19
click at [605, 397] on input "16" at bounding box center [608, 392] width 43 height 19
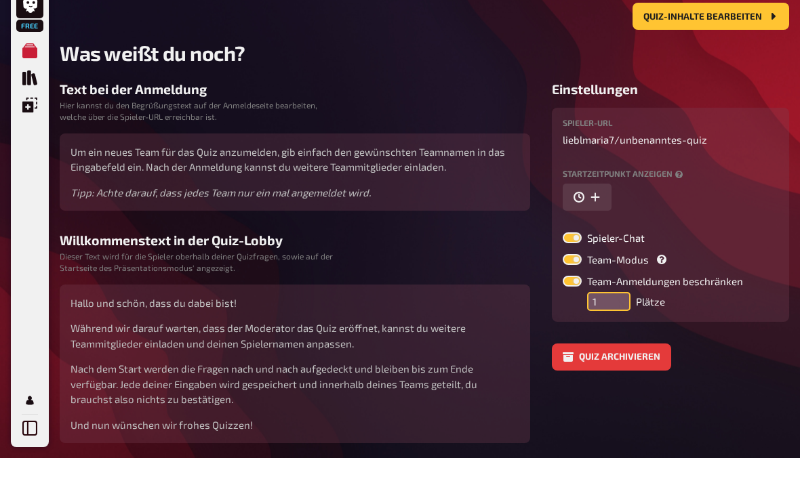
scroll to position [71, 0]
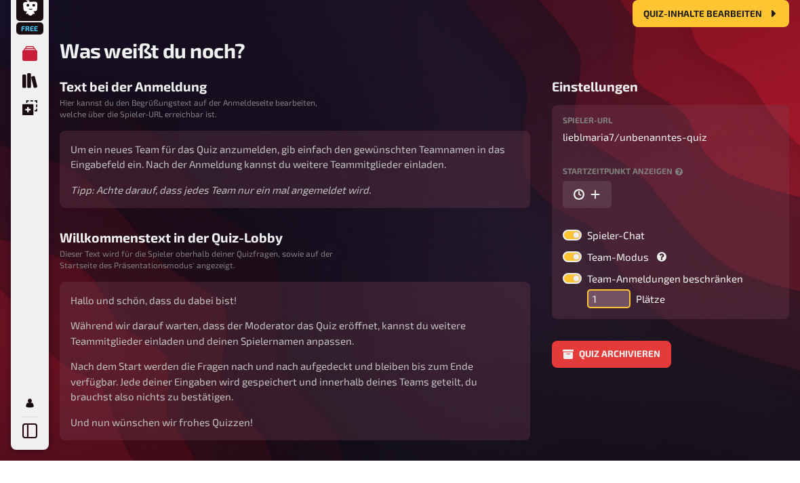
type input "19"
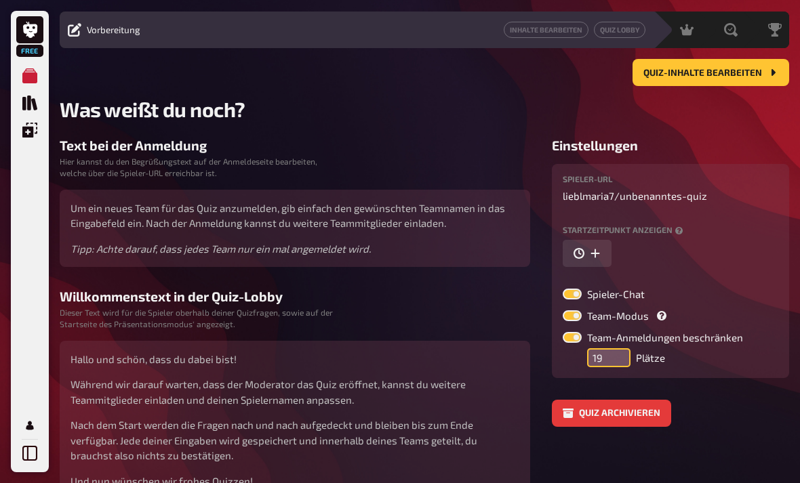
scroll to position [31, 0]
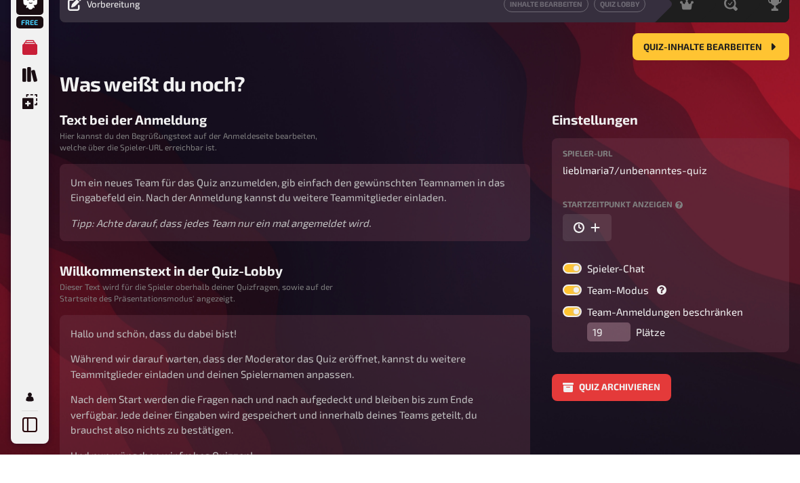
click at [732, 72] on span "Quiz-Inhalte bearbeiten" at bounding box center [702, 76] width 119 height 9
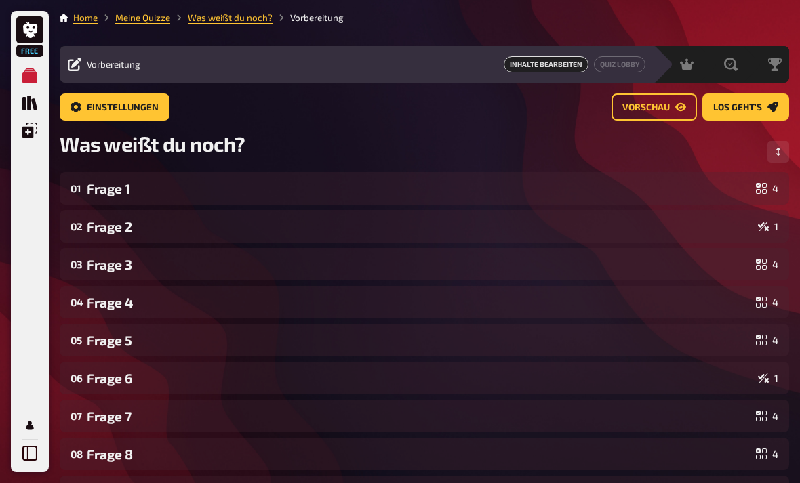
click at [731, 111] on span "Los geht's" at bounding box center [737, 107] width 49 height 9
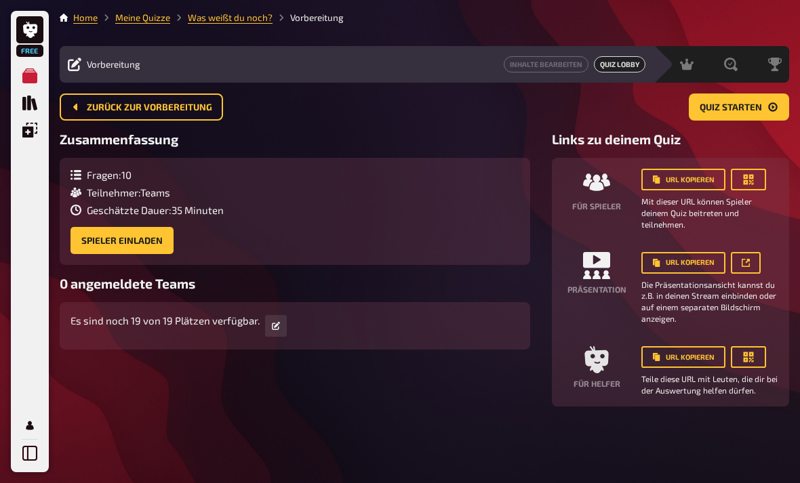
click at [273, 329] on icon at bounding box center [276, 326] width 8 height 8
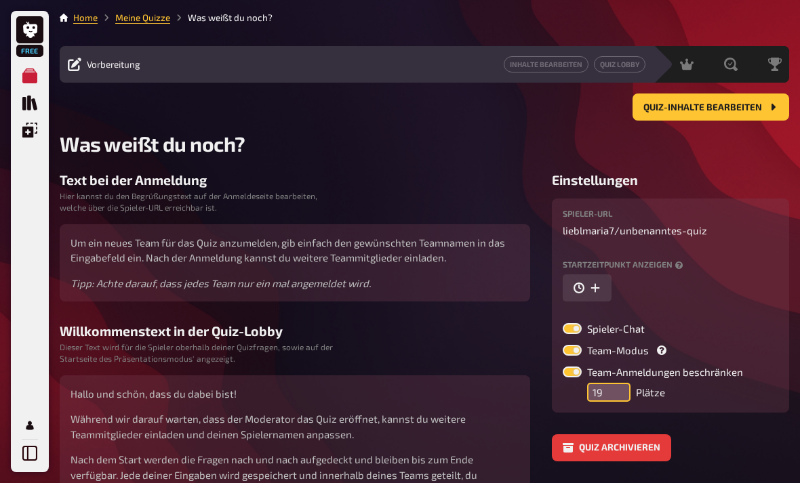
click at [596, 392] on input "19" at bounding box center [608, 392] width 43 height 19
click at [605, 395] on input "19" at bounding box center [608, 392] width 43 height 19
type input "19"
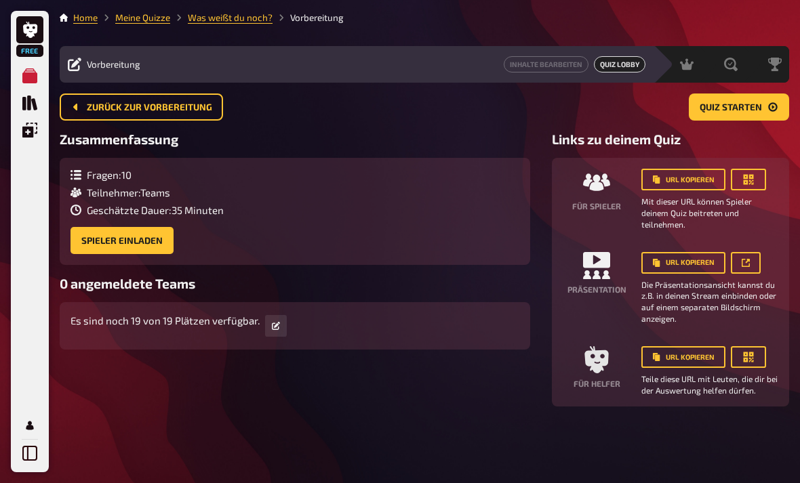
click at [747, 261] on icon at bounding box center [746, 263] width 8 height 8
click at [687, 270] on button "URL kopieren" at bounding box center [683, 263] width 84 height 22
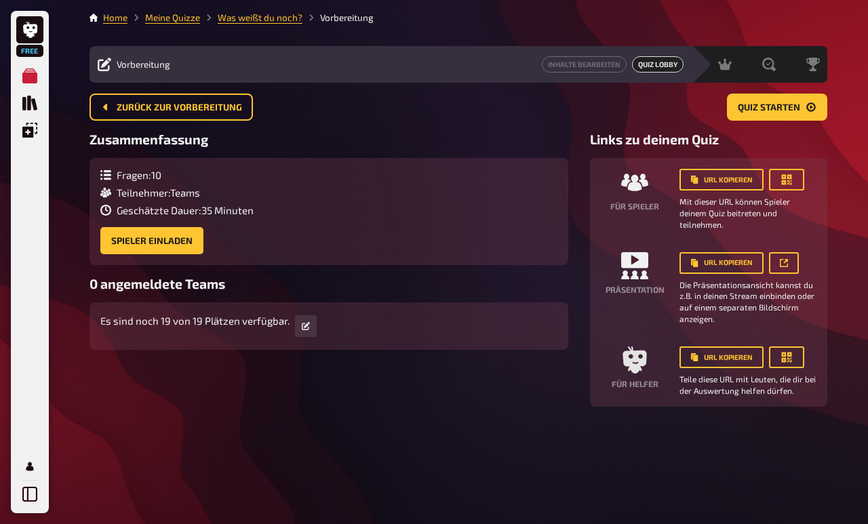
click at [792, 184] on icon "button" at bounding box center [787, 180] width 14 height 14
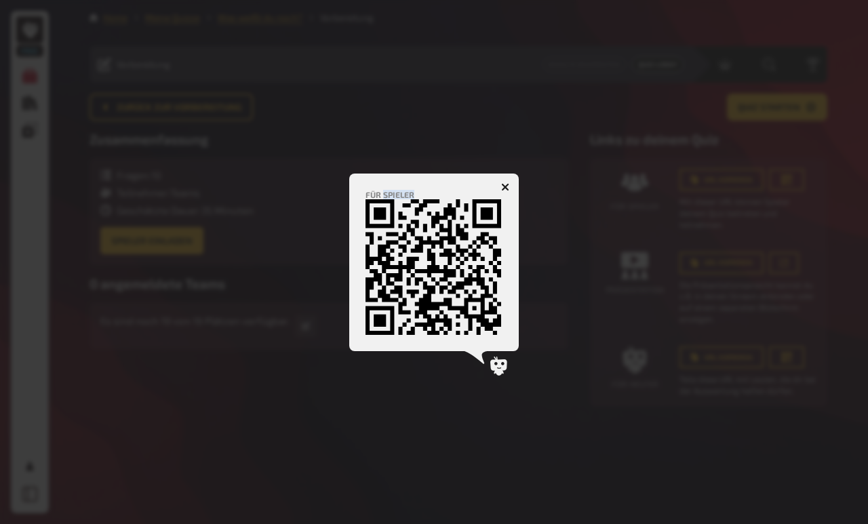
click at [550, 266] on div at bounding box center [434, 262] width 868 height 524
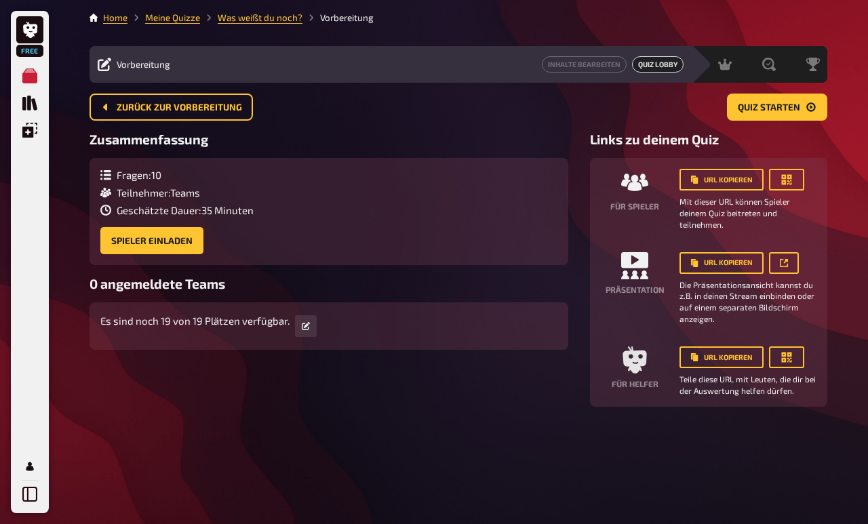
click at [787, 184] on icon "button" at bounding box center [787, 180] width 10 height 10
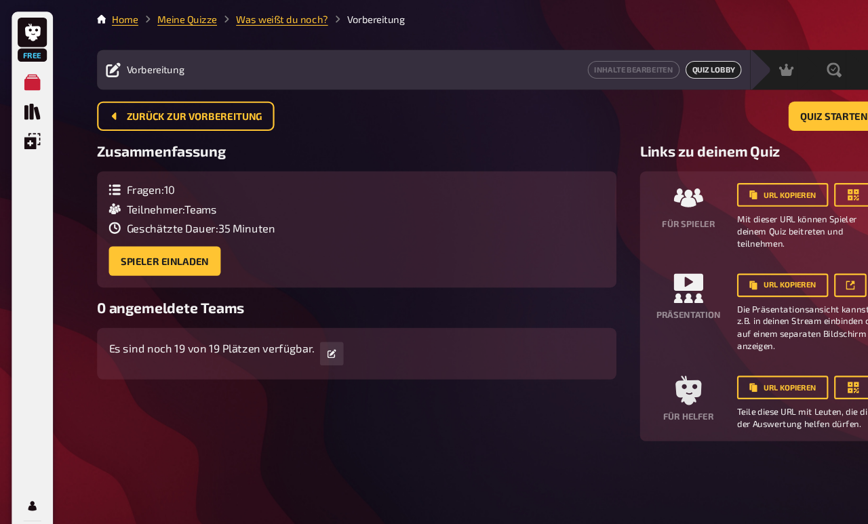
click at [786, 99] on button "Quiz starten" at bounding box center [777, 107] width 100 height 27
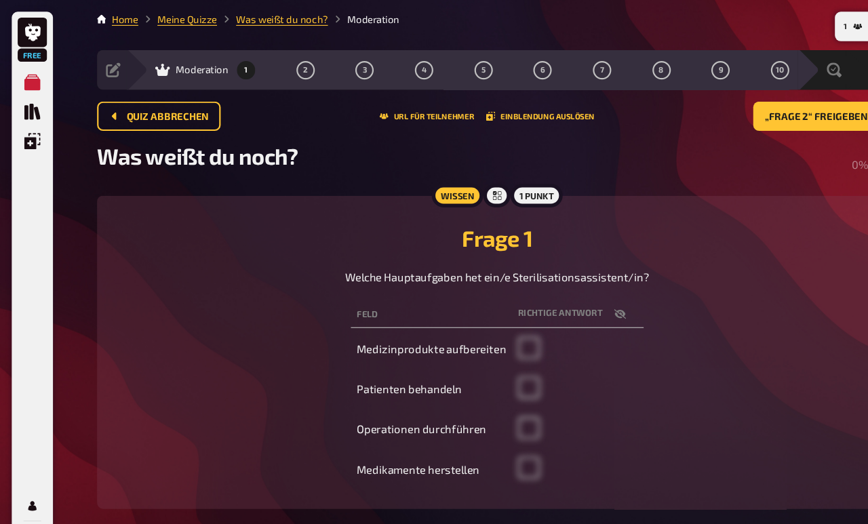
click at [780, 115] on button "„Frage 2“ freigeben" at bounding box center [760, 107] width 133 height 27
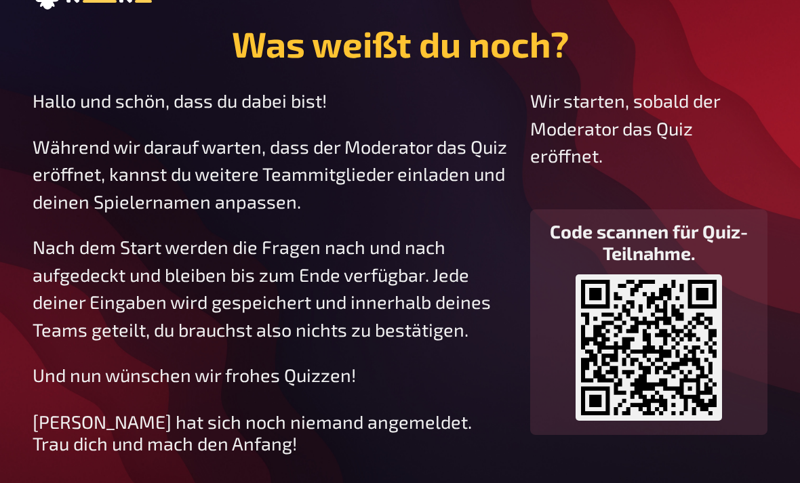
scroll to position [34, 0]
